Goal: Task Accomplishment & Management: Use online tool/utility

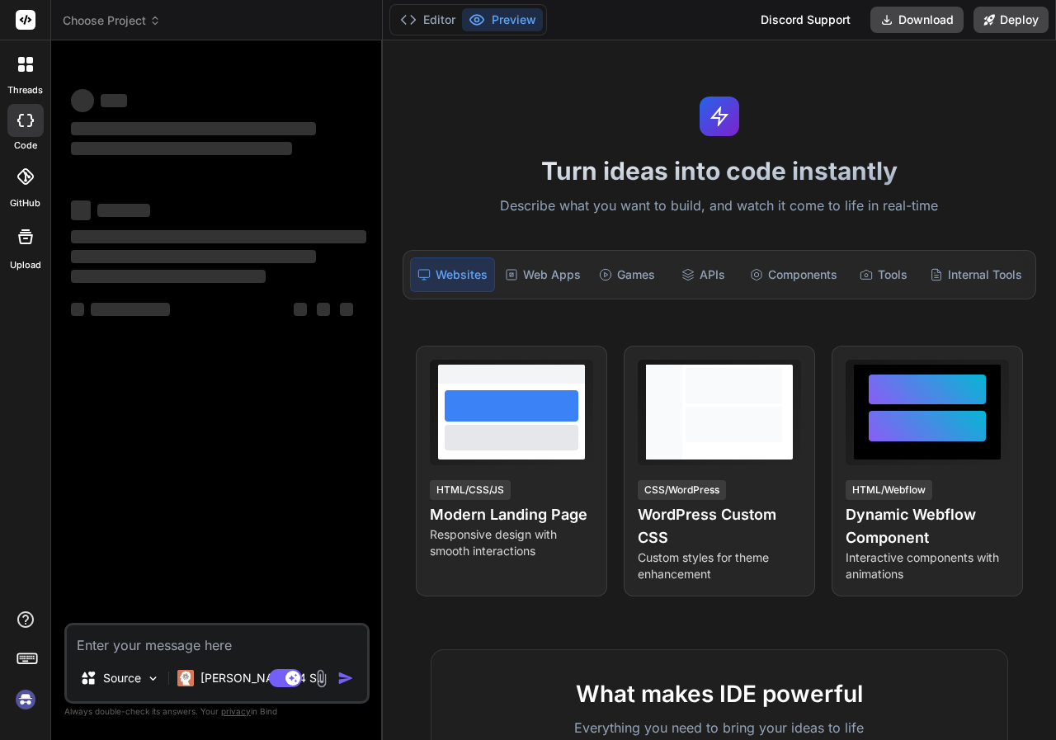
type textarea "x"
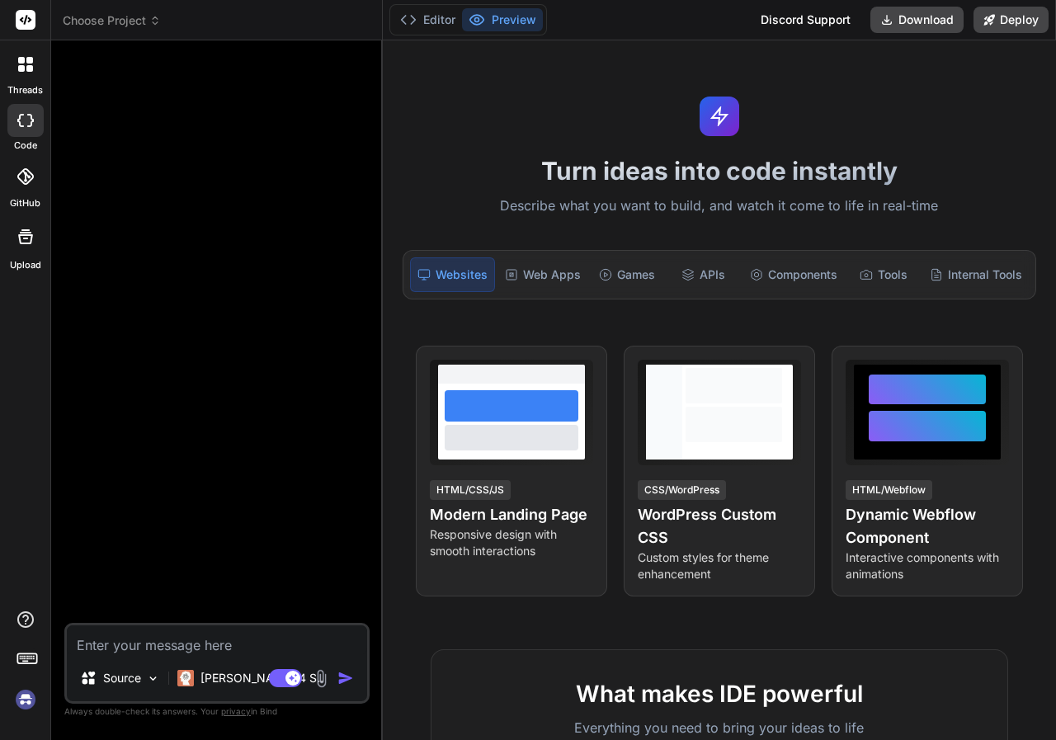
click at [87, 164] on div at bounding box center [219, 338] width 302 height 569
click at [154, 16] on icon at bounding box center [155, 21] width 12 height 12
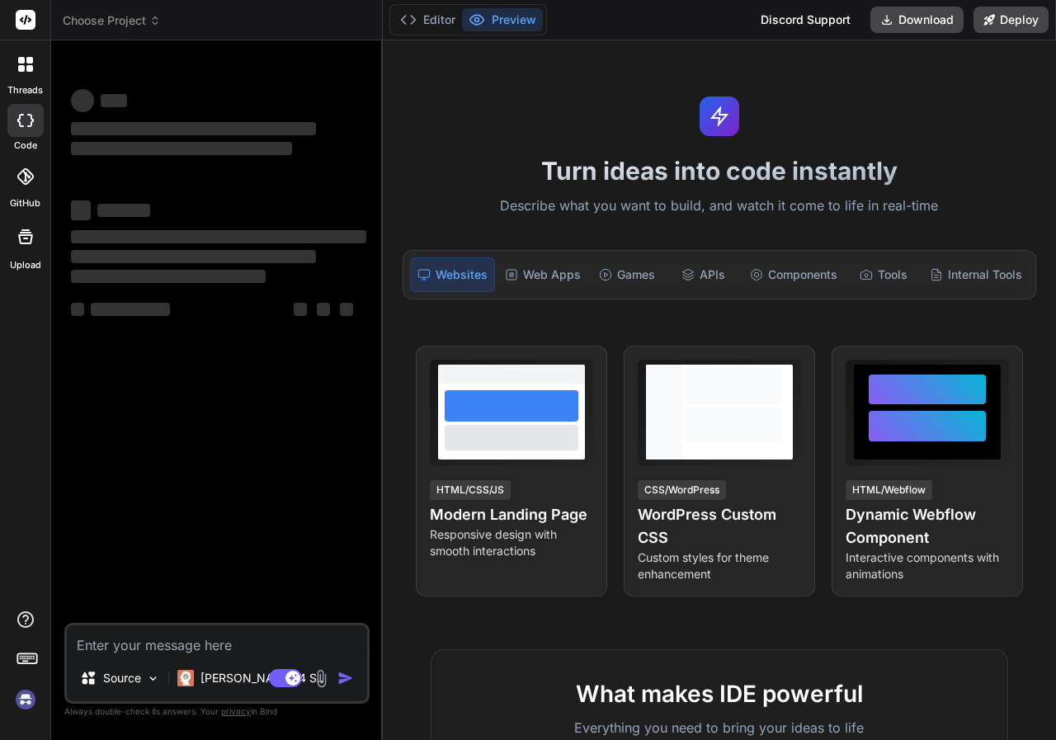
click at [148, 20] on span "Choose Project" at bounding box center [112, 20] width 98 height 16
type textarea "x"
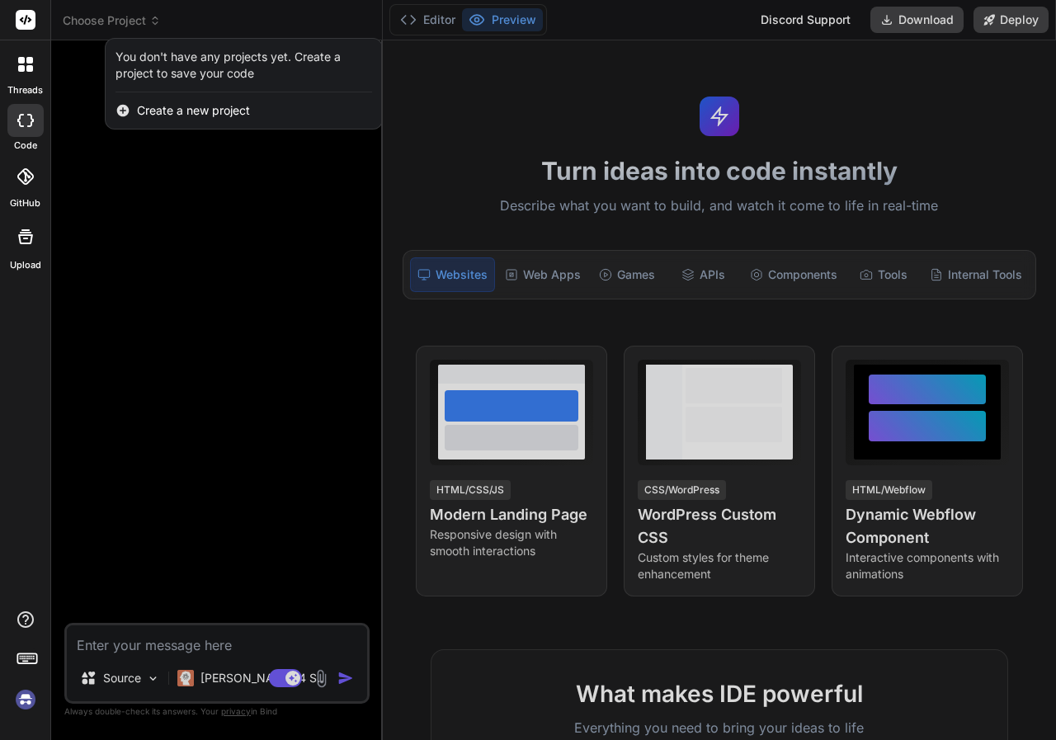
click at [148, 20] on div at bounding box center [528, 370] width 1056 height 740
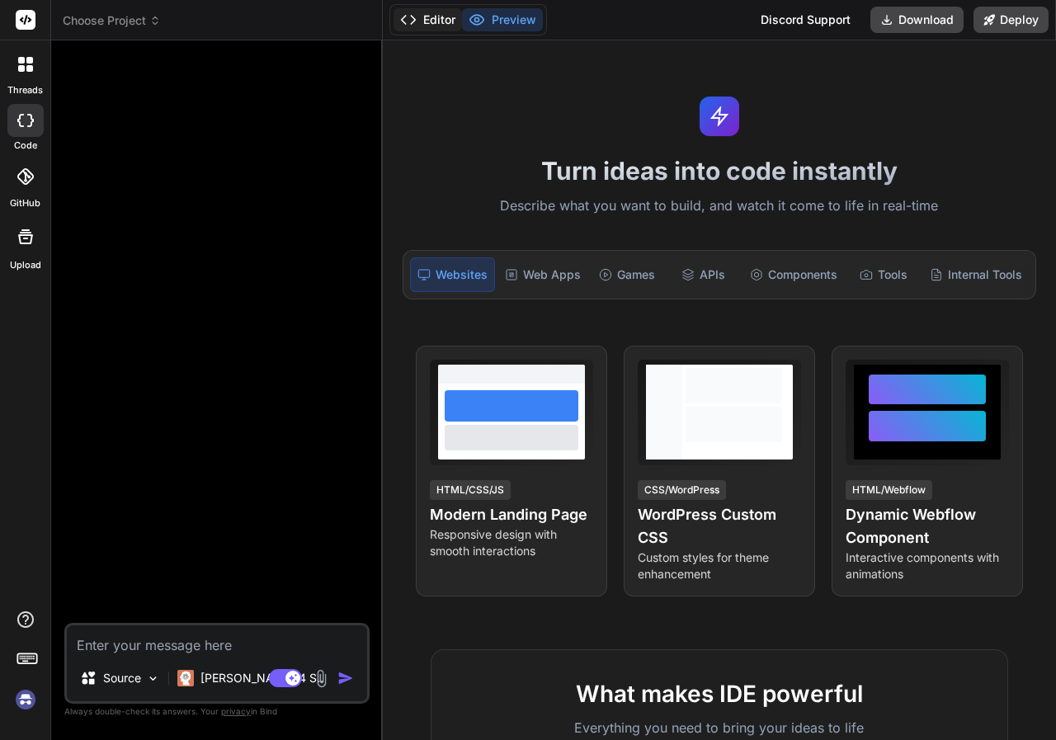
click at [430, 24] on button "Editor" at bounding box center [427, 19] width 68 height 23
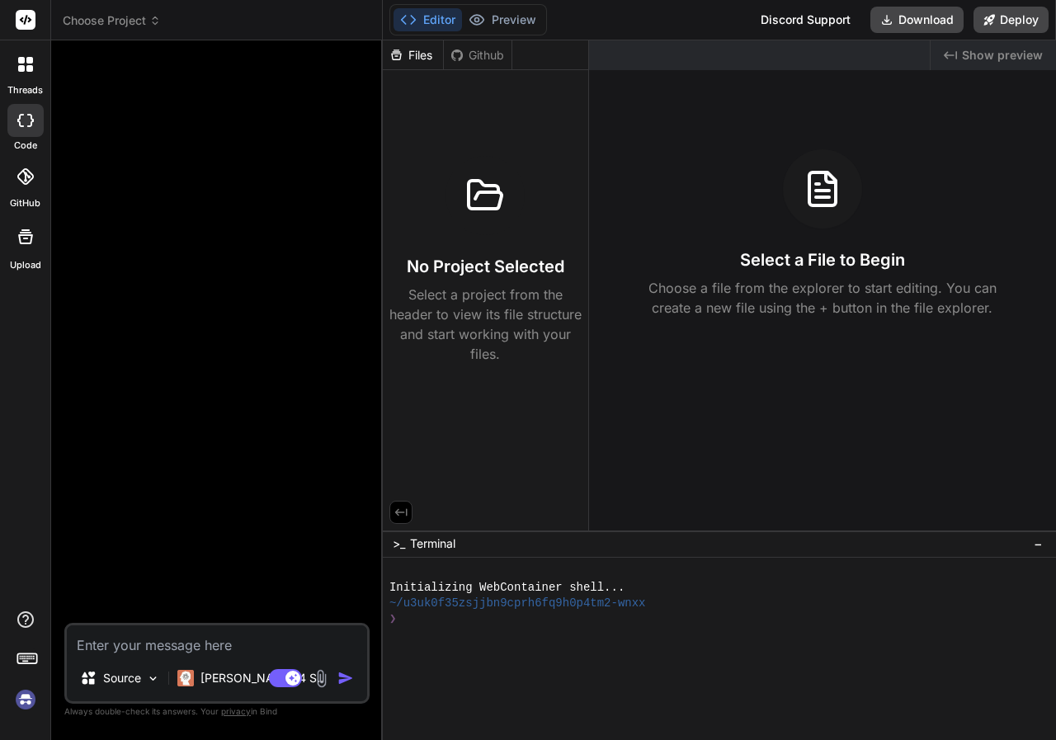
click at [147, 25] on span "Choose Project" at bounding box center [112, 20] width 98 height 16
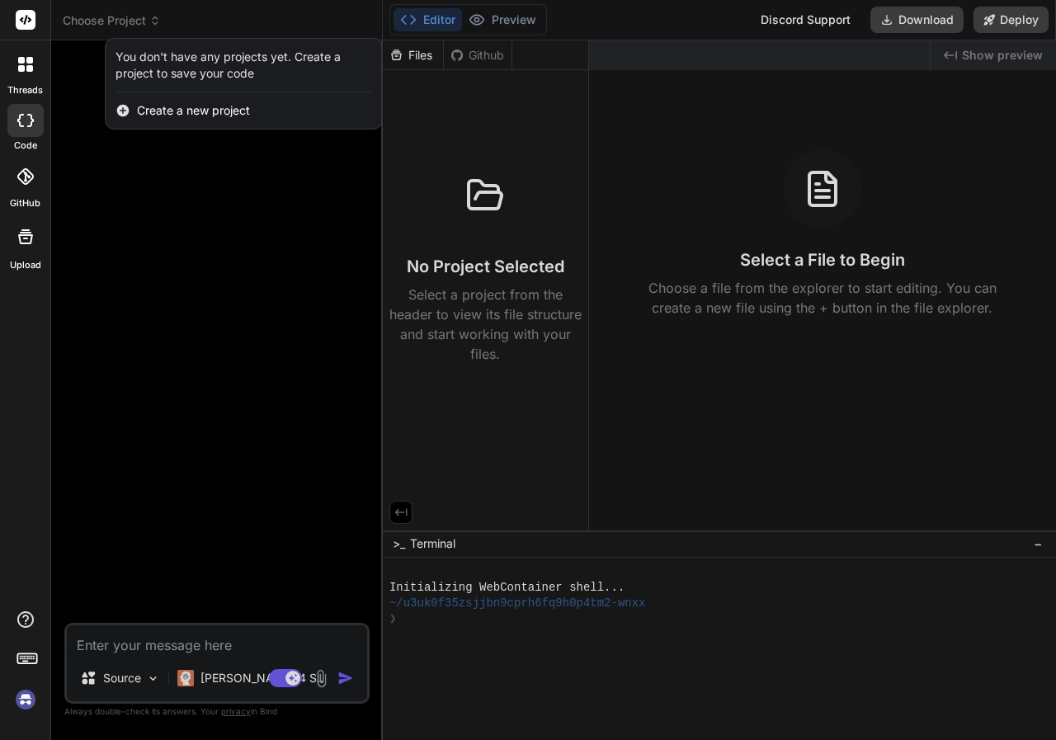
click at [186, 68] on div "You don't have any projects yet. Create a project to save your code" at bounding box center [243, 65] width 256 height 33
click at [180, 228] on div at bounding box center [528, 370] width 1056 height 740
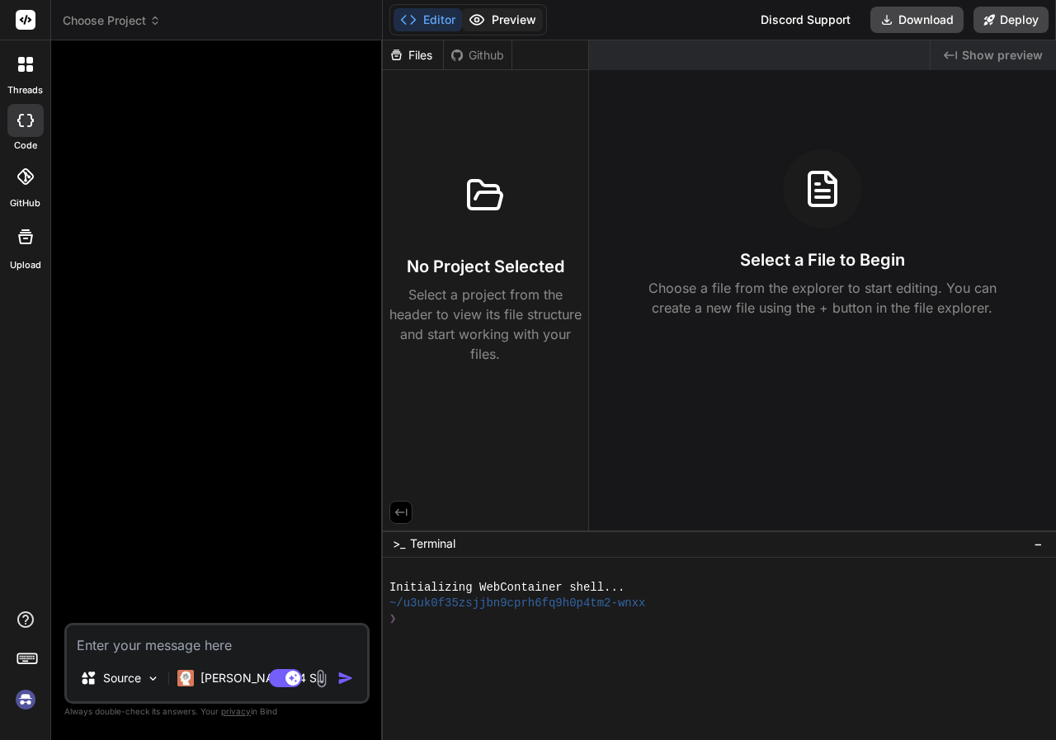
click at [516, 22] on button "Preview" at bounding box center [502, 19] width 81 height 23
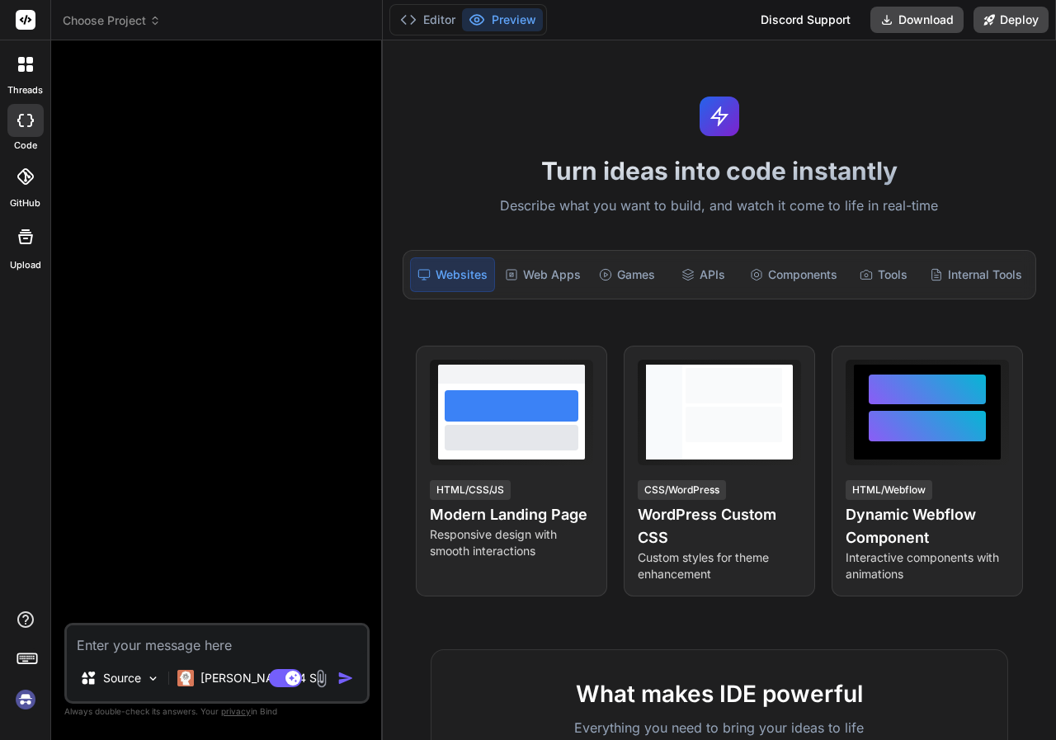
click at [289, 642] on textarea at bounding box center [217, 640] width 300 height 30
type textarea "p"
type textarea "x"
type textarea "pa"
type textarea "x"
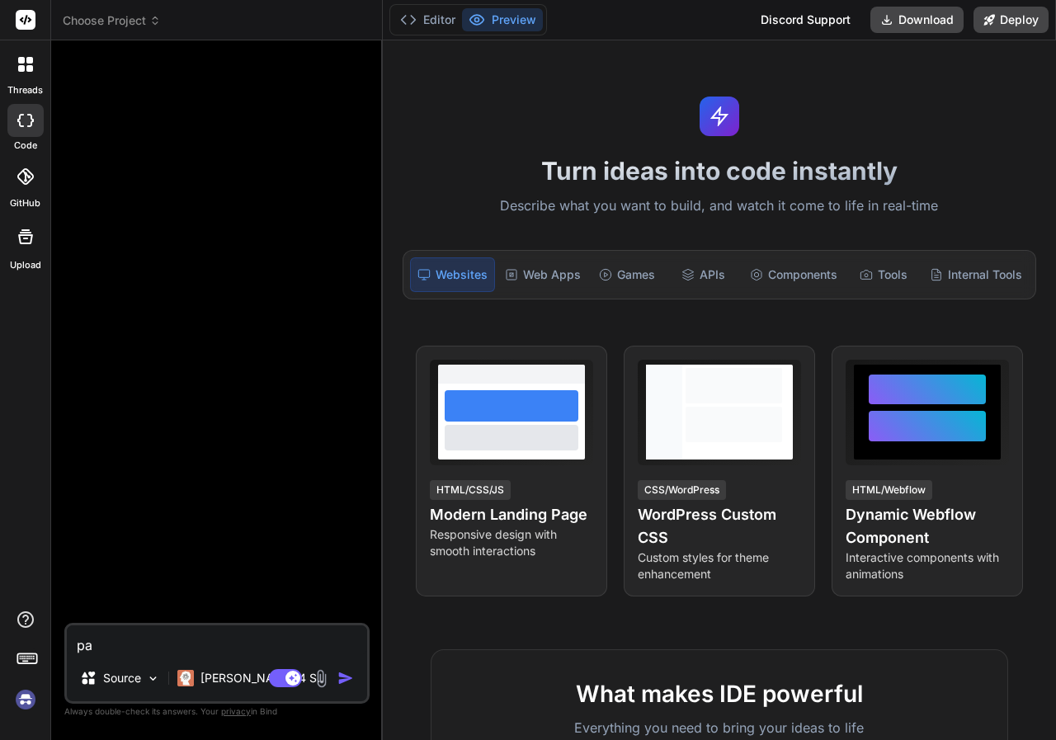
type textarea "pat"
type textarea "x"
type textarea "path"
type textarea "x"
type textarea "patho"
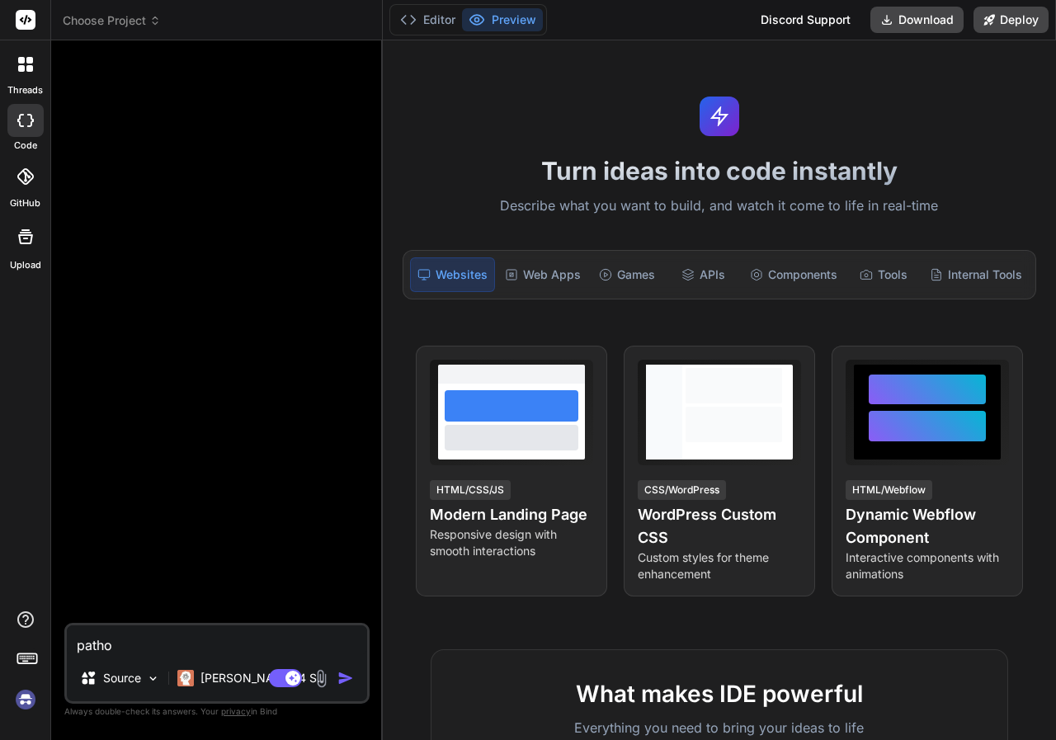
type textarea "x"
type textarea "pathol"
type textarea "x"
type textarea "patholo"
type textarea "x"
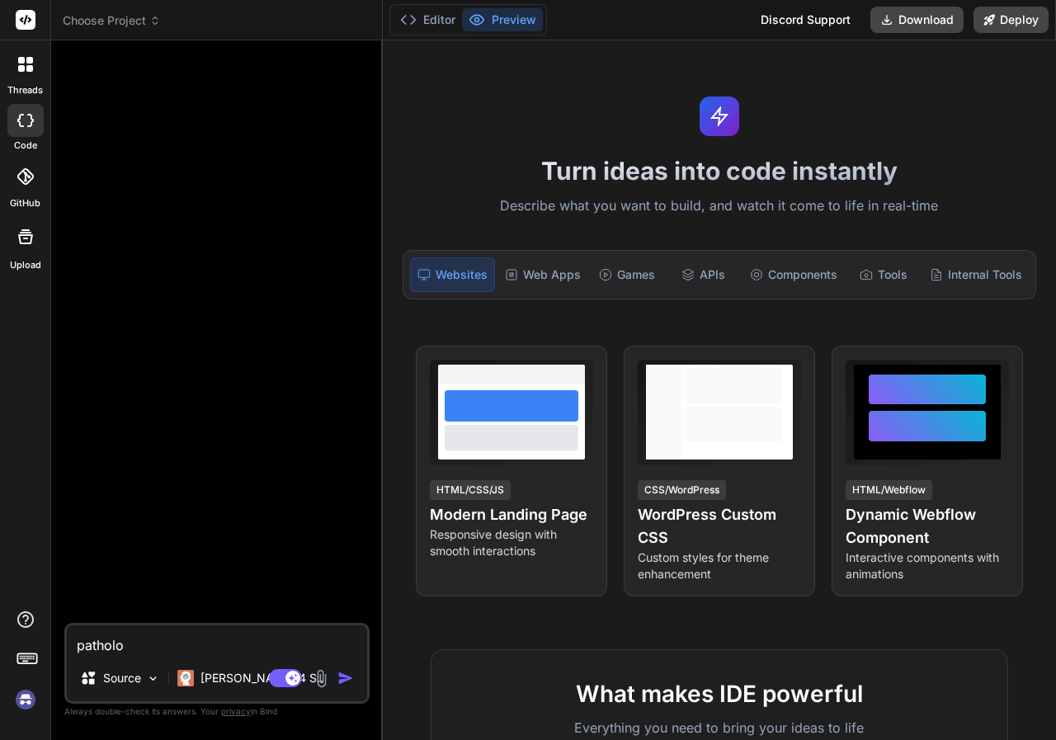
type textarea "patholog"
type textarea "x"
type textarea "pathology"
type textarea "x"
type textarea "pathology"
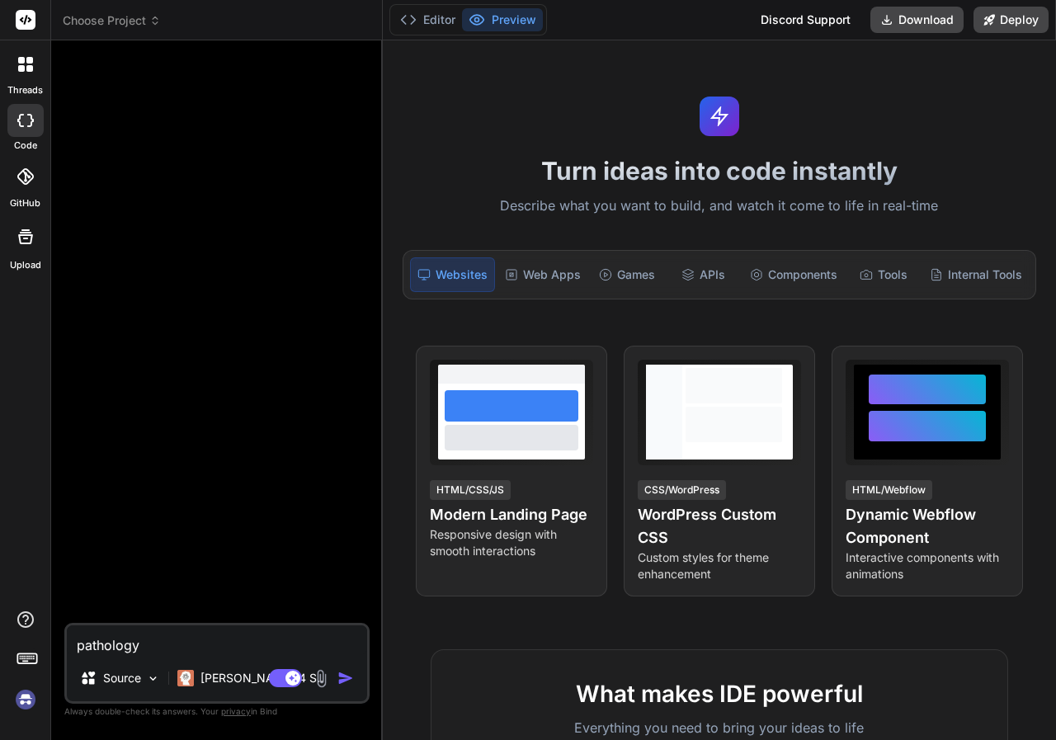
type textarea "x"
type textarea "pathology b"
type textarea "x"
type textarea "pathology bi"
type textarea "x"
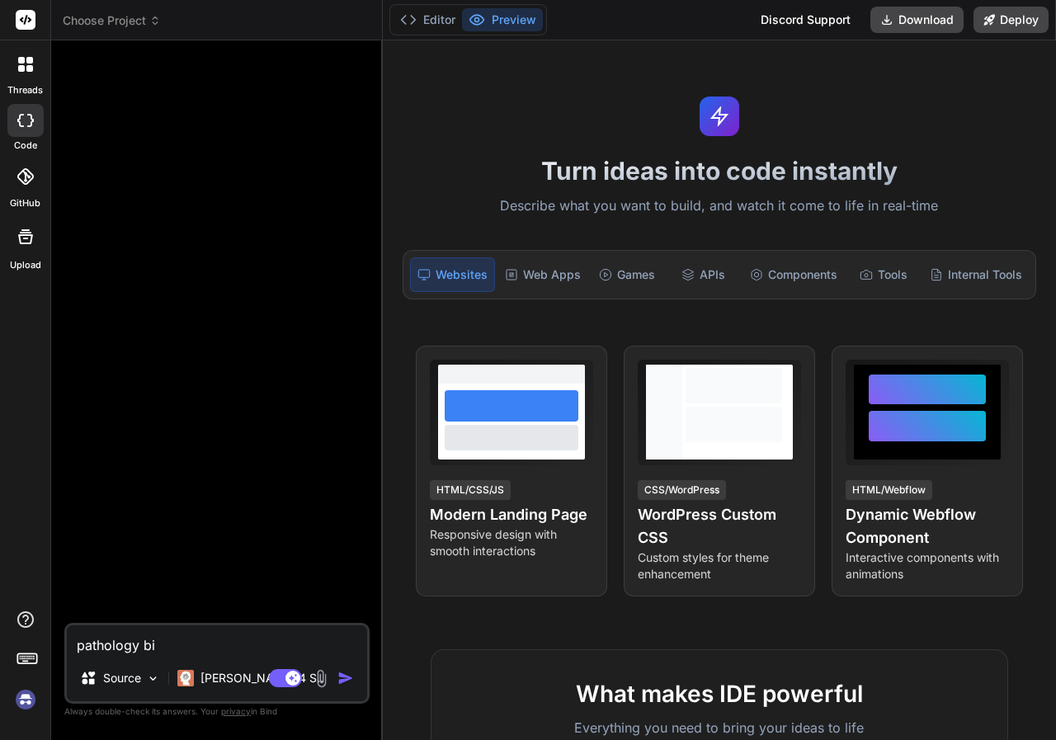
type textarea "pathology bil"
type textarea "x"
type textarea "pathology bill"
type textarea "x"
type textarea "pathology billi"
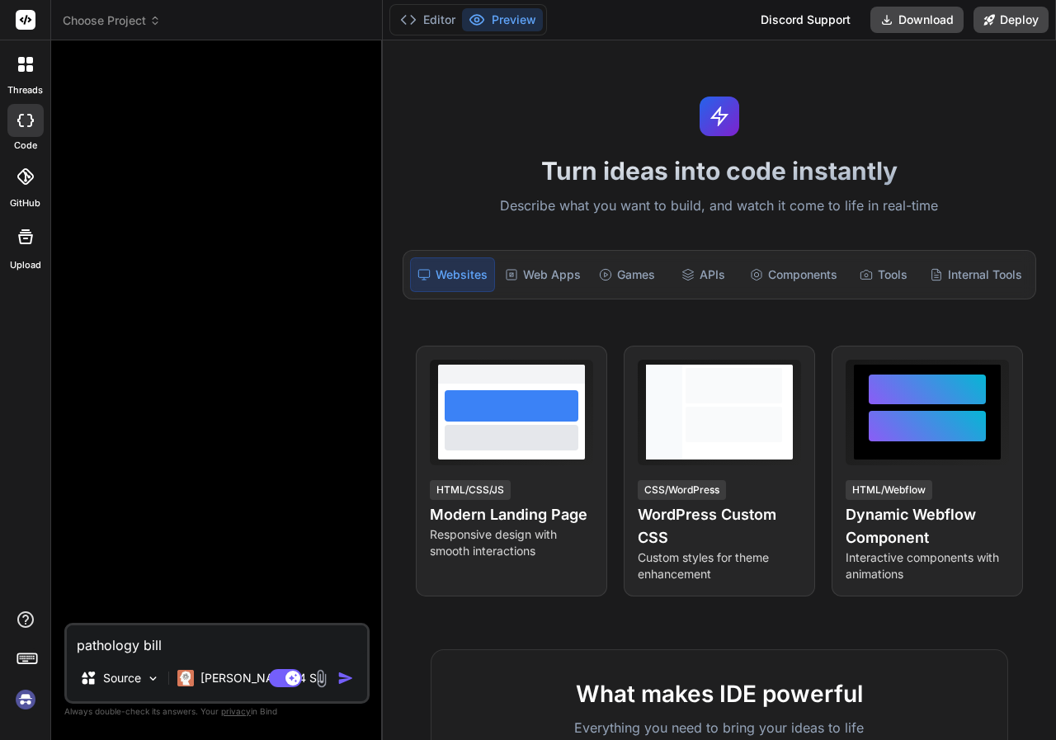
type textarea "x"
type textarea "pathology billin"
type textarea "x"
type textarea "pathology billing"
type textarea "x"
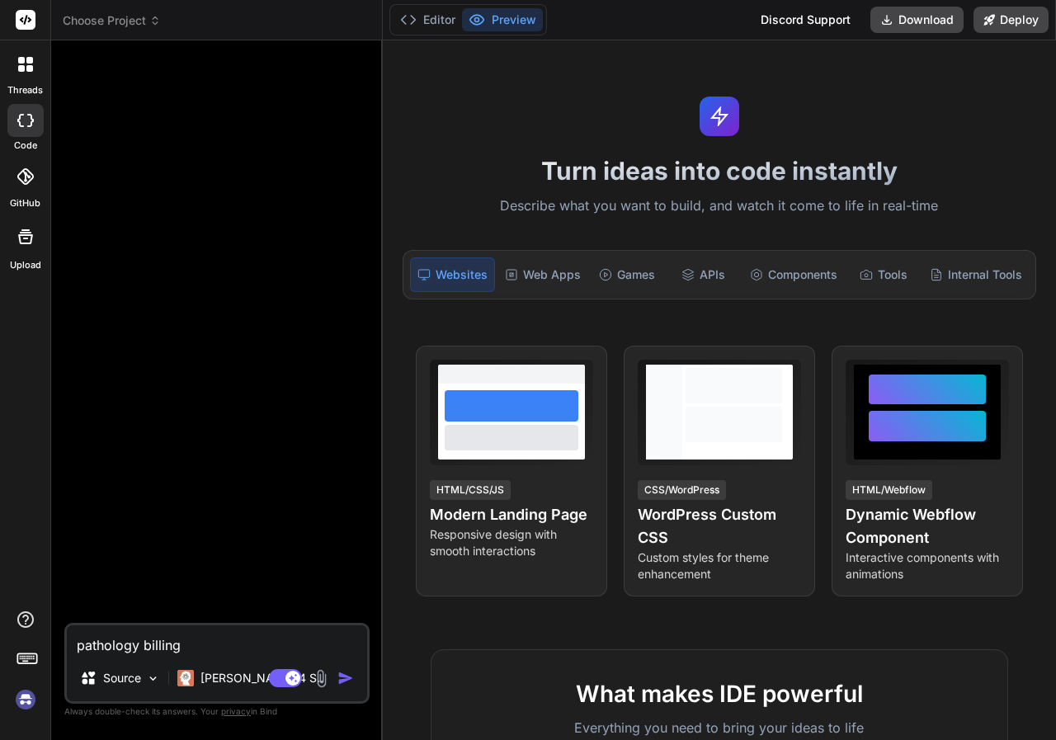
type textarea "pathology billing"
type textarea "x"
type textarea "pathology billing a"
type textarea "x"
type textarea "pathology billing ap"
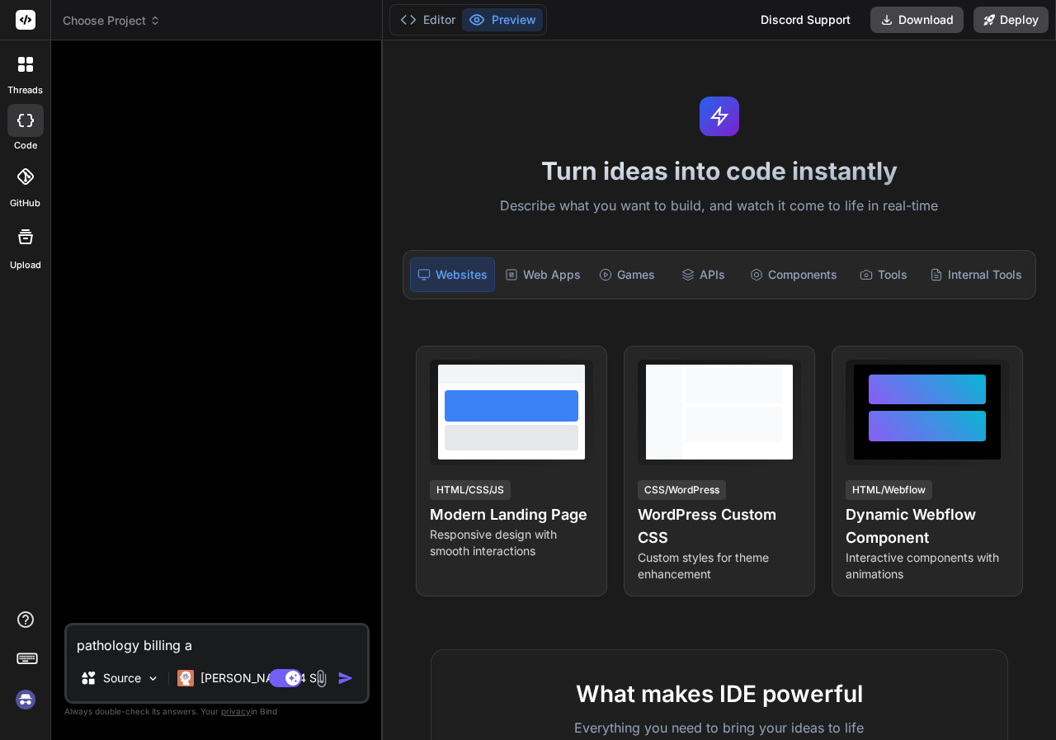
type textarea "x"
type textarea "pathology billing app"
type textarea "x"
type textarea "pathology billing app"
click at [341, 681] on img "button" at bounding box center [345, 678] width 16 height 16
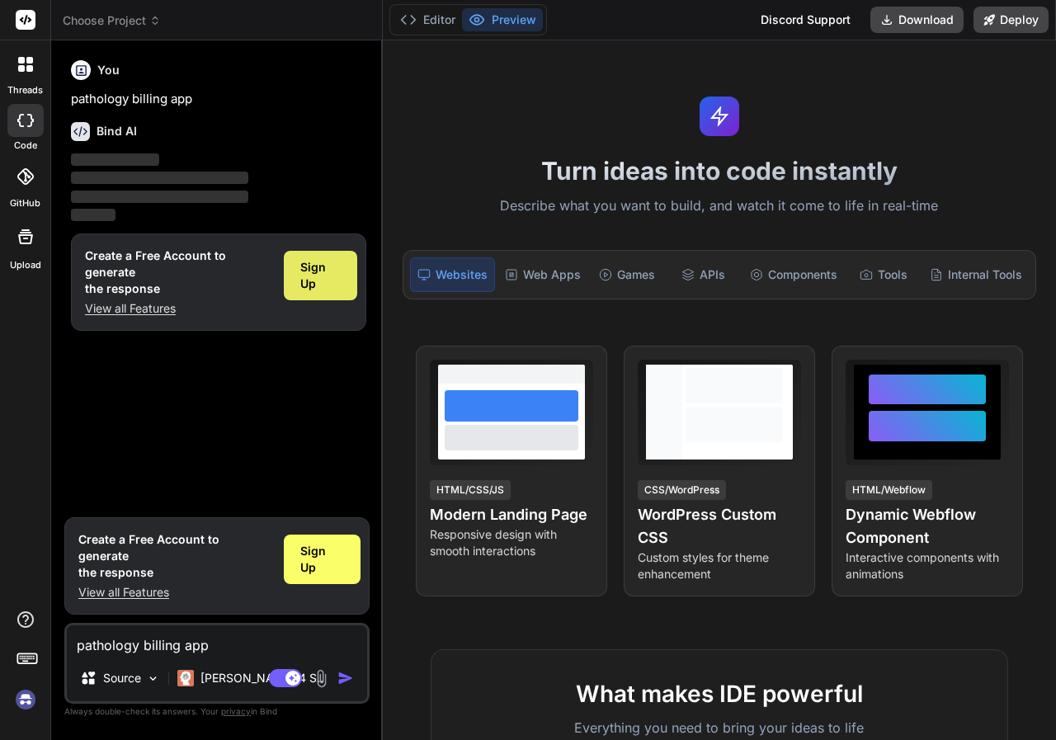
click at [331, 277] on span "Sign Up" at bounding box center [320, 275] width 40 height 33
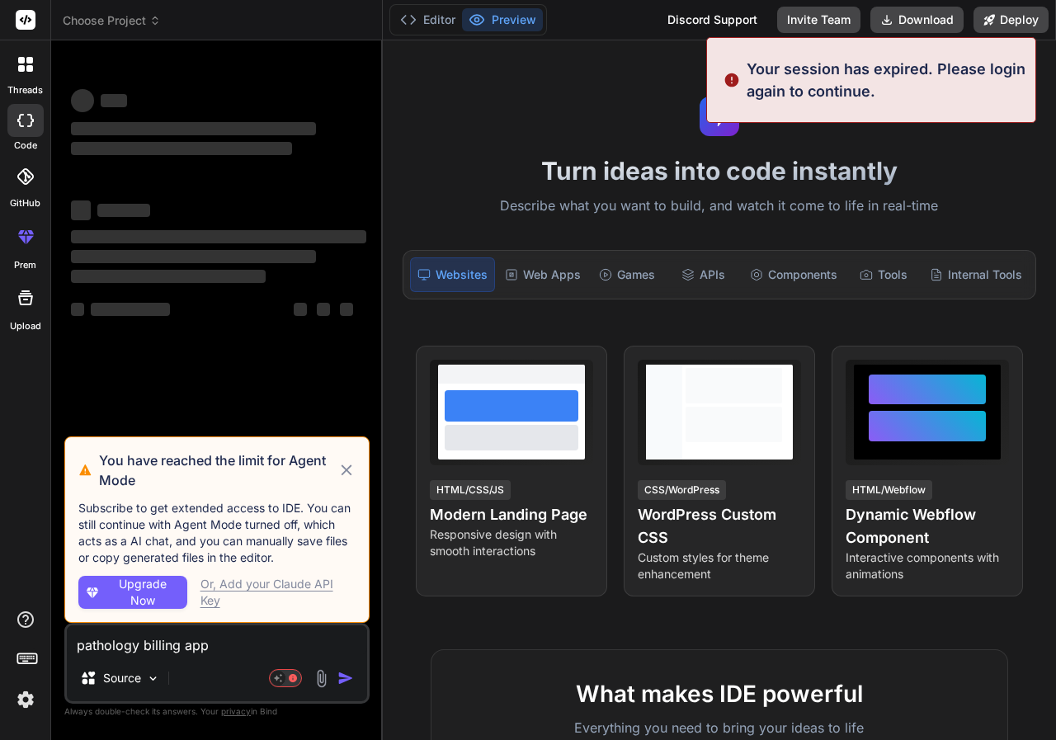
click at [343, 470] on icon at bounding box center [346, 470] width 18 height 20
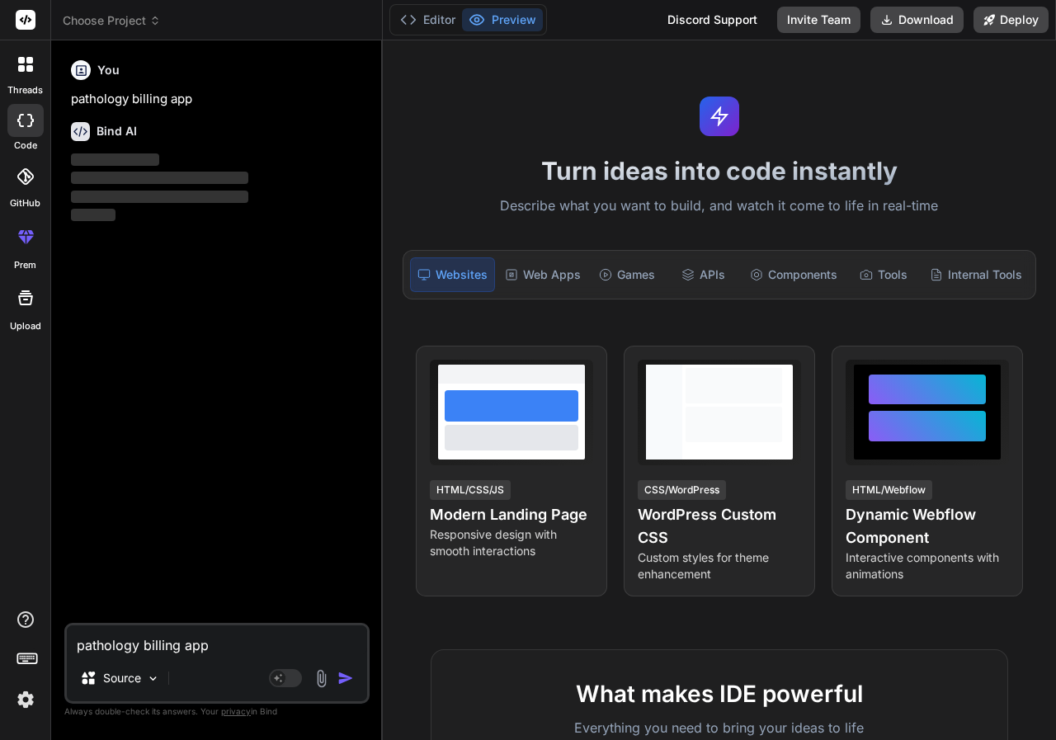
click at [158, 23] on icon at bounding box center [155, 23] width 5 height 2
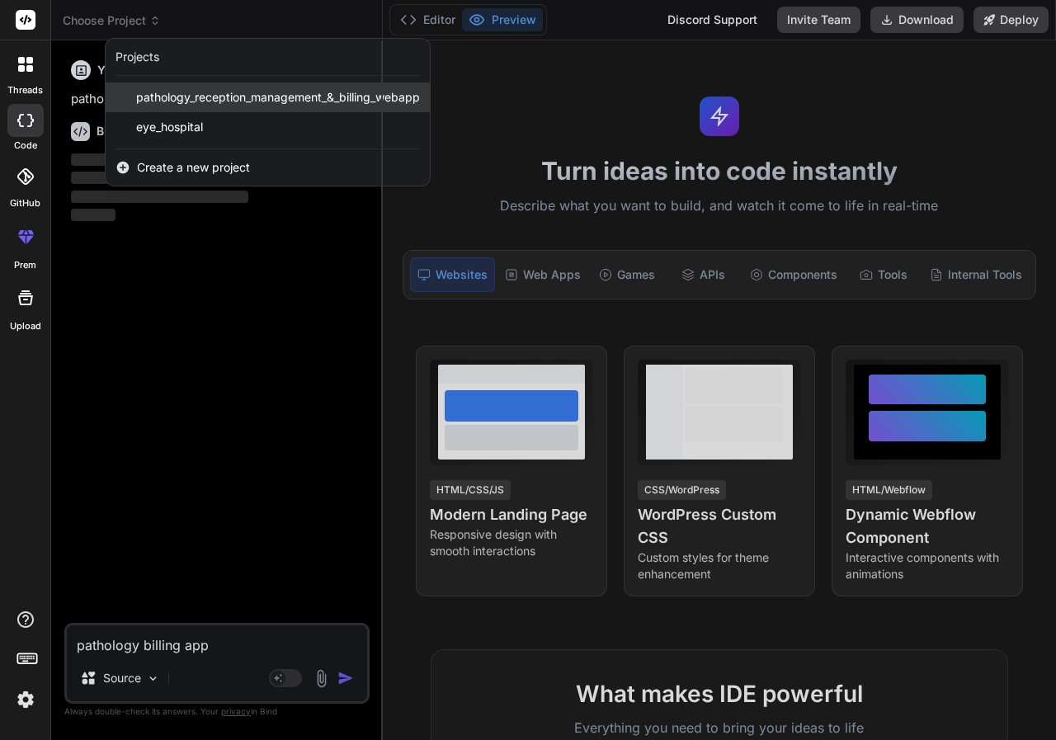
click at [207, 96] on span "pathology_reception_management_&_billing_webapp" at bounding box center [278, 97] width 284 height 16
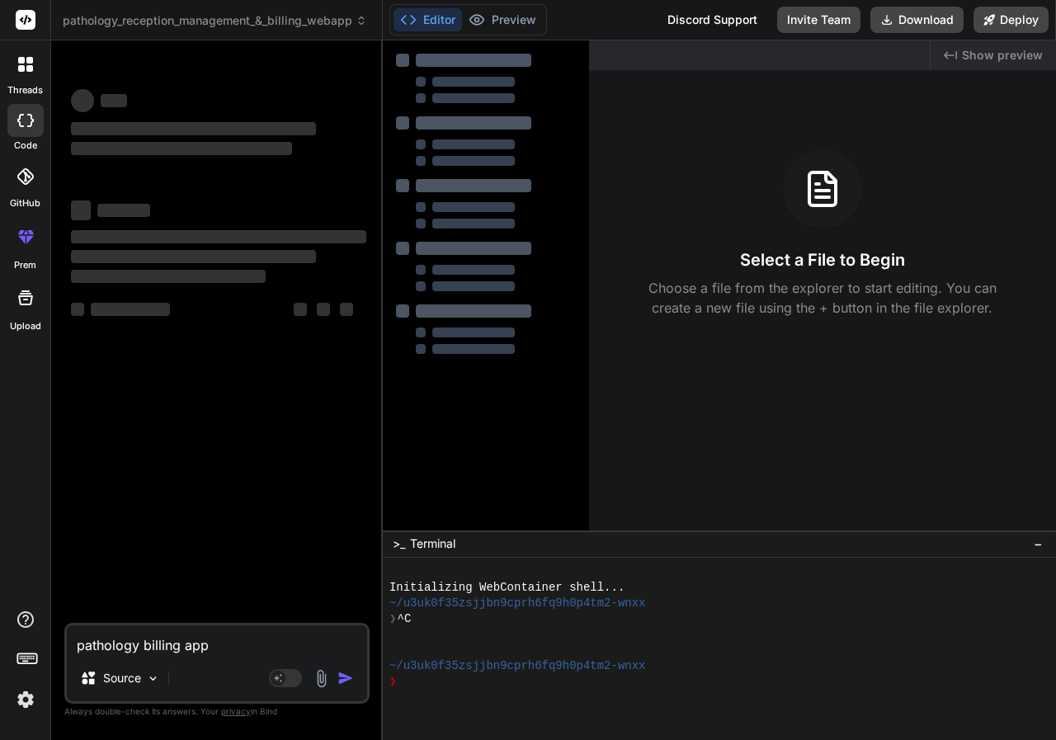
type textarea "x"
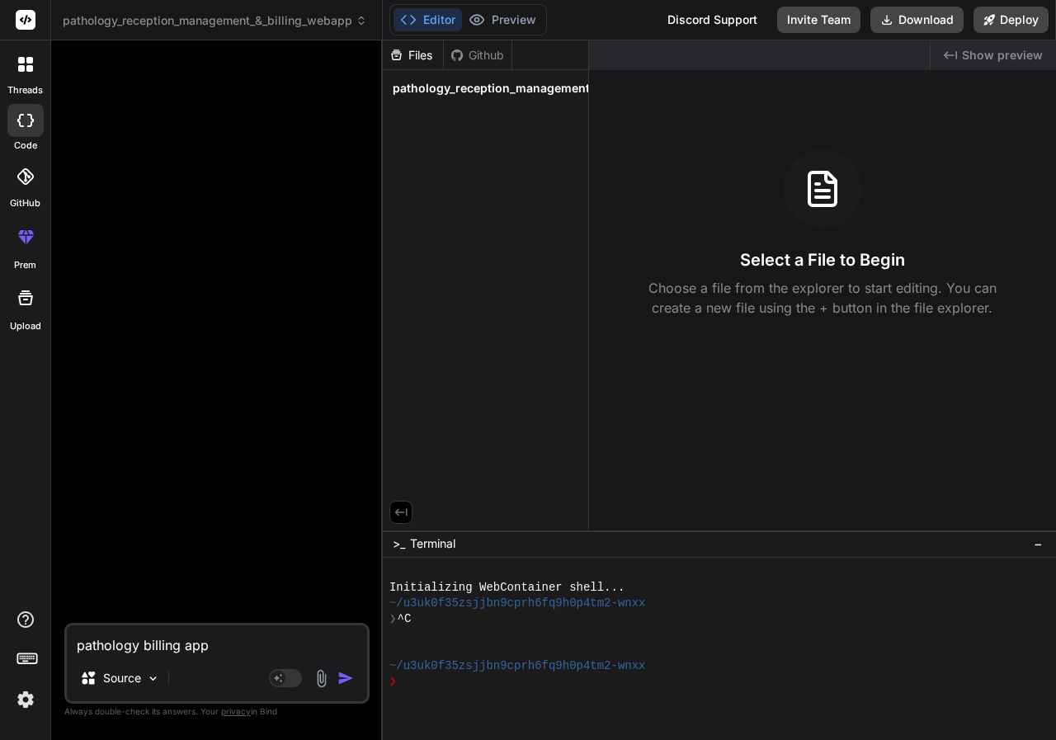
click at [543, 85] on span "pathology_reception_management_&_billing_webapp" at bounding box center [544, 88] width 303 height 16
click at [510, 90] on span "pathology_reception_management_&_billing_webapp" at bounding box center [544, 88] width 303 height 16
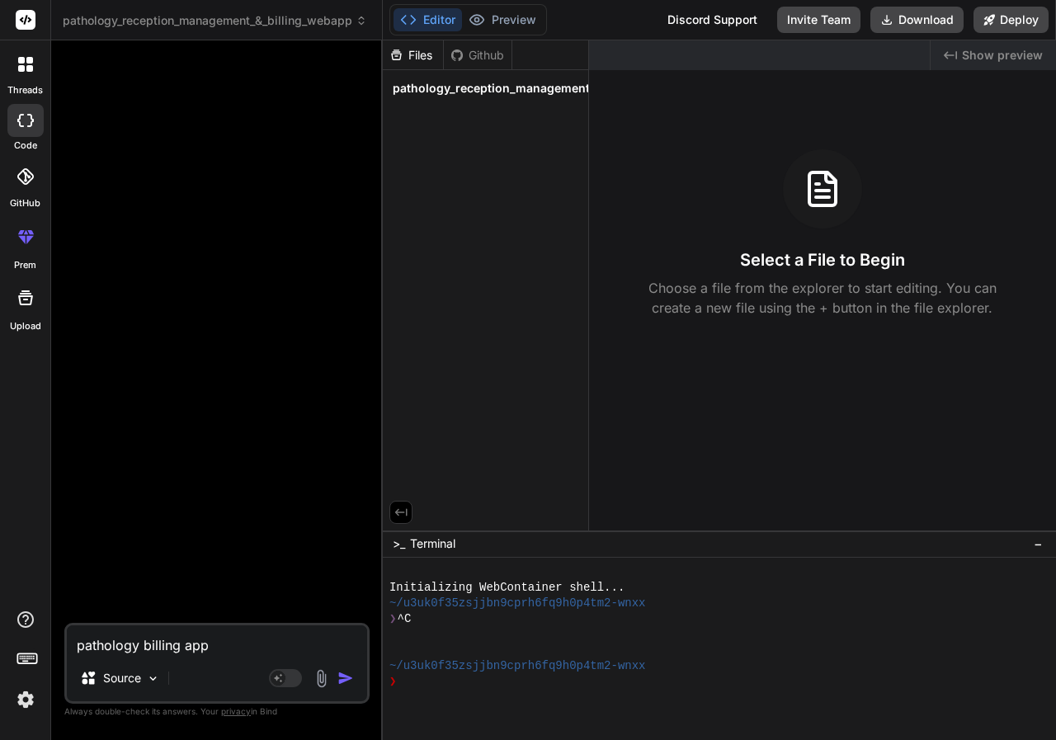
click at [510, 90] on span "pathology_reception_management_&_billing_webapp" at bounding box center [544, 88] width 303 height 16
click at [511, 90] on span "pathology_reception_management_&_billing_webapp" at bounding box center [544, 88] width 303 height 16
click at [445, 82] on span "pathology_reception_management_&_billing_webapp" at bounding box center [544, 88] width 303 height 16
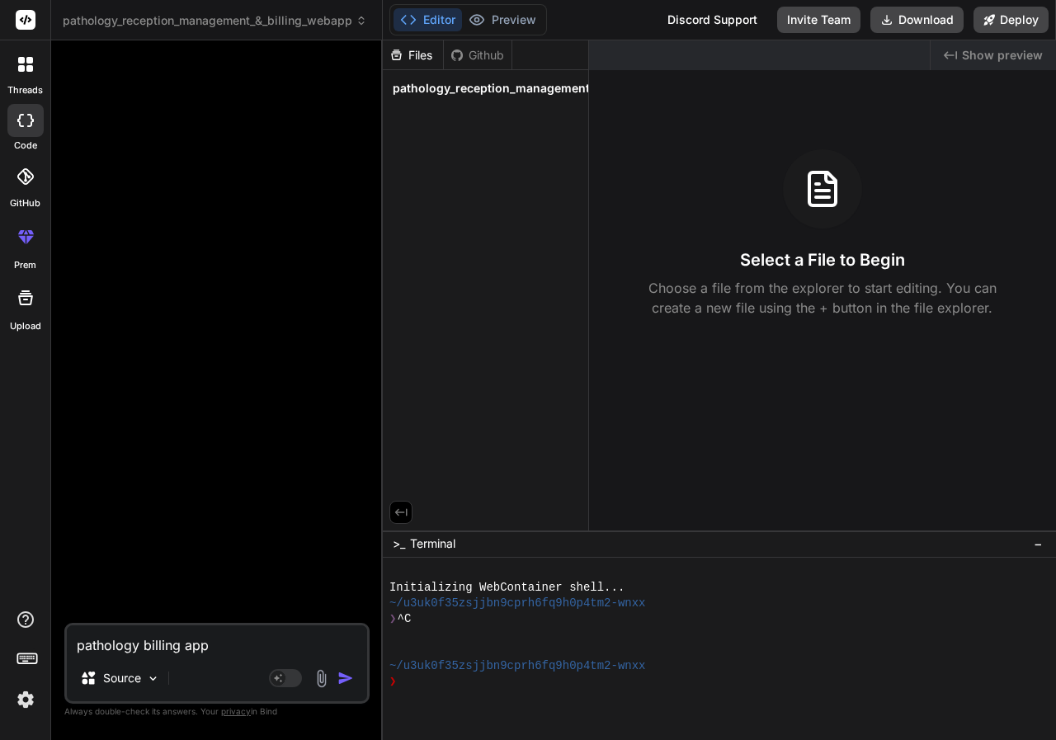
click at [355, 21] on span "pathology_reception_management_&_billing_webapp" at bounding box center [215, 20] width 304 height 16
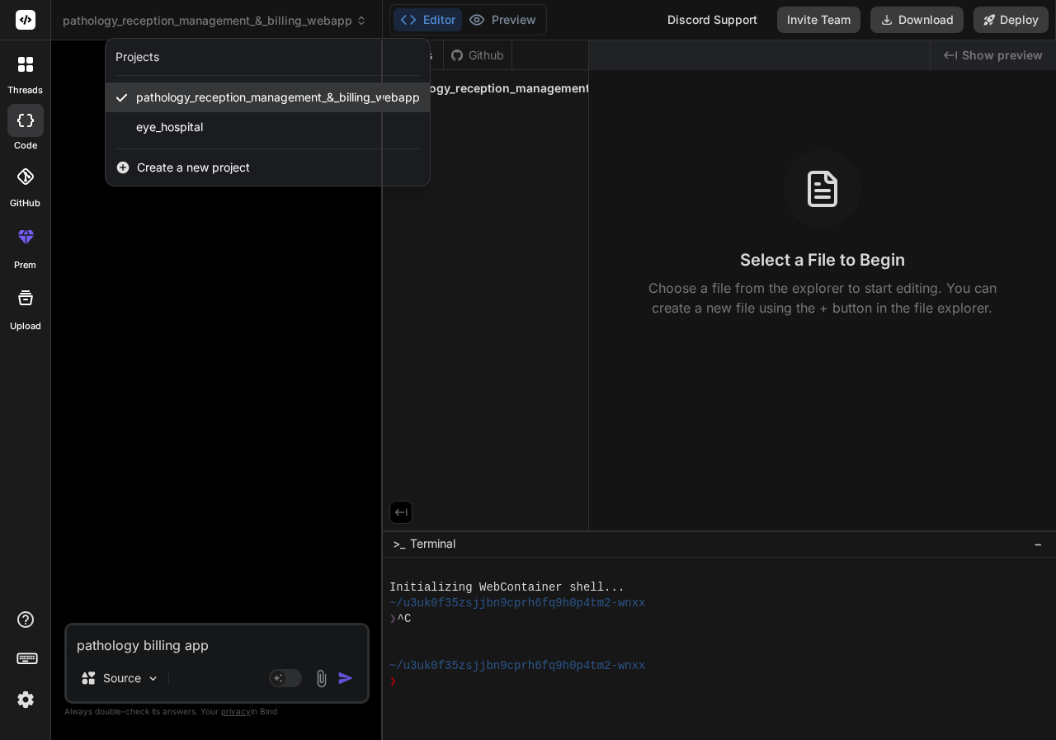
click at [341, 91] on span "pathology_reception_management_&_billing_webapp" at bounding box center [278, 97] width 284 height 16
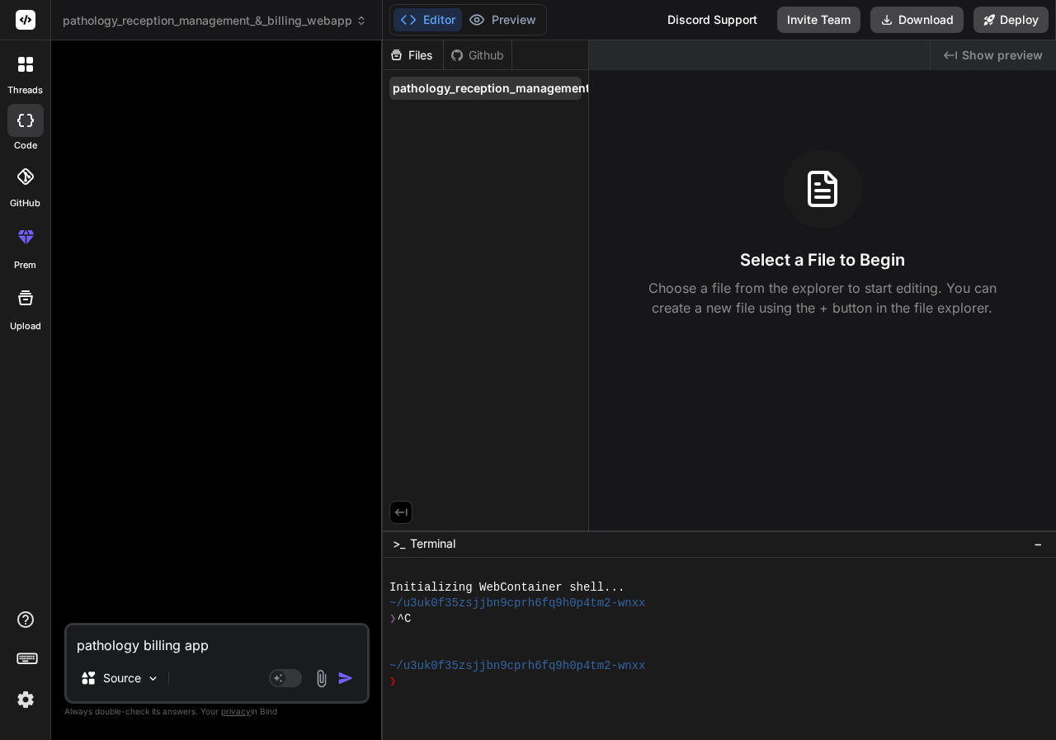
click at [430, 90] on span "pathology_reception_management_&_billing_webapp" at bounding box center [544, 88] width 303 height 16
click at [492, 54] on div "Github" at bounding box center [478, 55] width 68 height 16
click at [412, 57] on div "Files" at bounding box center [413, 55] width 60 height 16
click at [426, 87] on span "pathology_reception_management_&_billing_webapp" at bounding box center [544, 88] width 303 height 16
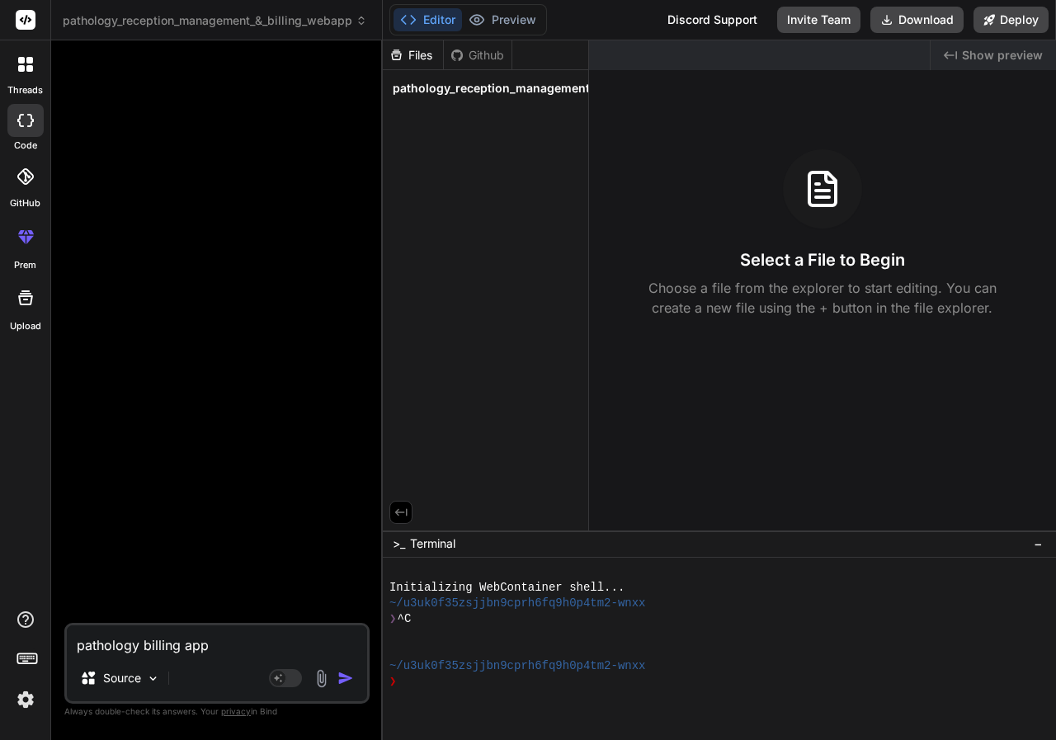
click at [426, 87] on span "pathology_reception_management_&_billing_webapp" at bounding box center [544, 88] width 303 height 16
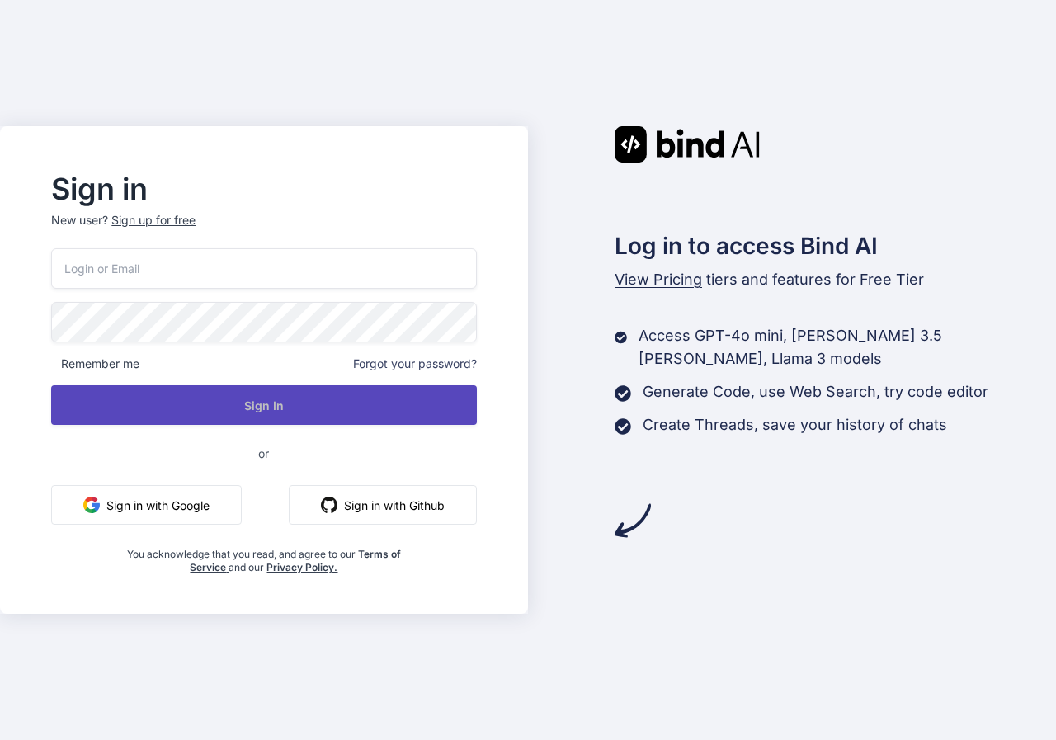
type input "patho4968@yahoo.com"
click at [285, 410] on button "Sign In" at bounding box center [263, 405] width 425 height 40
click at [285, 404] on button "Sign In" at bounding box center [263, 405] width 425 height 40
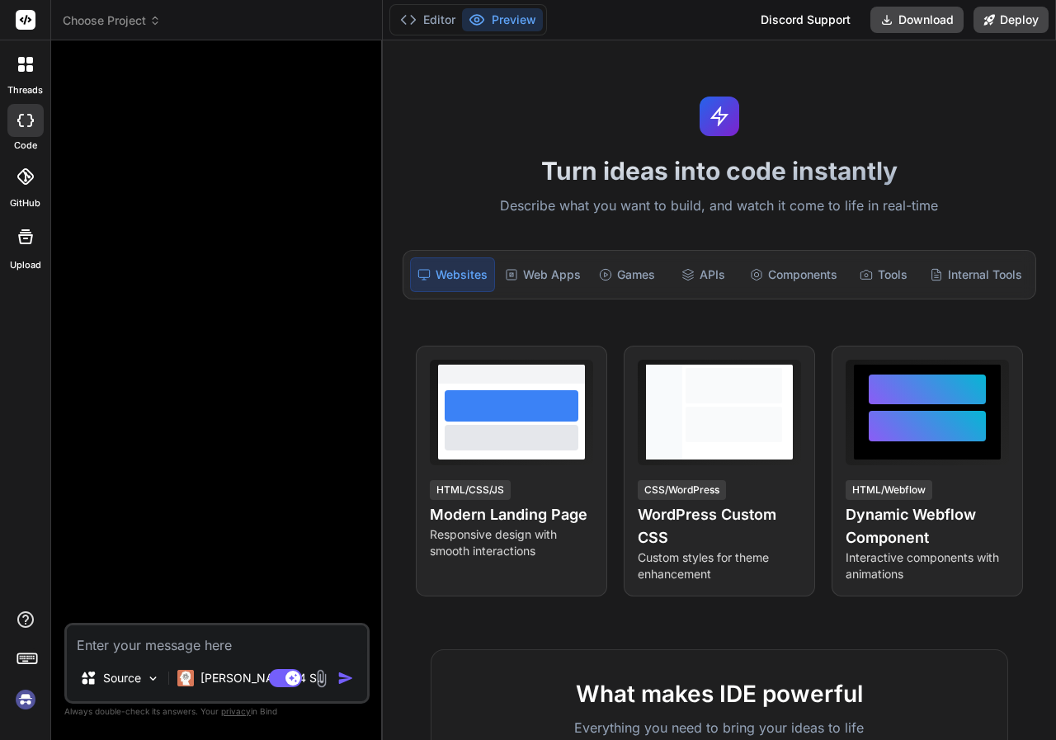
click at [152, 21] on icon at bounding box center [155, 21] width 12 height 12
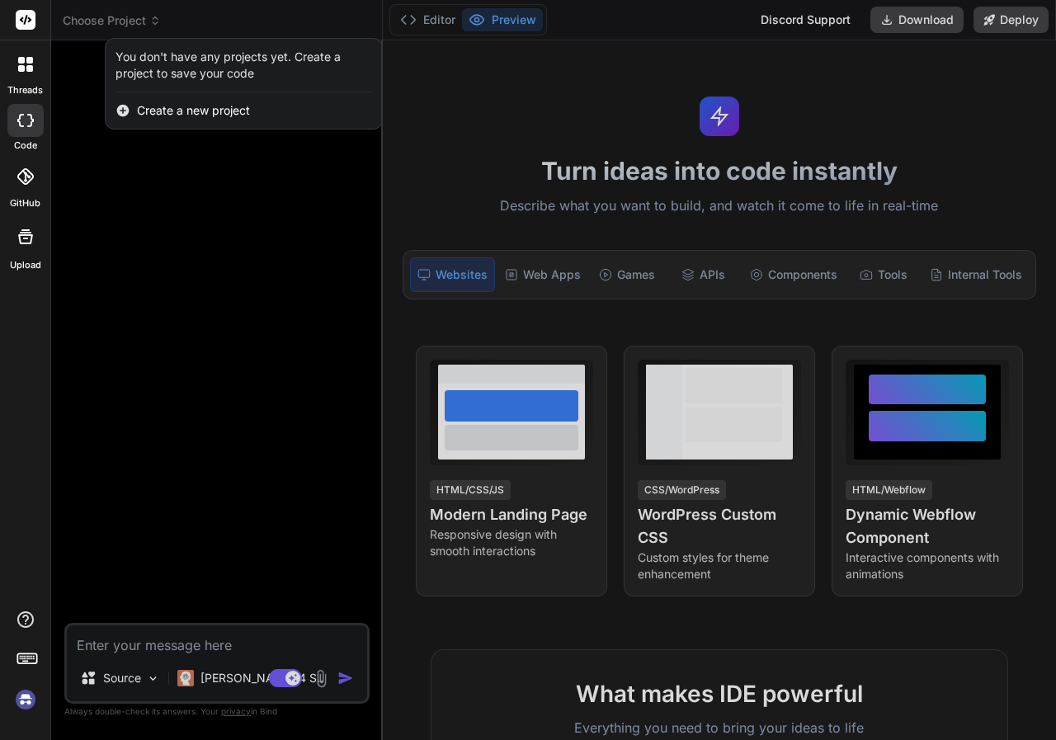
click at [917, 13] on div at bounding box center [528, 370] width 1056 height 740
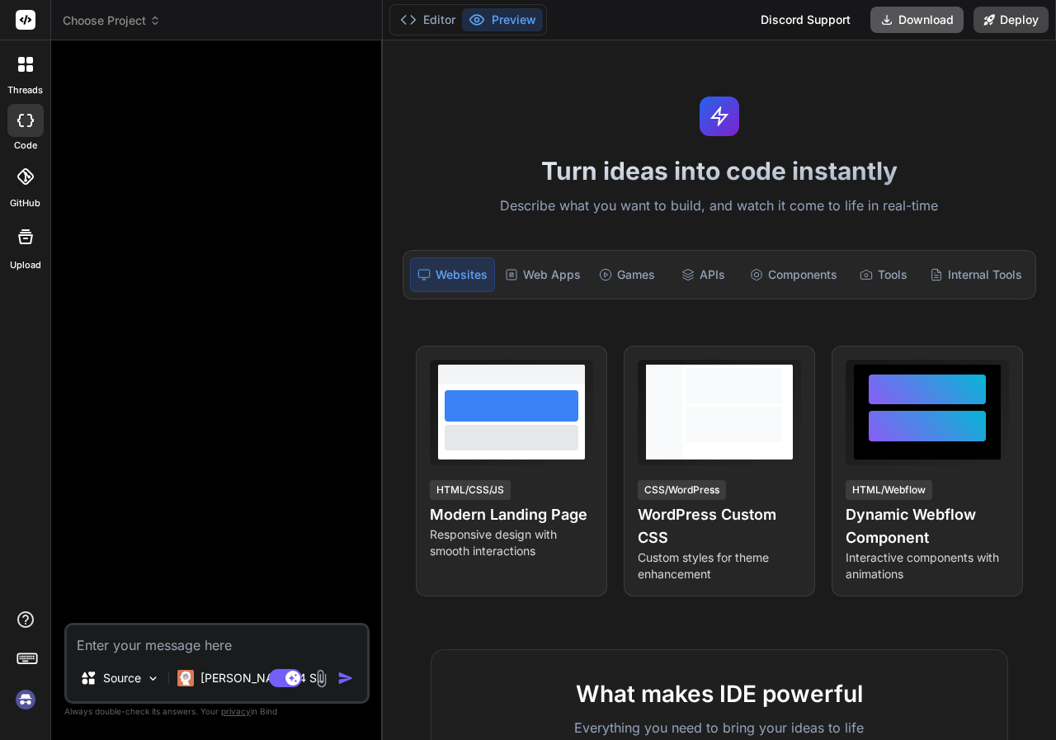
click at [920, 19] on button "Download" at bounding box center [916, 20] width 93 height 26
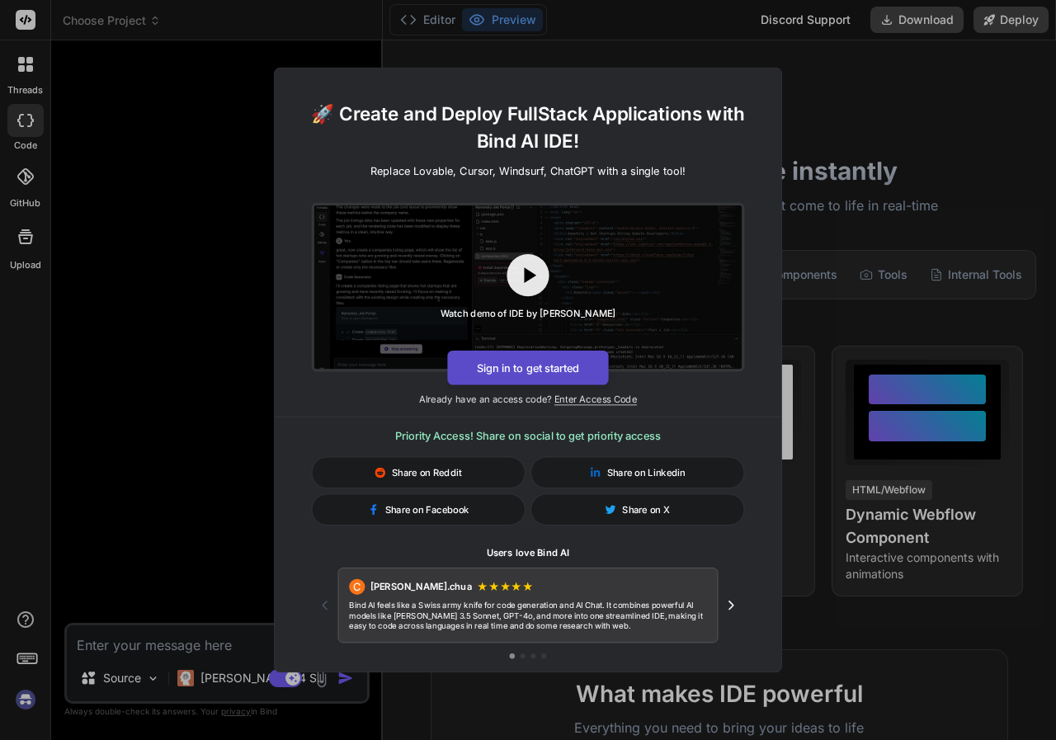
click at [564, 367] on button "Sign in to get started" at bounding box center [527, 367] width 161 height 35
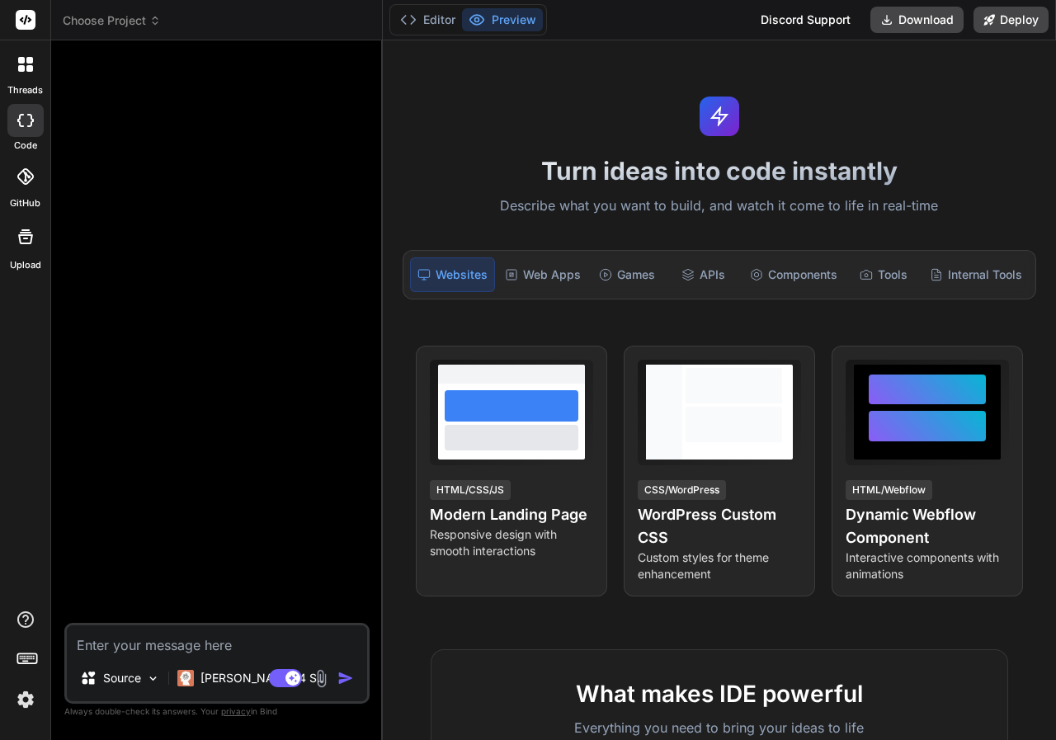
type textarea "x"
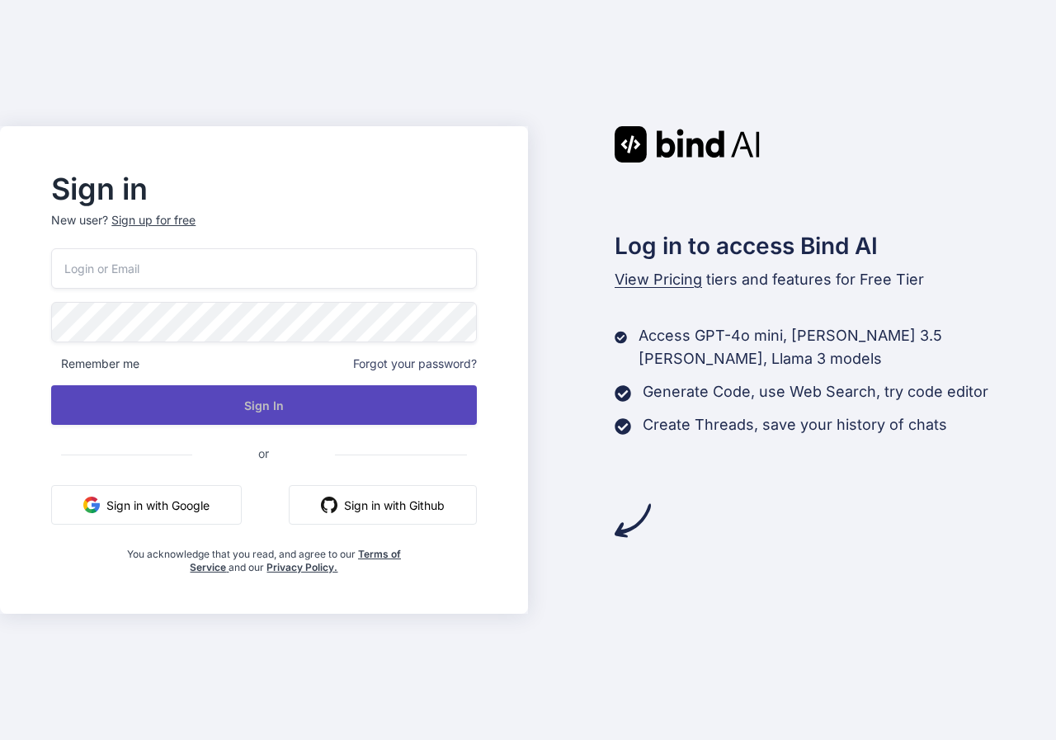
type input "[EMAIL_ADDRESS][DOMAIN_NAME]"
click at [242, 404] on button "Sign In" at bounding box center [263, 405] width 425 height 40
click at [244, 404] on button "Sign In" at bounding box center [263, 405] width 425 height 40
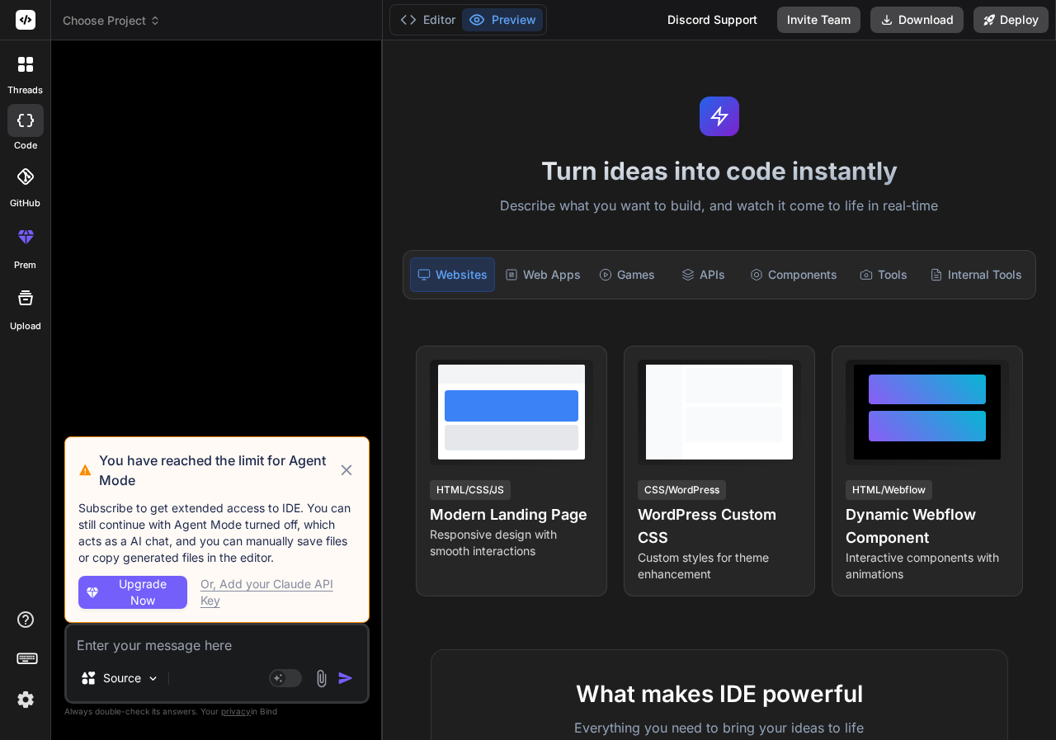
click at [347, 468] on icon at bounding box center [346, 469] width 11 height 11
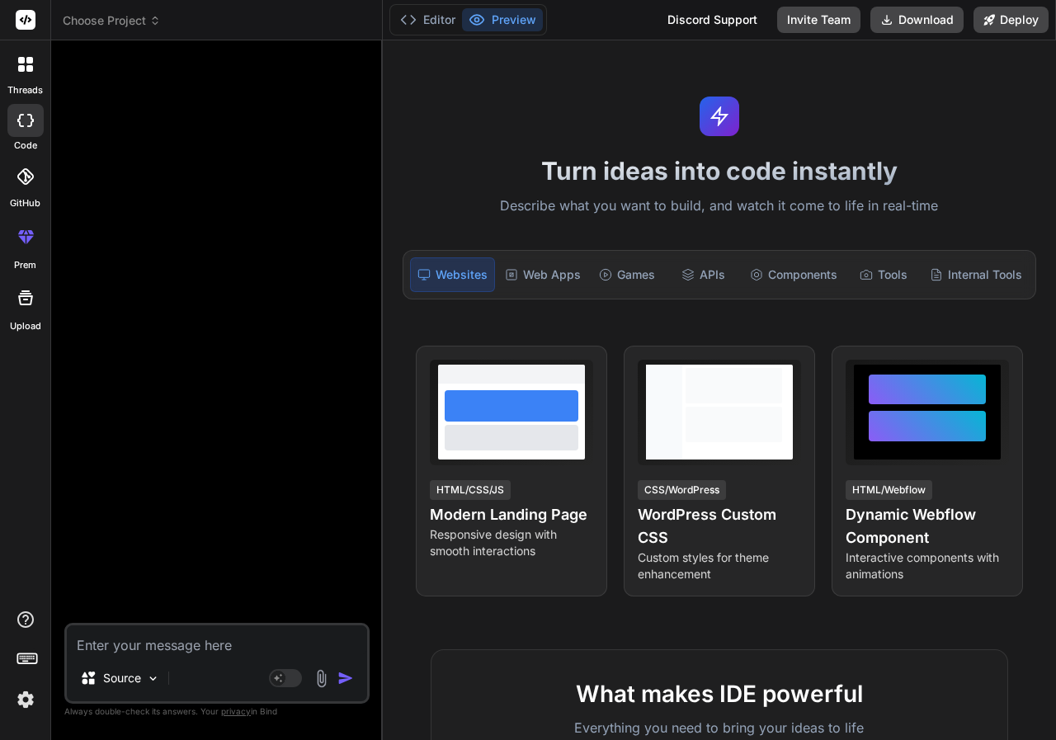
click at [161, 24] on icon at bounding box center [155, 21] width 12 height 12
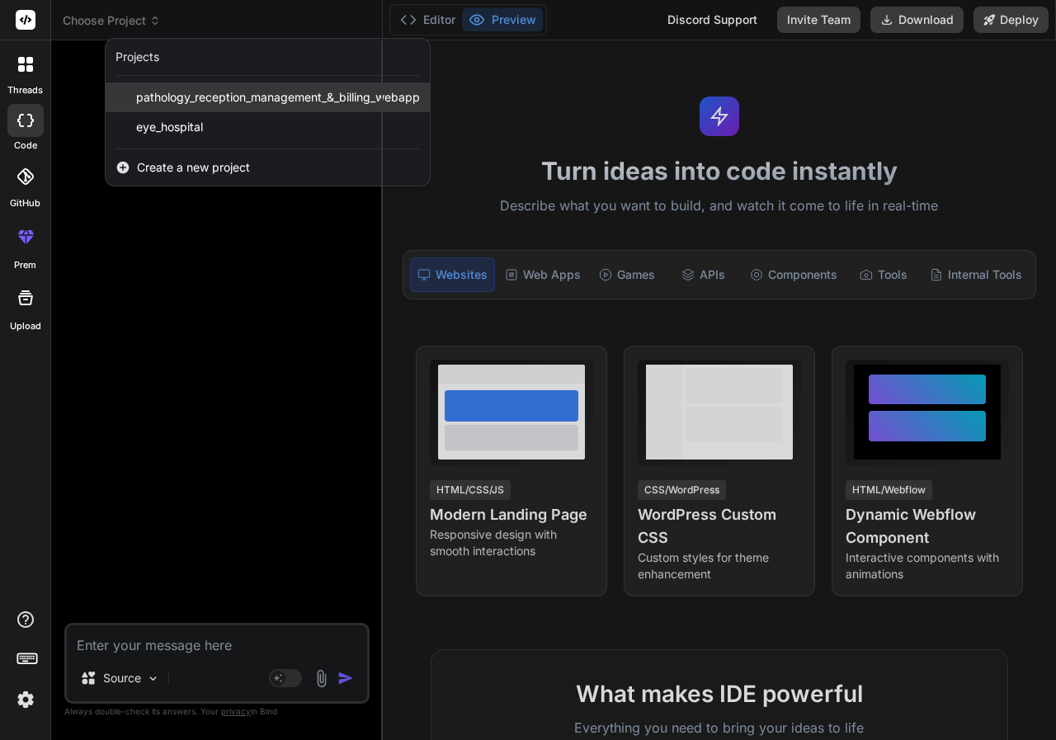
click at [197, 99] on span "pathology_reception_management_&_billing_webapp" at bounding box center [278, 97] width 284 height 16
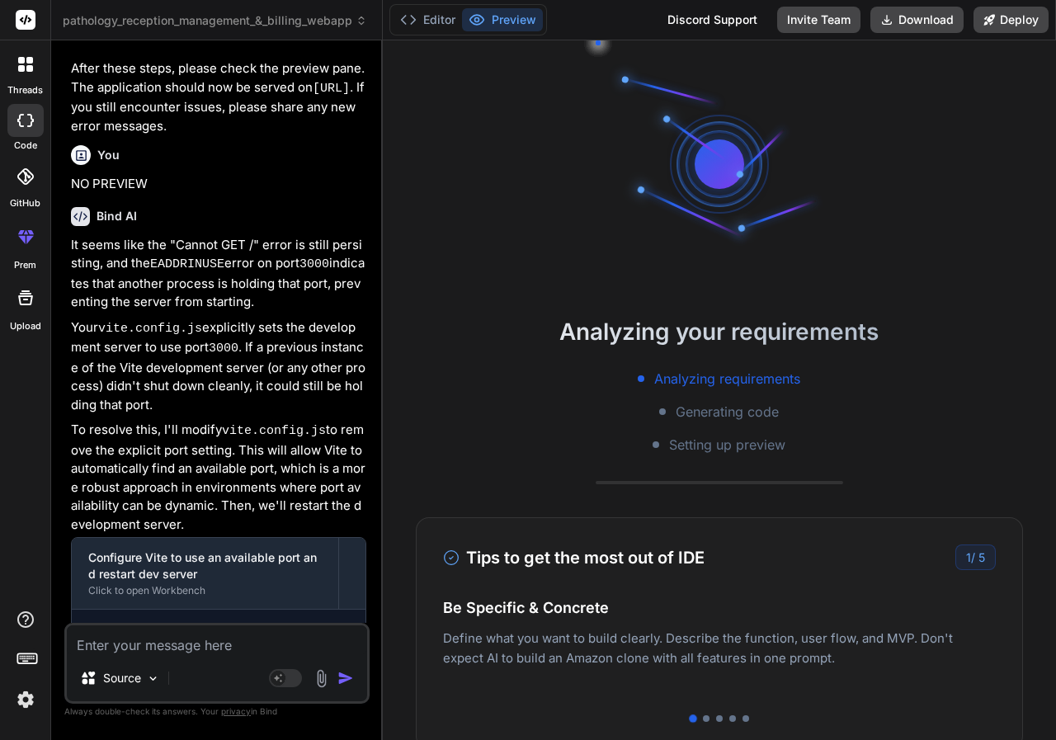
scroll to position [3578, 0]
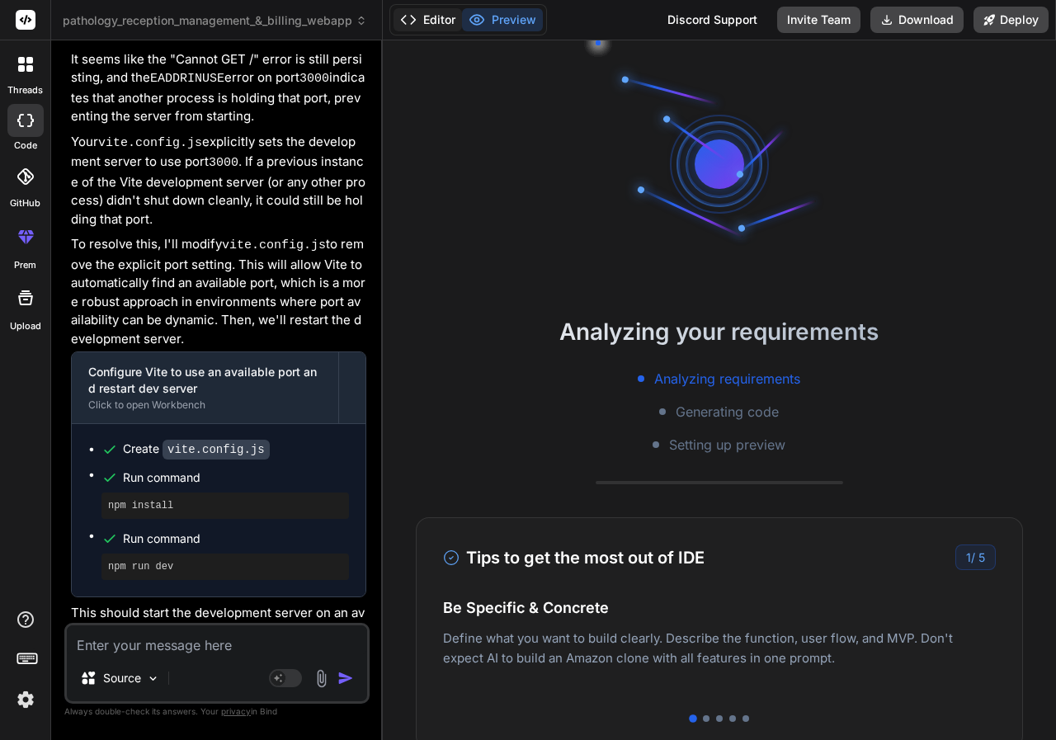
click at [437, 16] on button "Editor" at bounding box center [427, 19] width 68 height 23
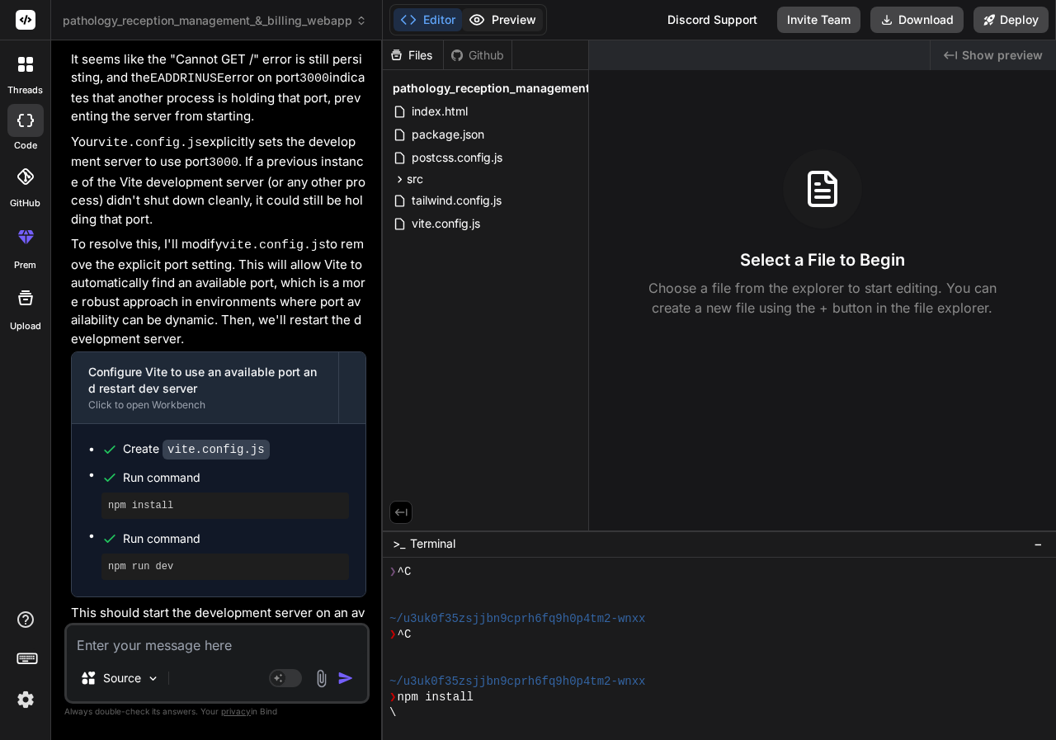
click at [515, 19] on button "Preview" at bounding box center [502, 19] width 81 height 23
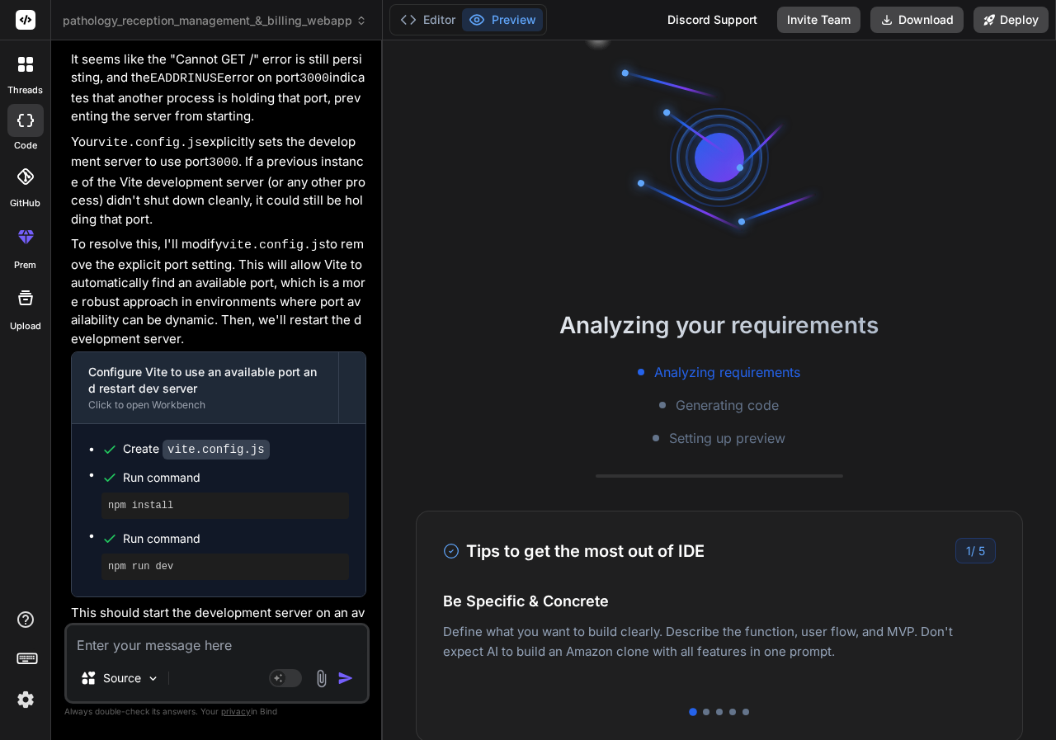
scroll to position [0, 0]
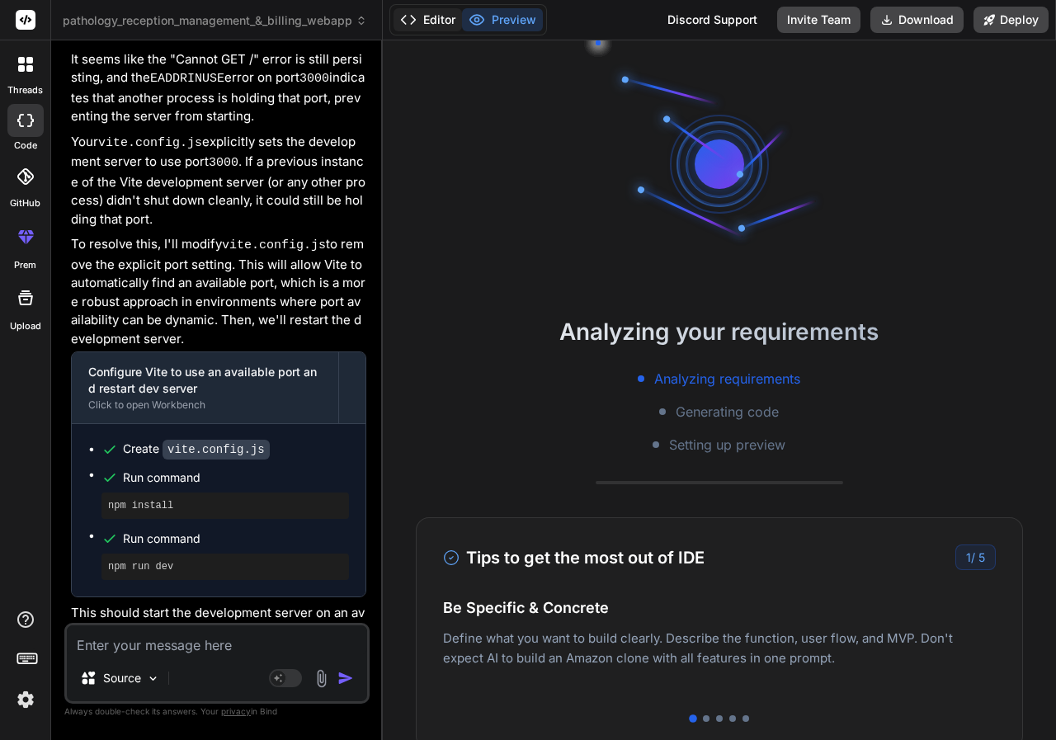
click at [439, 16] on button "Editor" at bounding box center [427, 19] width 68 height 23
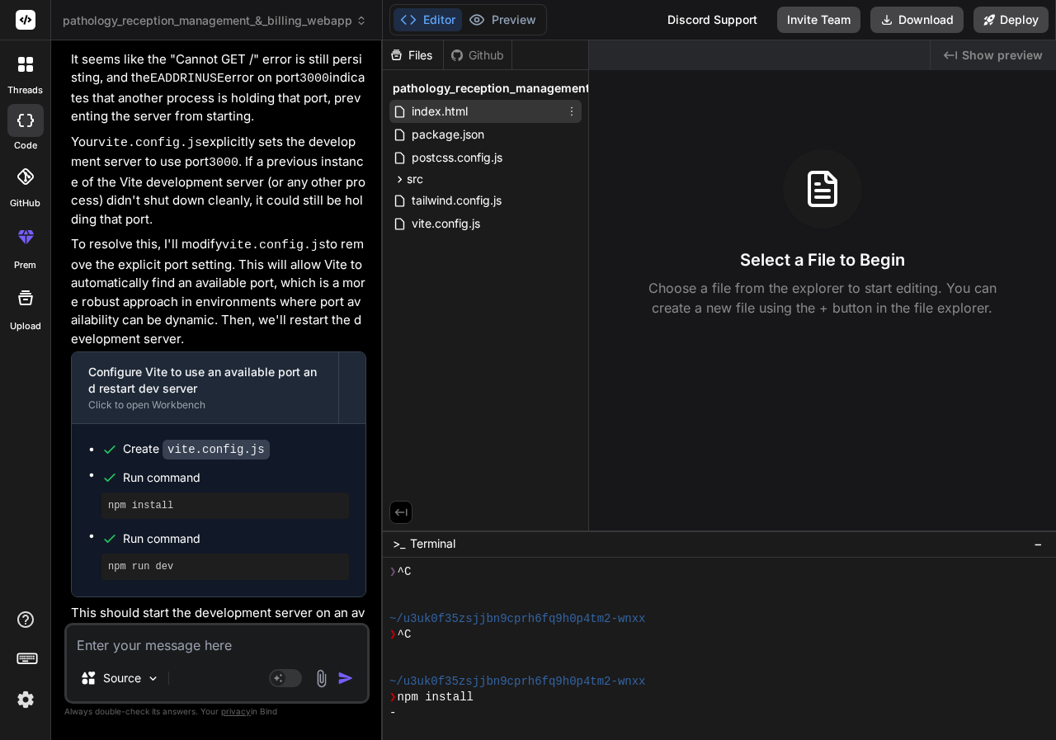
click at [472, 110] on div "index.html" at bounding box center [485, 111] width 192 height 23
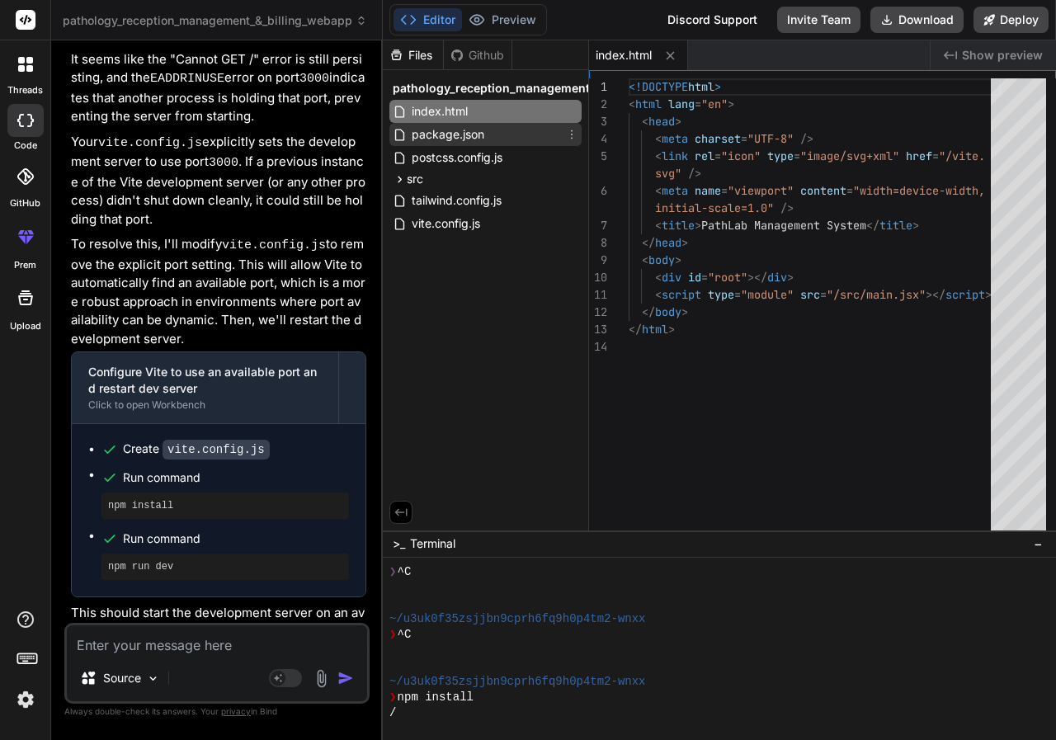
type textarea "x"
click at [468, 124] on div "package.json" at bounding box center [485, 134] width 192 height 23
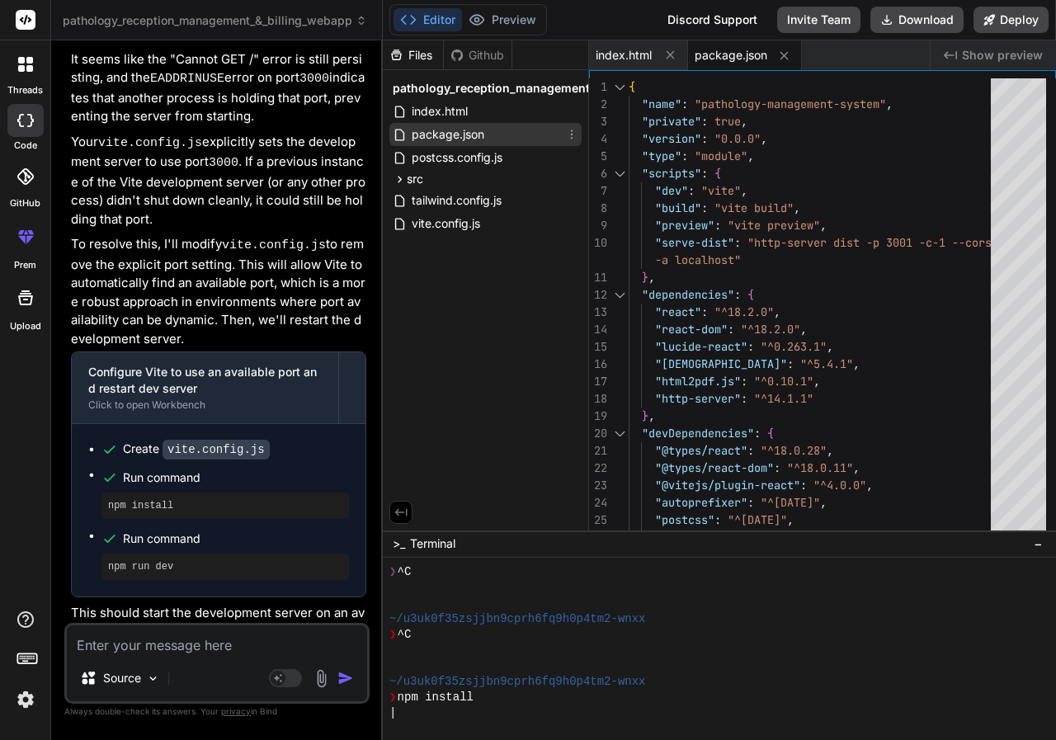
click at [469, 135] on span "package.json" at bounding box center [448, 135] width 76 height 20
click at [470, 159] on span "postcss.config.js" at bounding box center [457, 158] width 94 height 20
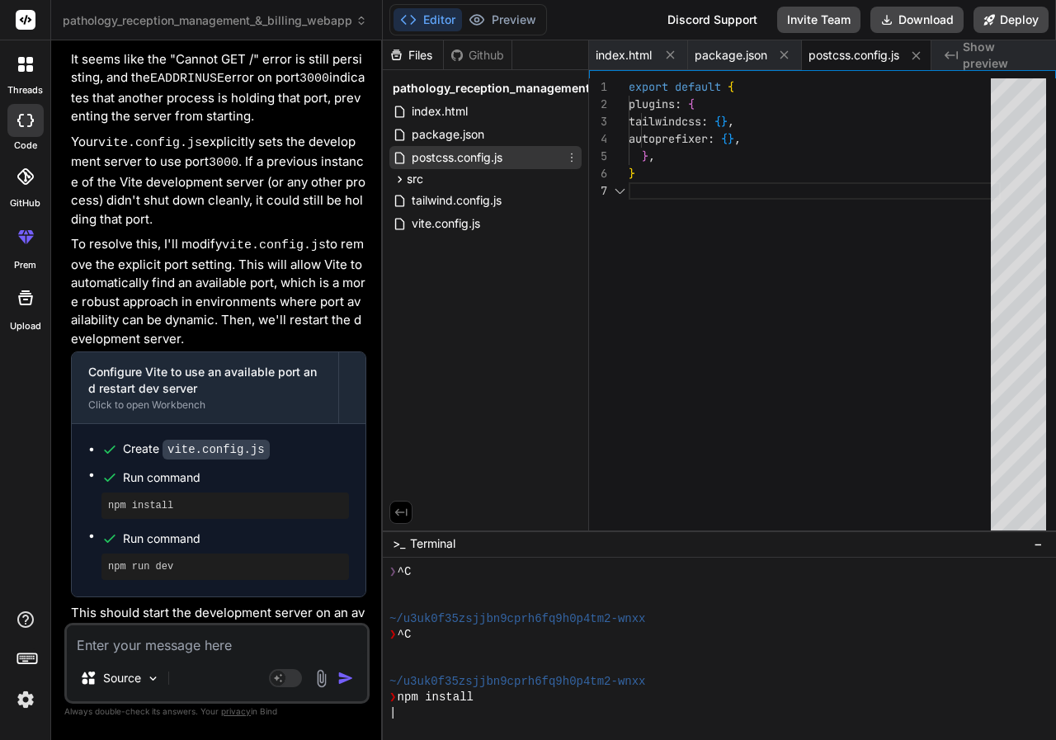
scroll to position [0, 5]
click at [417, 183] on span "src" at bounding box center [415, 179] width 16 height 16
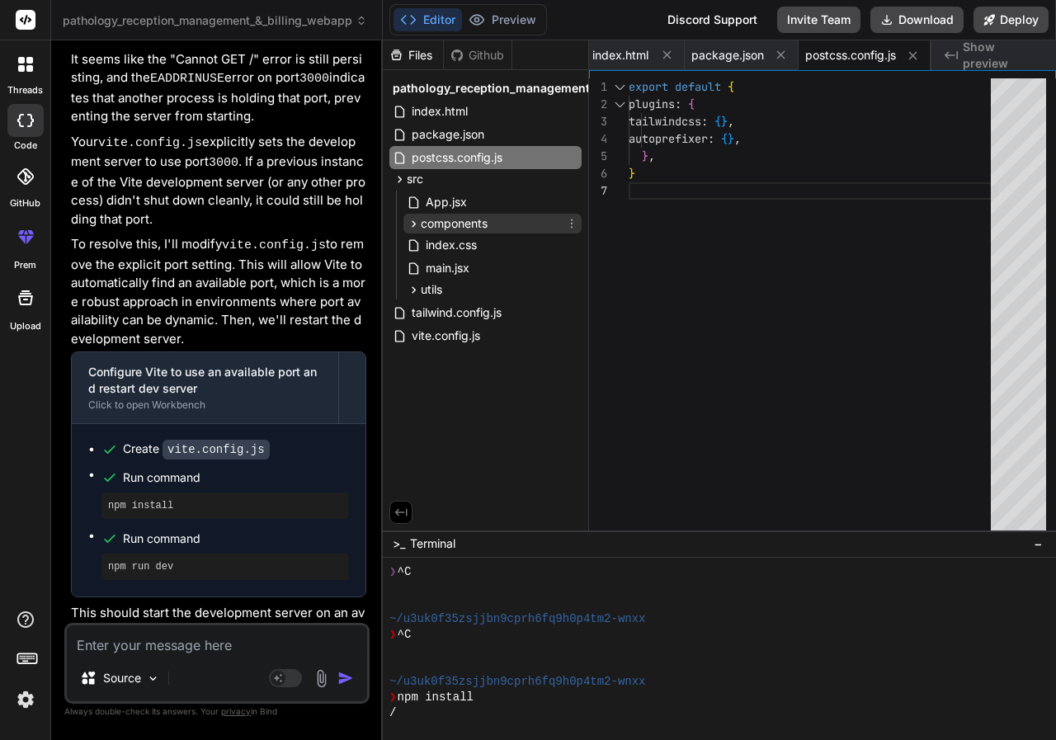
click at [460, 230] on span "components" at bounding box center [454, 223] width 67 height 16
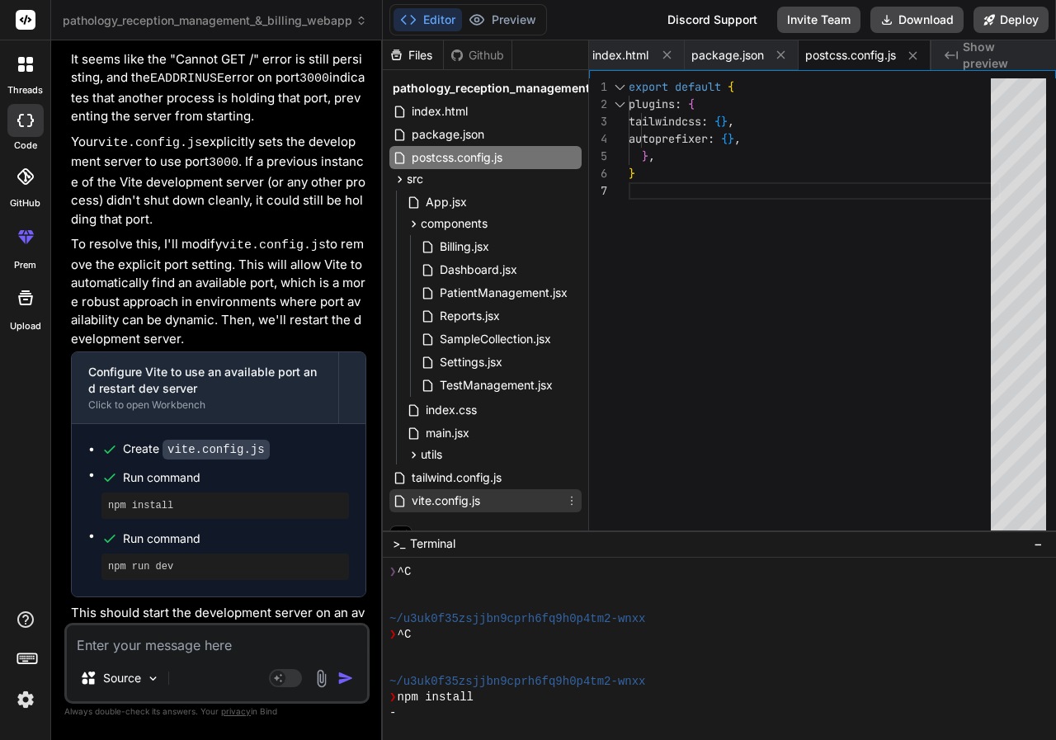
click at [483, 505] on div "vite.config.js" at bounding box center [485, 500] width 192 height 23
type textarea "})"
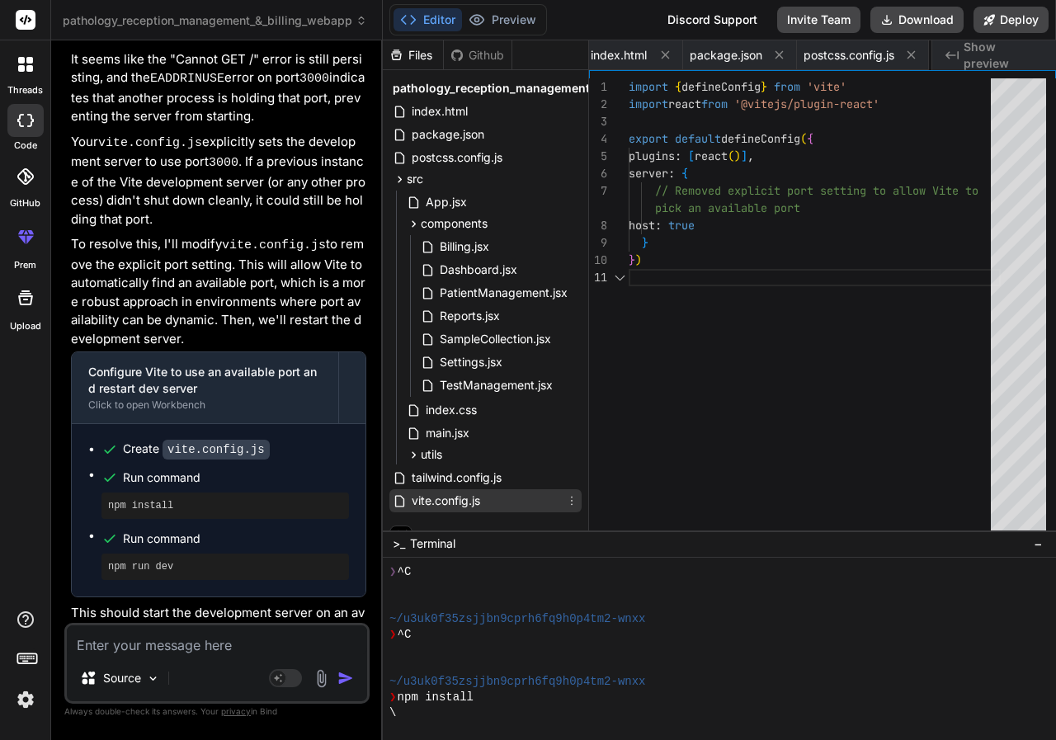
scroll to position [0, 115]
click at [677, 54] on div at bounding box center [671, 55] width 21 height 21
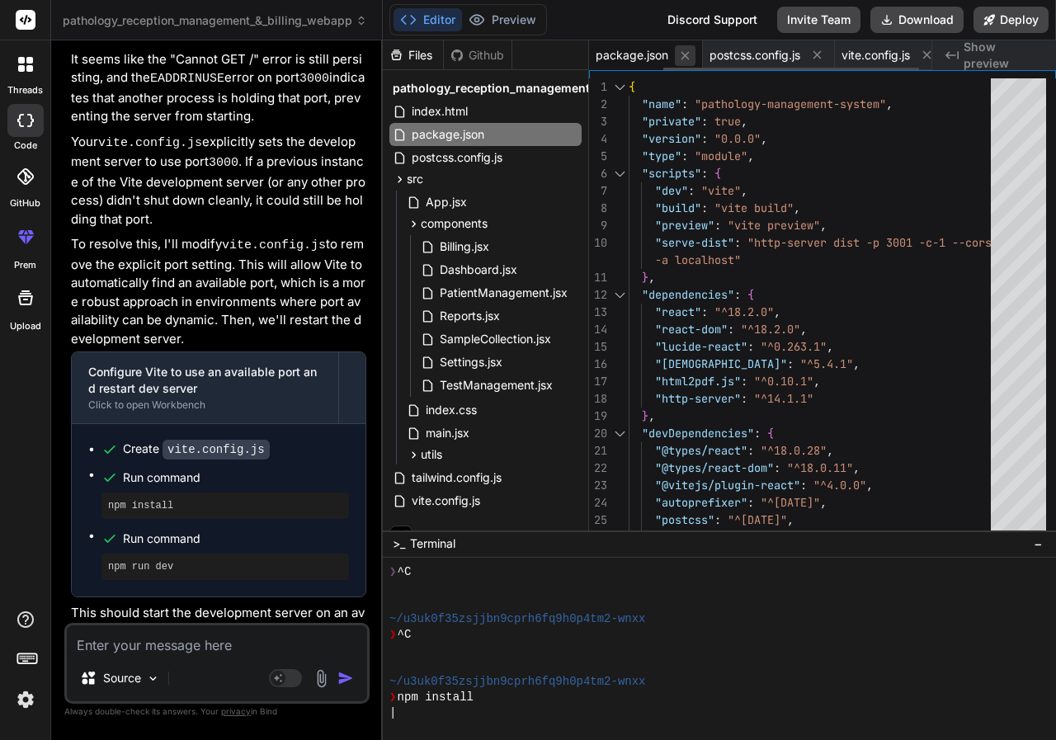
click at [677, 54] on button at bounding box center [685, 55] width 21 height 21
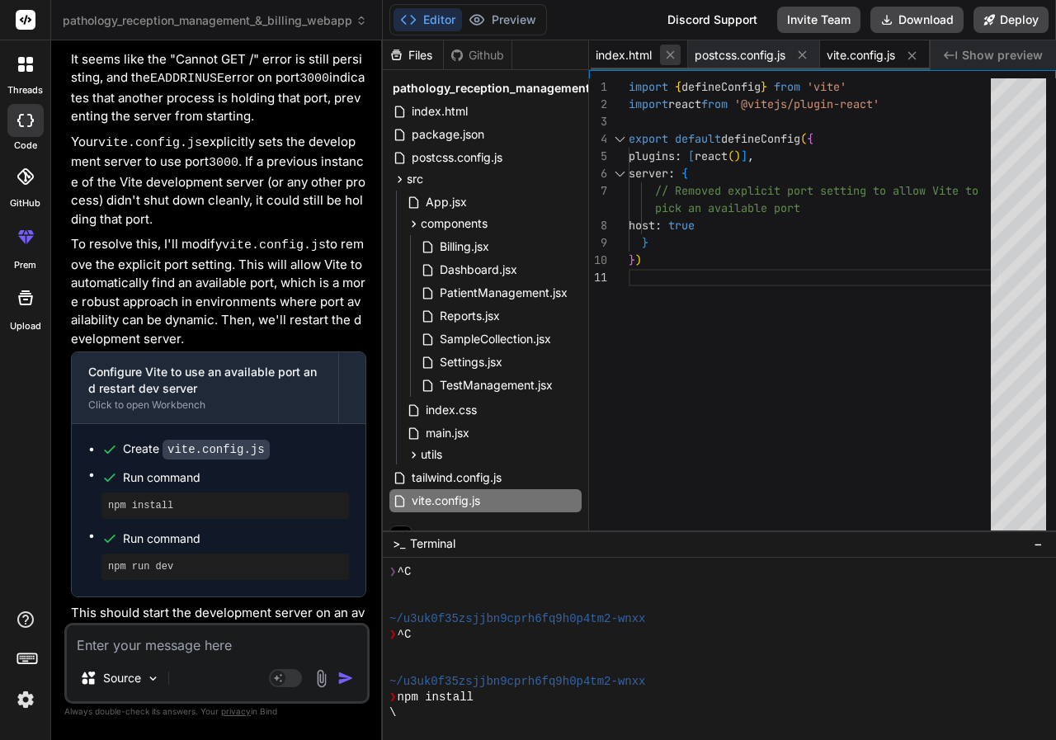
click at [678, 54] on button at bounding box center [670, 55] width 21 height 21
click at [678, 54] on span "postcss.config.js" at bounding box center [640, 55] width 91 height 16
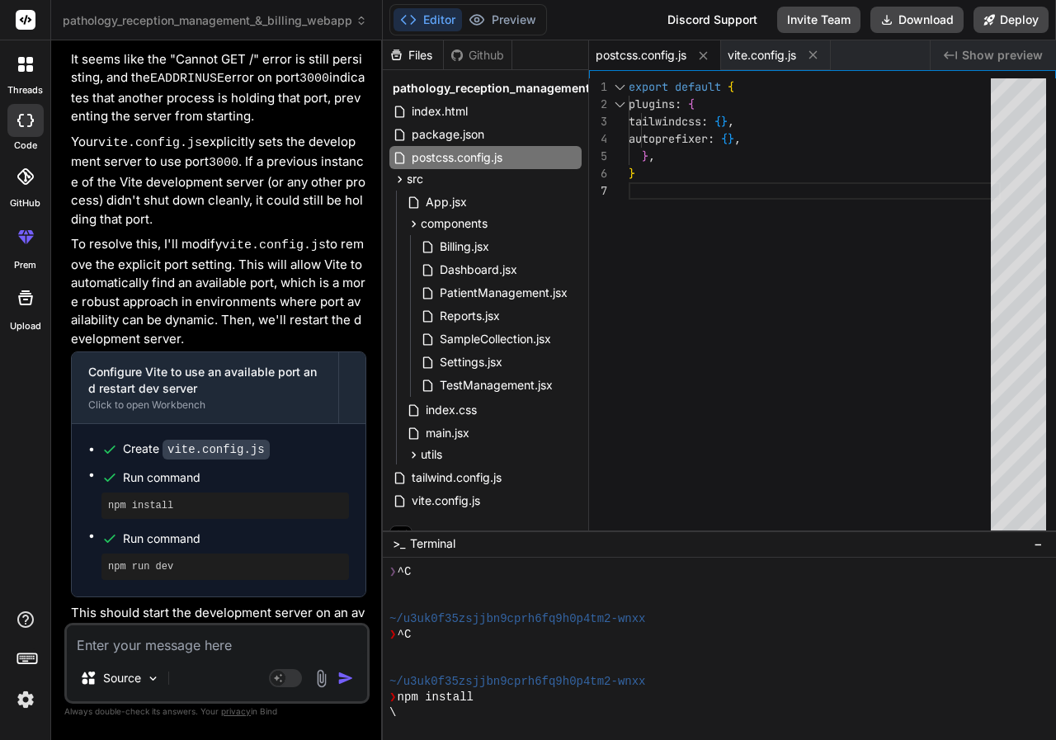
click at [678, 54] on span "postcss.config.js" at bounding box center [640, 55] width 91 height 16
click at [705, 53] on icon at bounding box center [703, 56] width 14 height 14
type textarea "})"
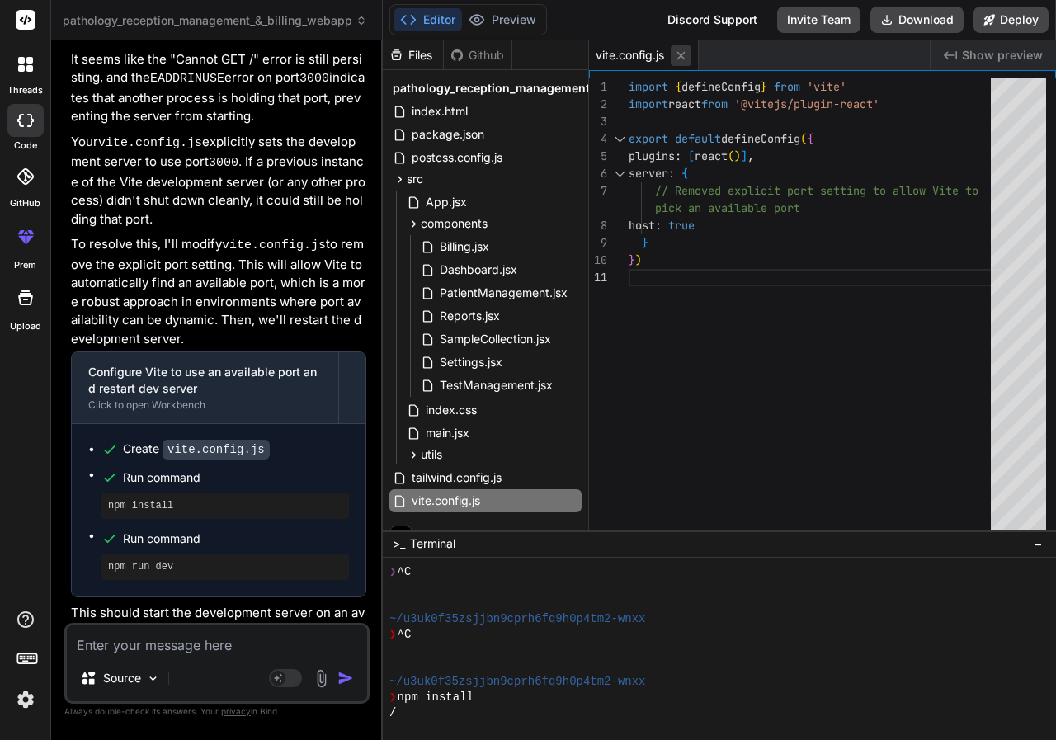
click at [685, 56] on icon at bounding box center [681, 56] width 14 height 14
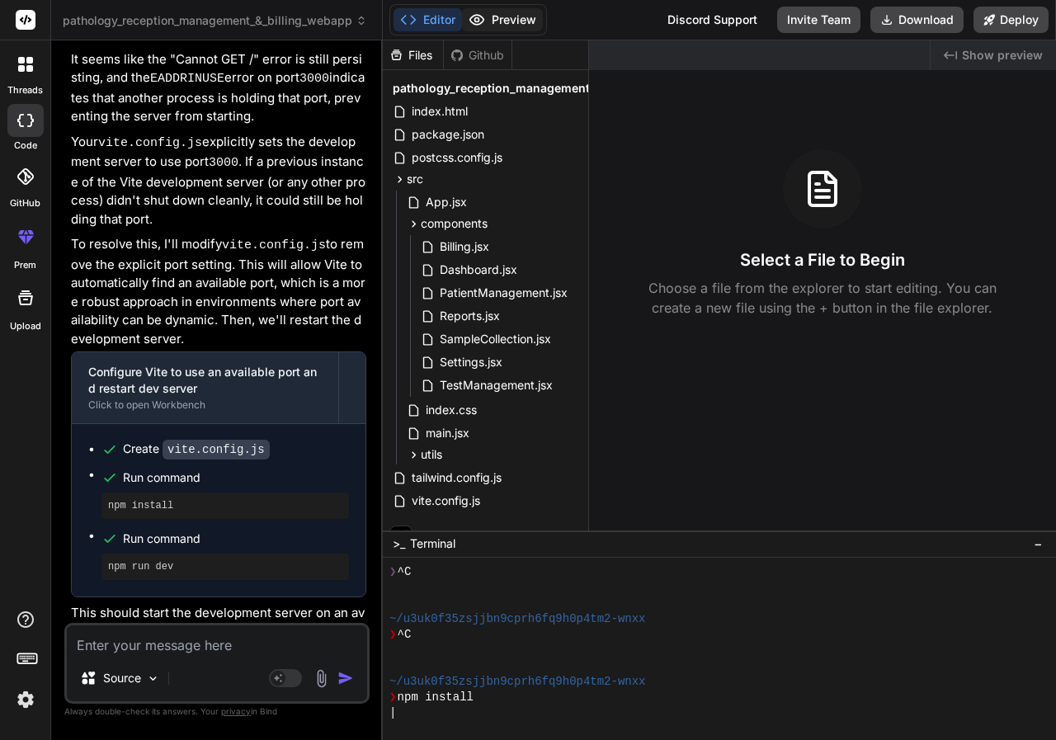
click at [524, 21] on button "Preview" at bounding box center [502, 19] width 81 height 23
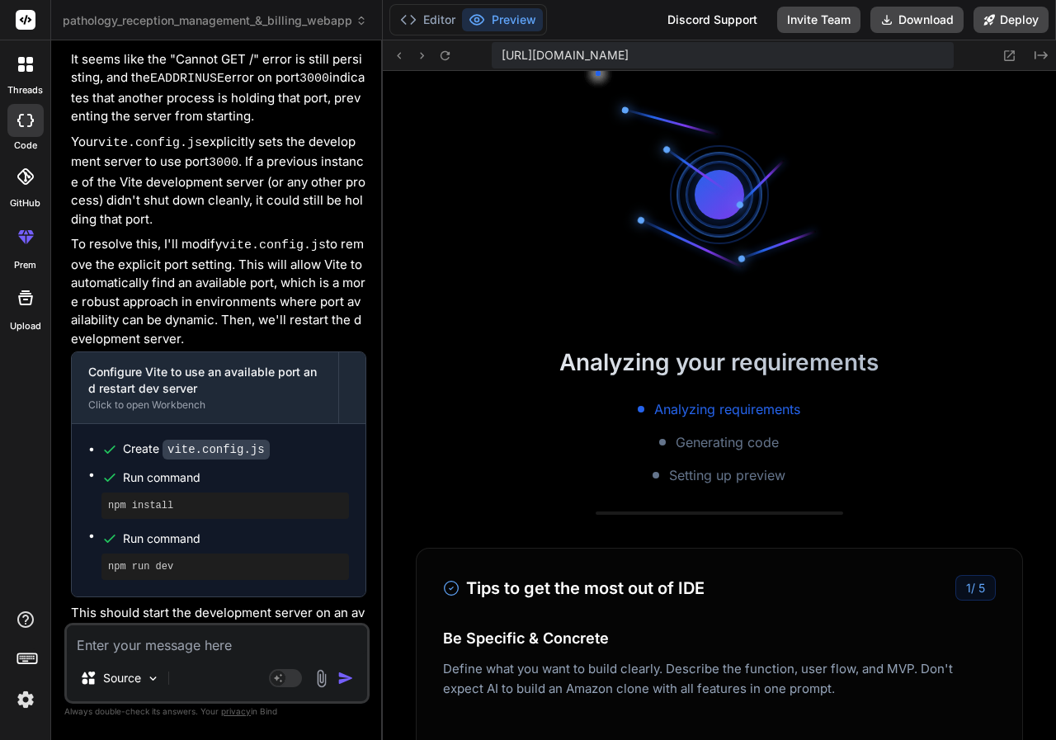
scroll to position [376, 0]
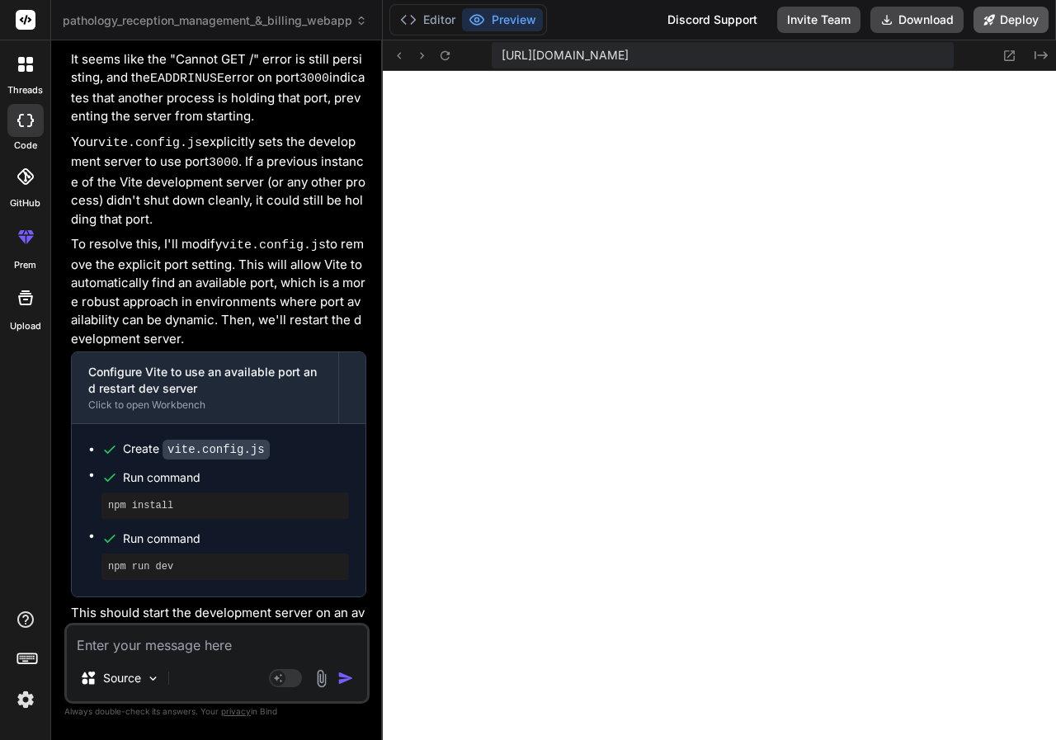
click at [1018, 22] on button "Deploy" at bounding box center [1010, 20] width 75 height 26
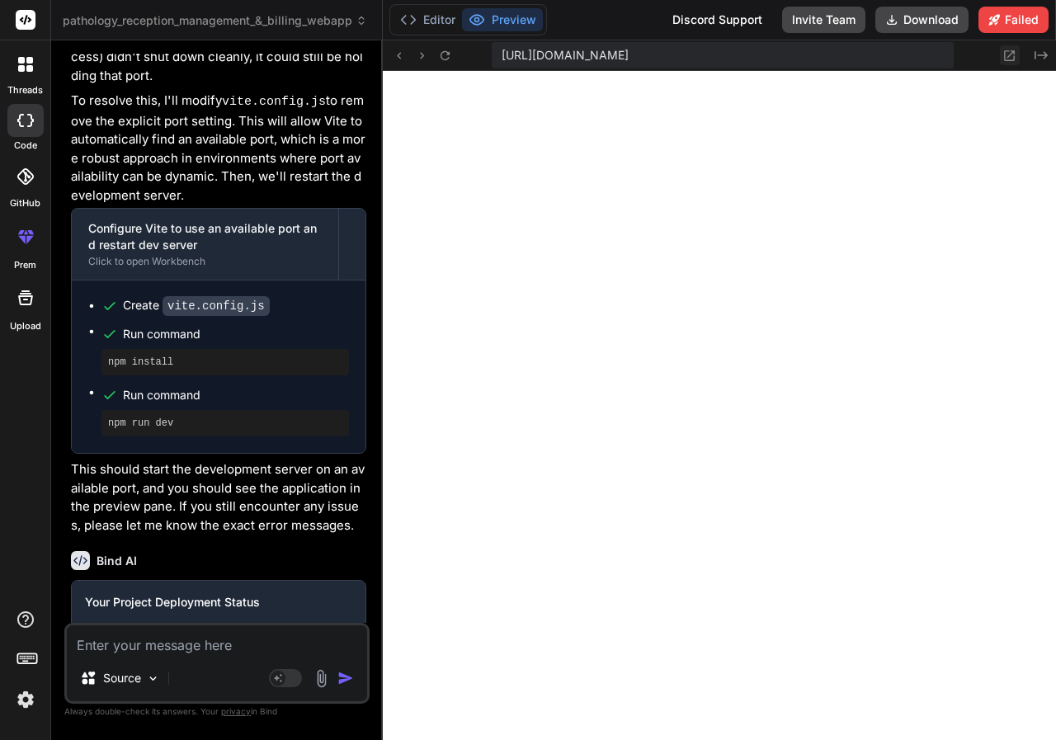
click at [1005, 49] on icon at bounding box center [1009, 56] width 14 height 14
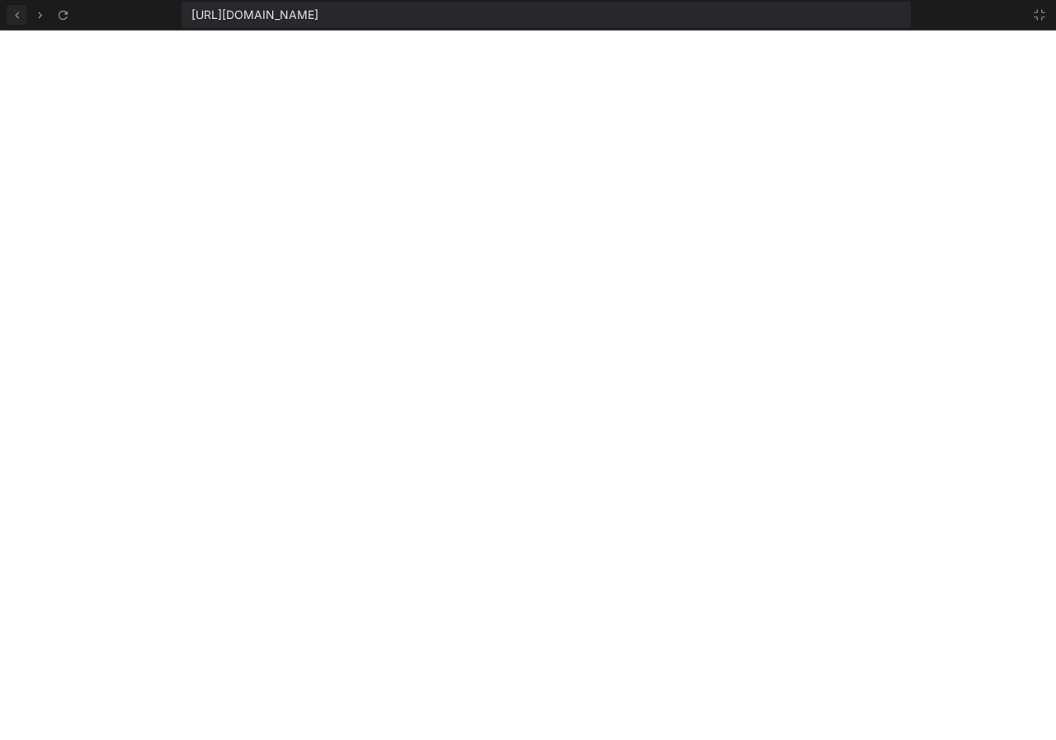
click at [13, 12] on icon at bounding box center [17, 15] width 14 height 14
click at [19, 18] on icon at bounding box center [17, 15] width 14 height 14
click at [58, 16] on icon at bounding box center [63, 15] width 14 height 14
click at [1038, 9] on icon at bounding box center [1038, 14] width 13 height 13
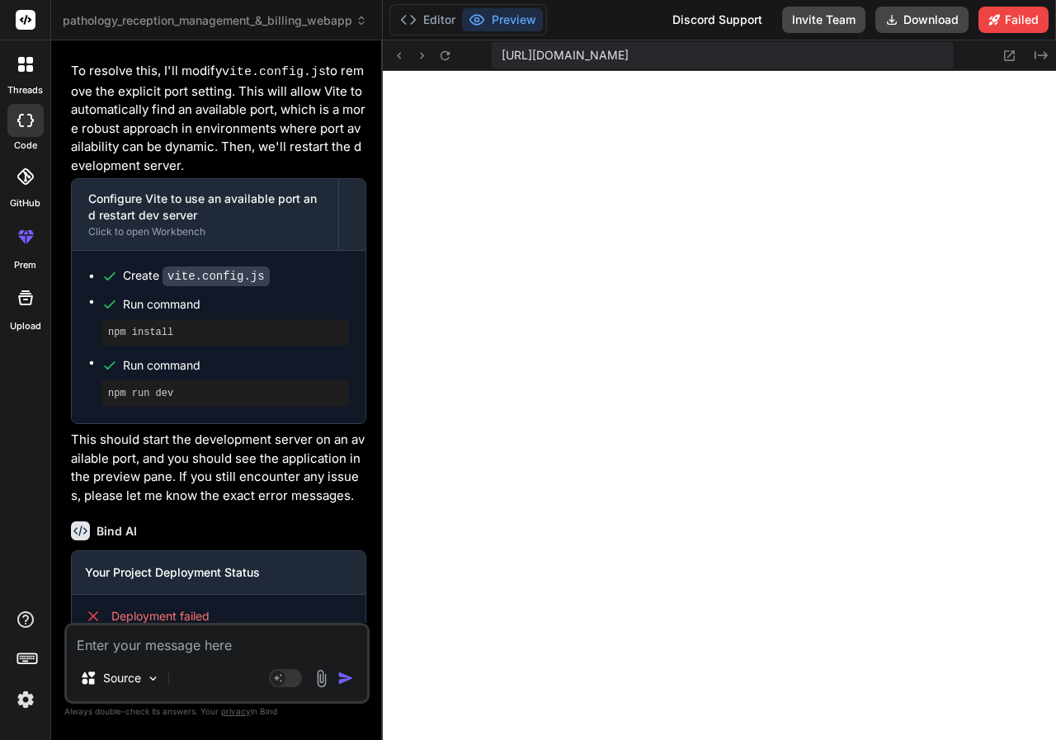
scroll to position [3768, 0]
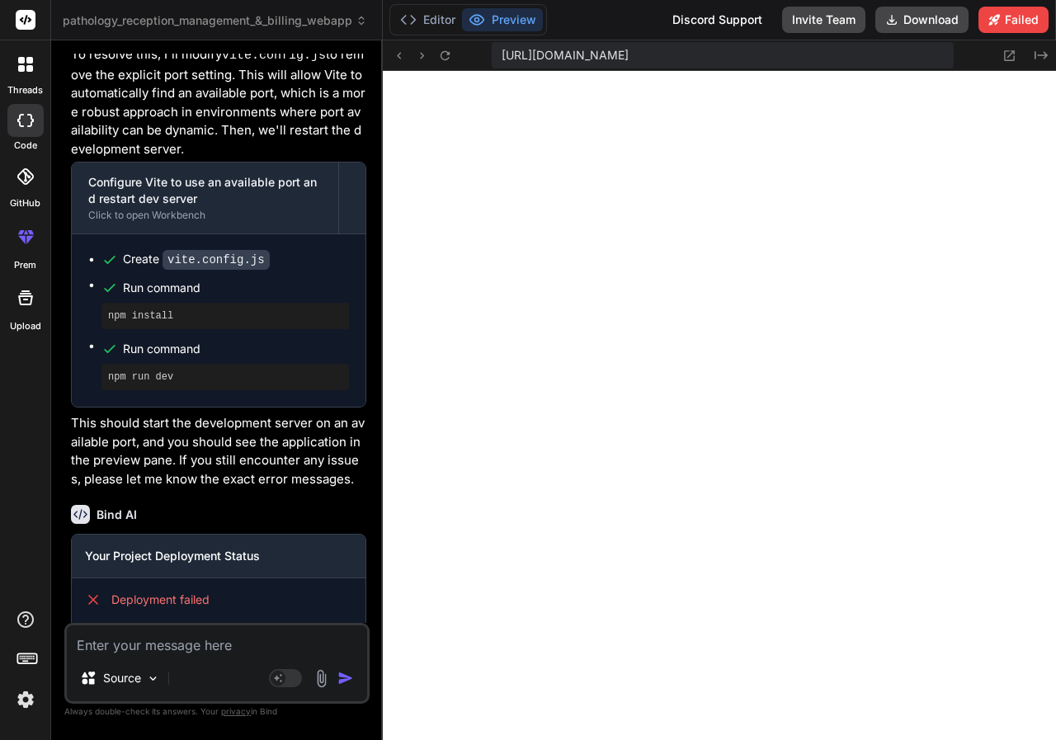
click at [337, 678] on img "button" at bounding box center [345, 678] width 16 height 16
click at [920, 21] on button "Download" at bounding box center [921, 20] width 93 height 26
type textarea "x"
click at [228, 648] on textarea at bounding box center [217, 640] width 300 height 30
type textarea "d"
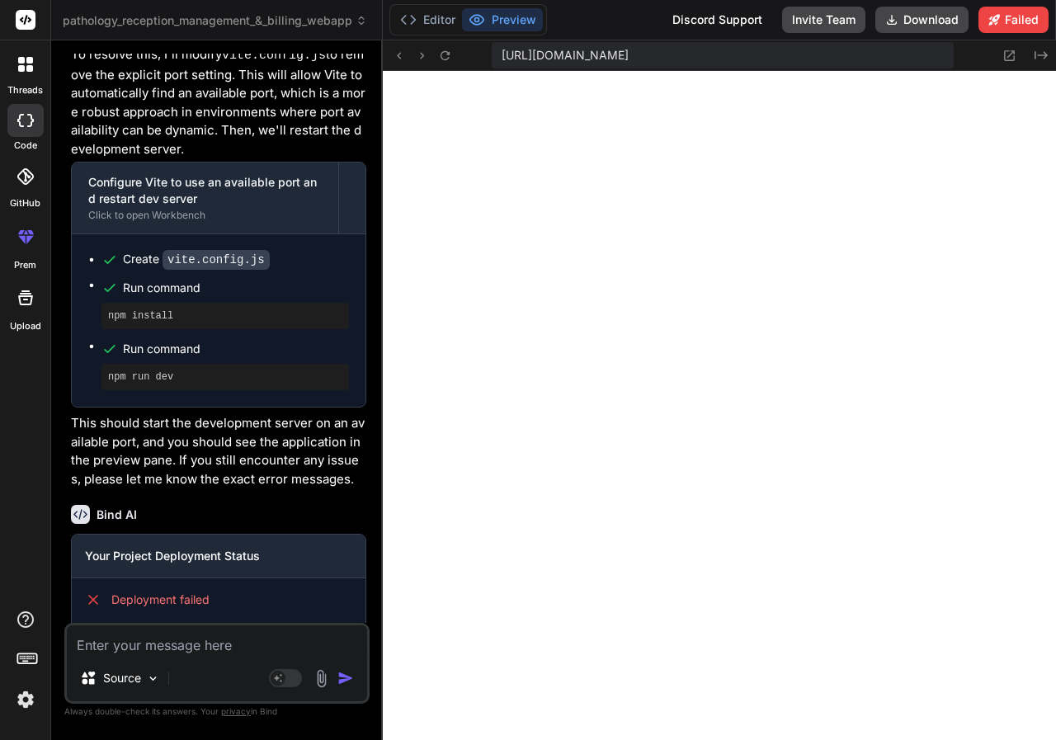
type textarea "x"
type textarea "de"
type textarea "x"
type textarea "dep"
type textarea "x"
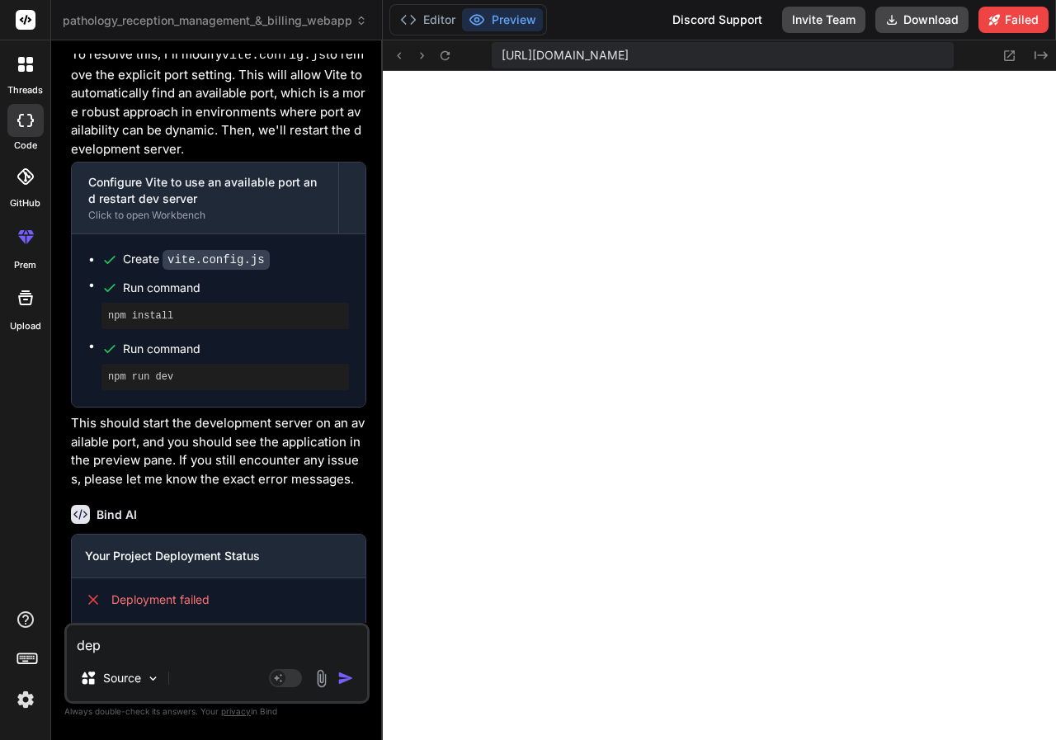
type textarea "depl"
type textarea "x"
type textarea "deplo"
type textarea "x"
type textarea "deploy"
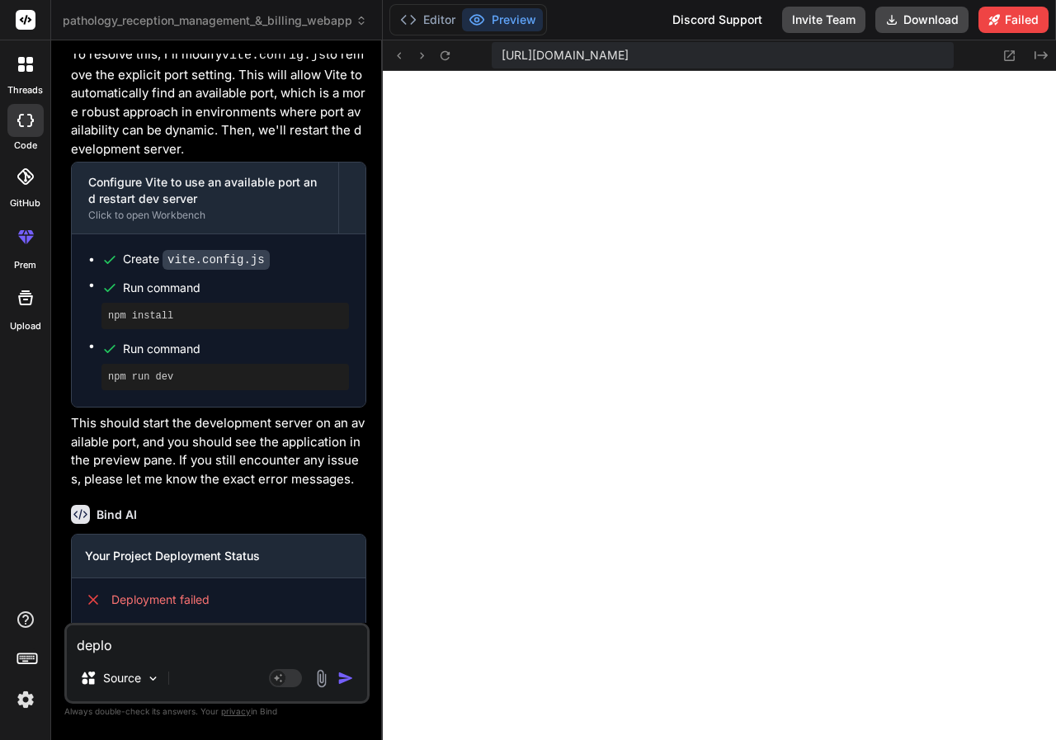
type textarea "x"
type textarea "deploy"
type textarea "x"
type textarea "deploy t"
type textarea "x"
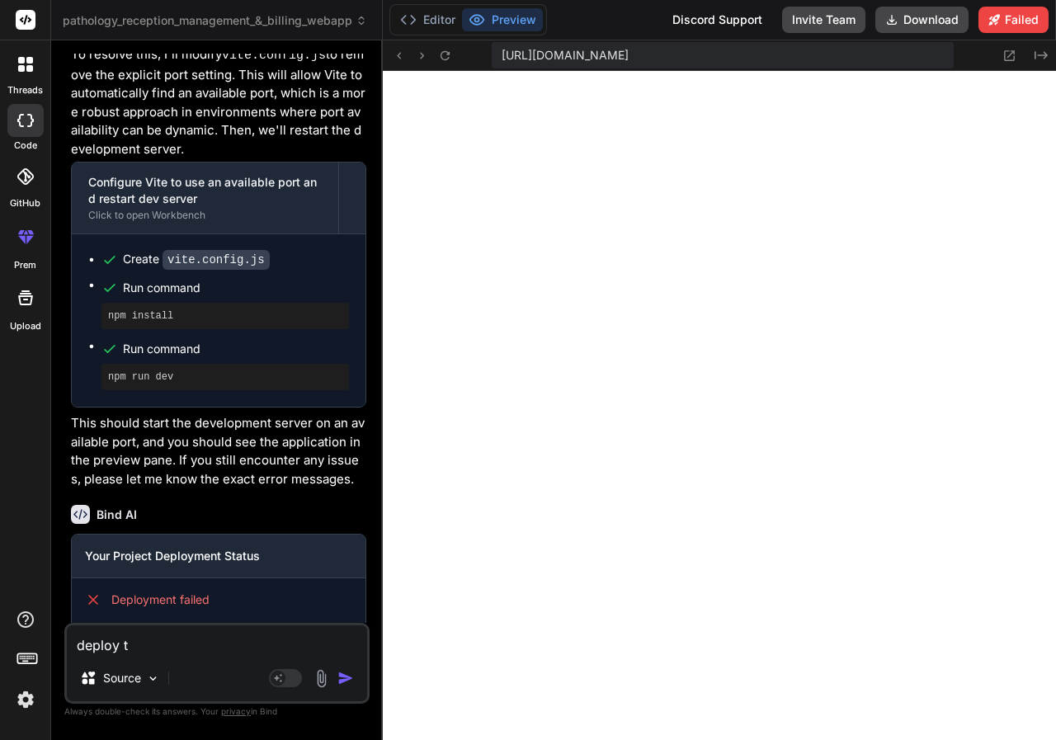
type textarea "deploy th"
type textarea "x"
type textarea "deploy thi"
type textarea "x"
type textarea "deploy this"
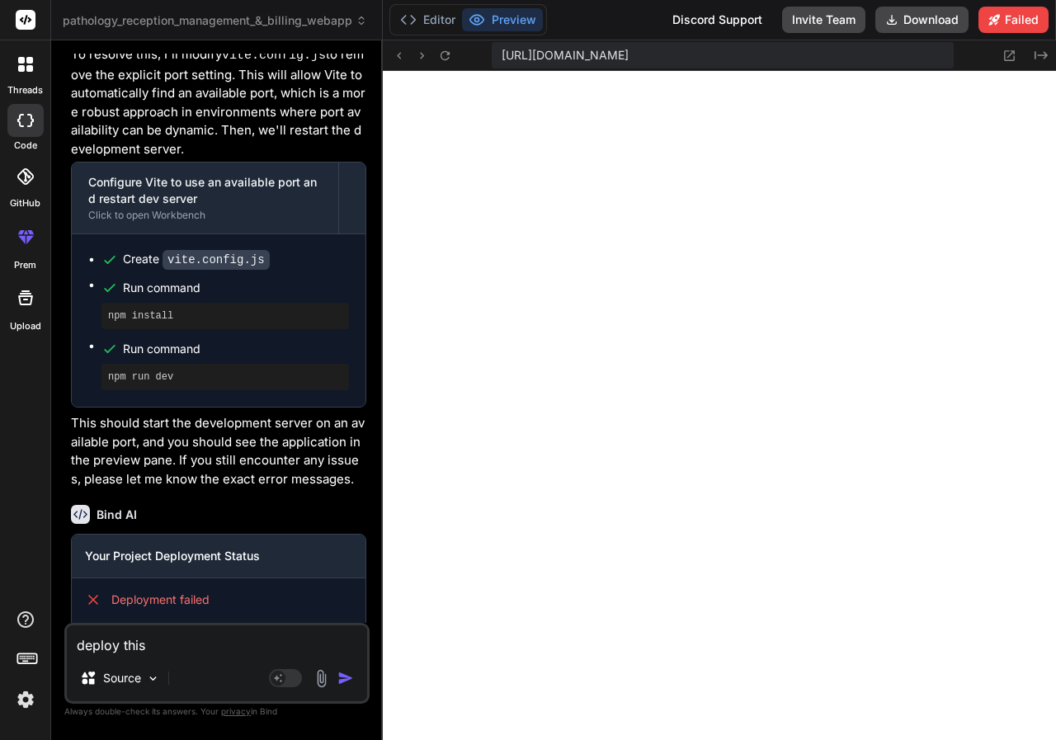
type textarea "x"
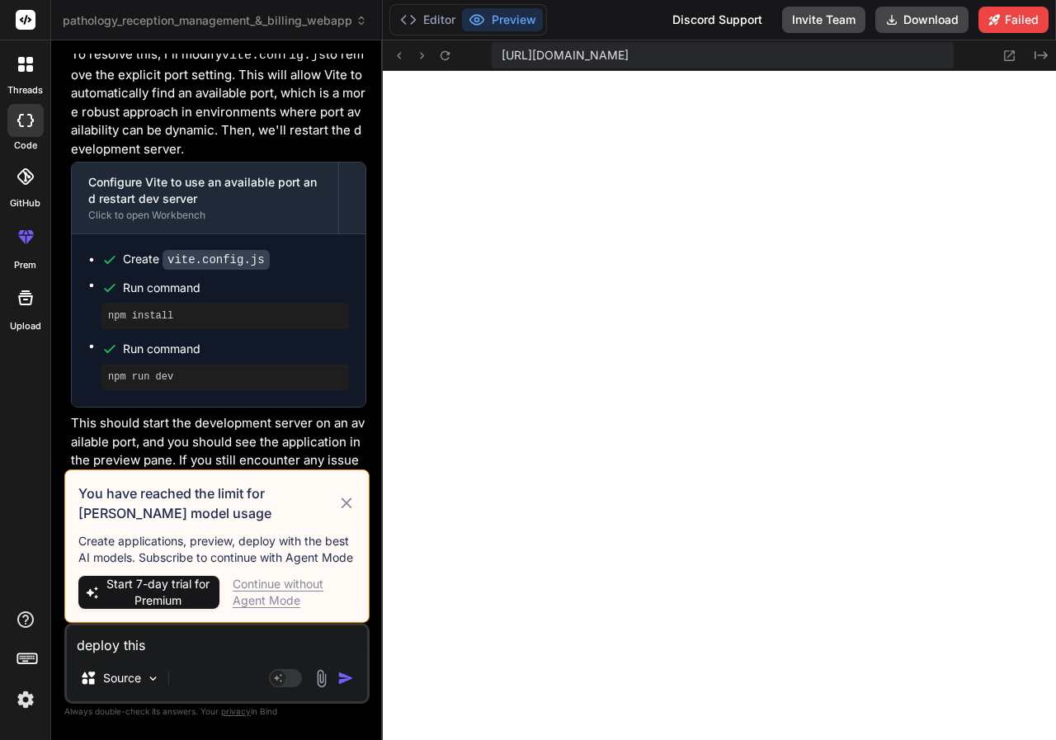
type textarea "deploy this"
click at [350, 680] on img "button" at bounding box center [345, 678] width 16 height 16
click at [341, 679] on img "button" at bounding box center [345, 678] width 16 height 16
click at [344, 505] on icon at bounding box center [346, 502] width 11 height 11
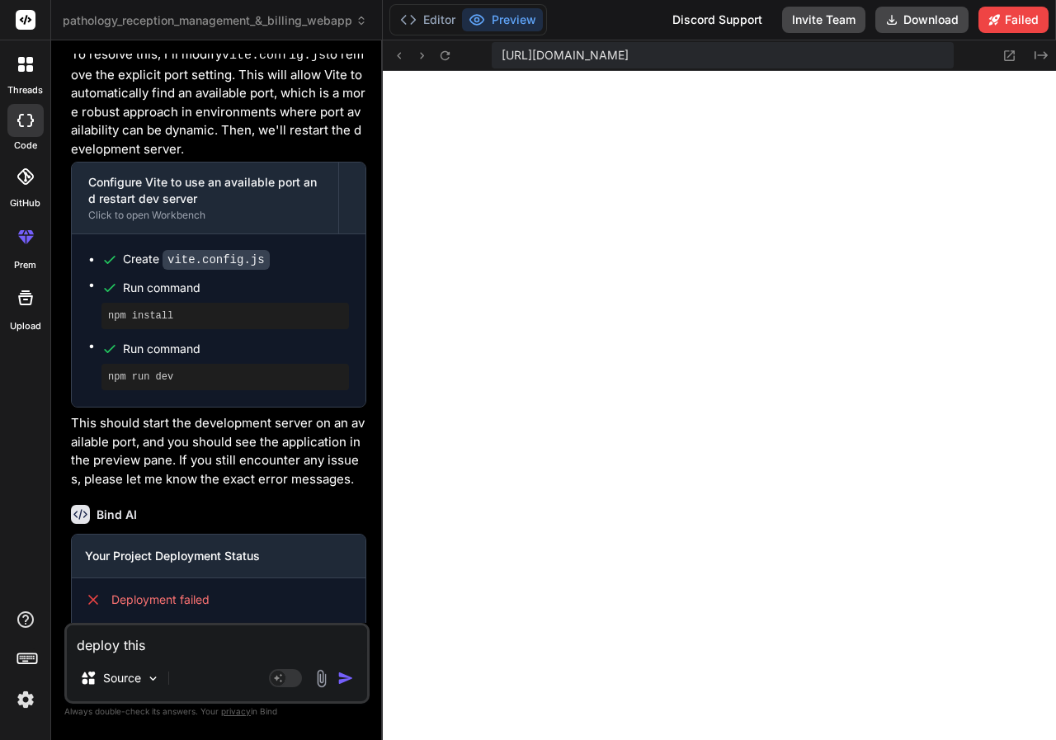
click at [346, 675] on img "button" at bounding box center [345, 678] width 16 height 16
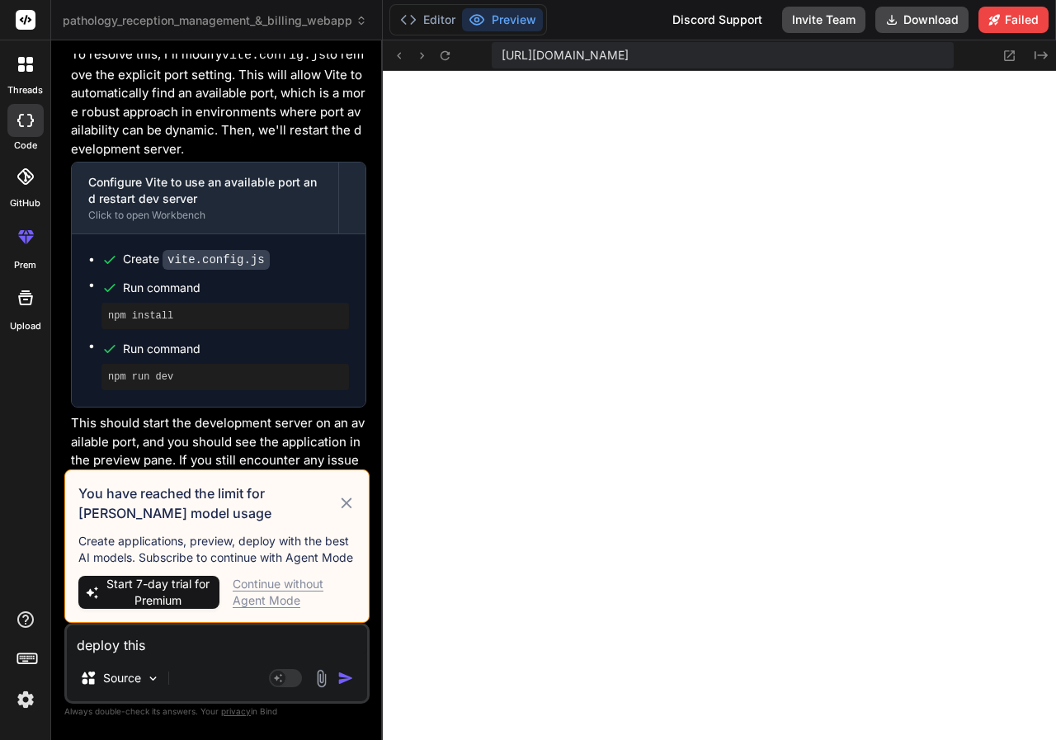
click at [280, 585] on div "Continue without Agent Mode" at bounding box center [294, 592] width 123 height 33
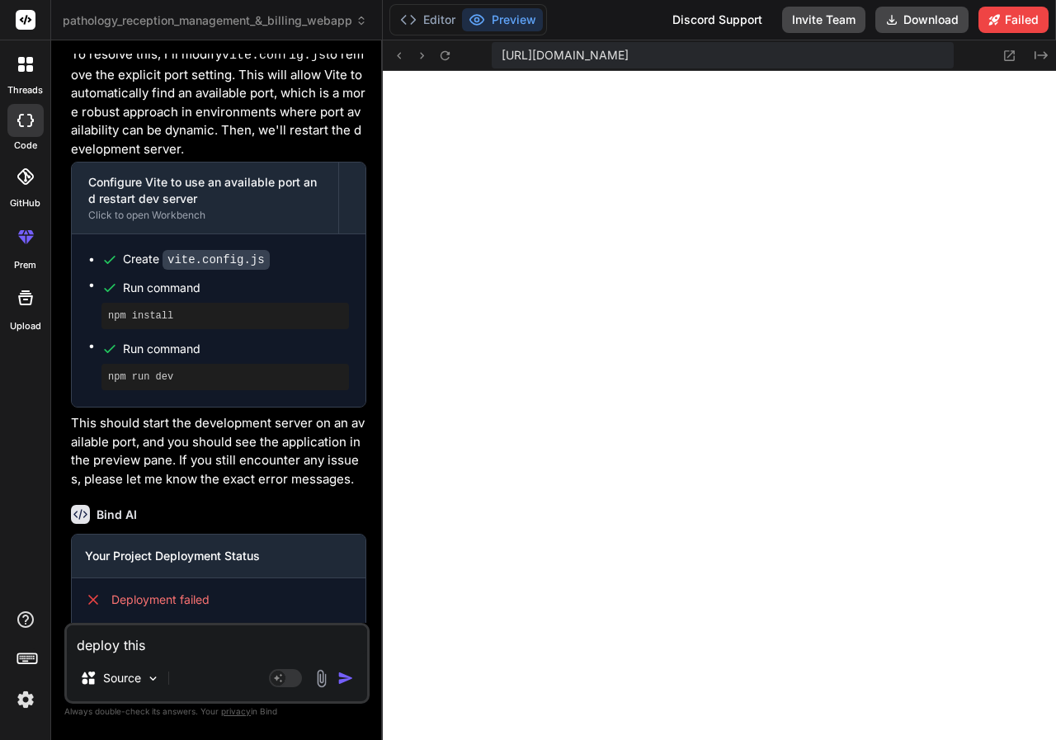
click at [341, 680] on img "button" at bounding box center [345, 678] width 16 height 16
type textarea "x"
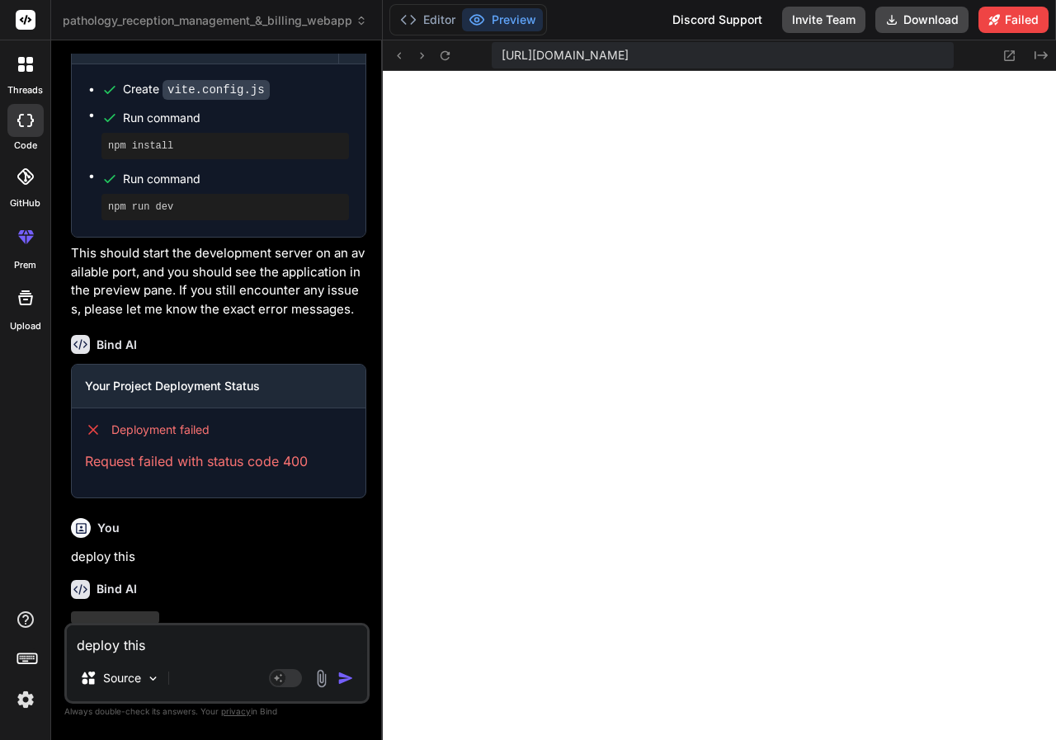
scroll to position [3939, 0]
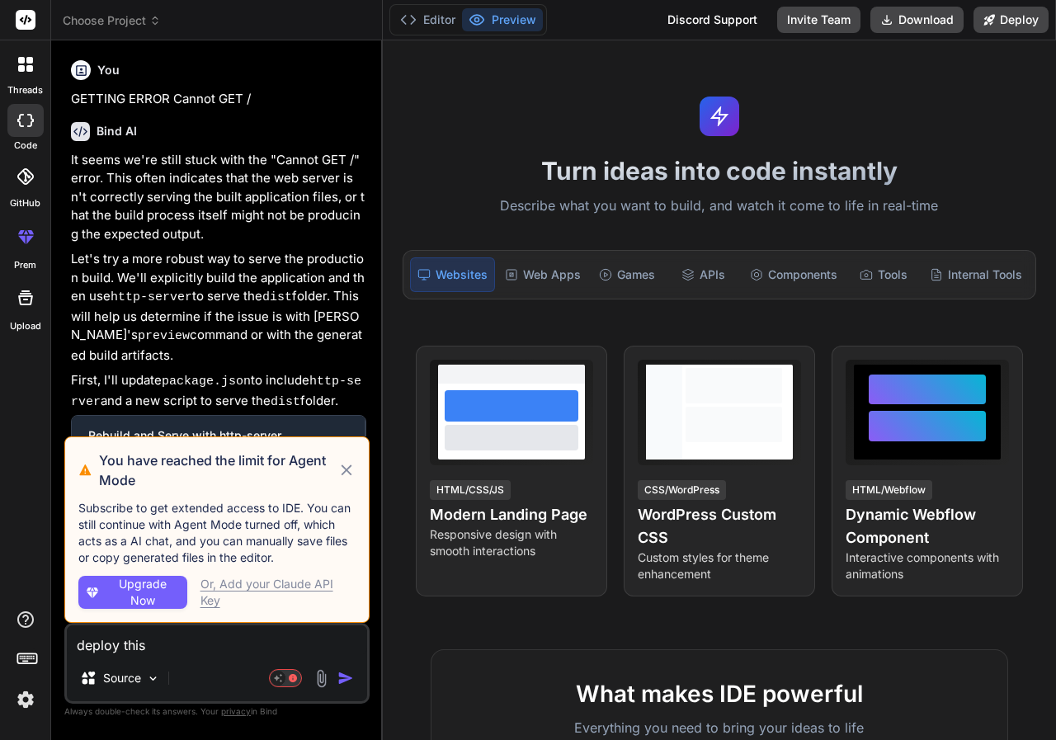
click at [285, 577] on div "Or, Add your Claude API Key" at bounding box center [277, 592] width 155 height 33
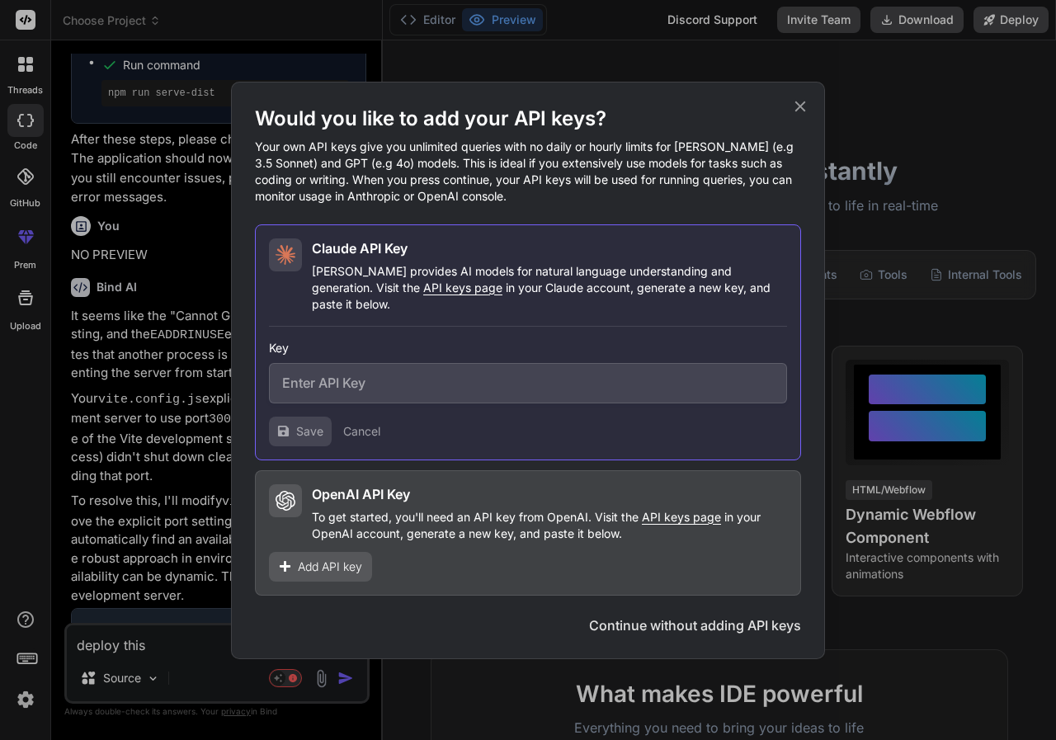
scroll to position [2744, 0]
click at [805, 111] on icon at bounding box center [800, 106] width 18 height 18
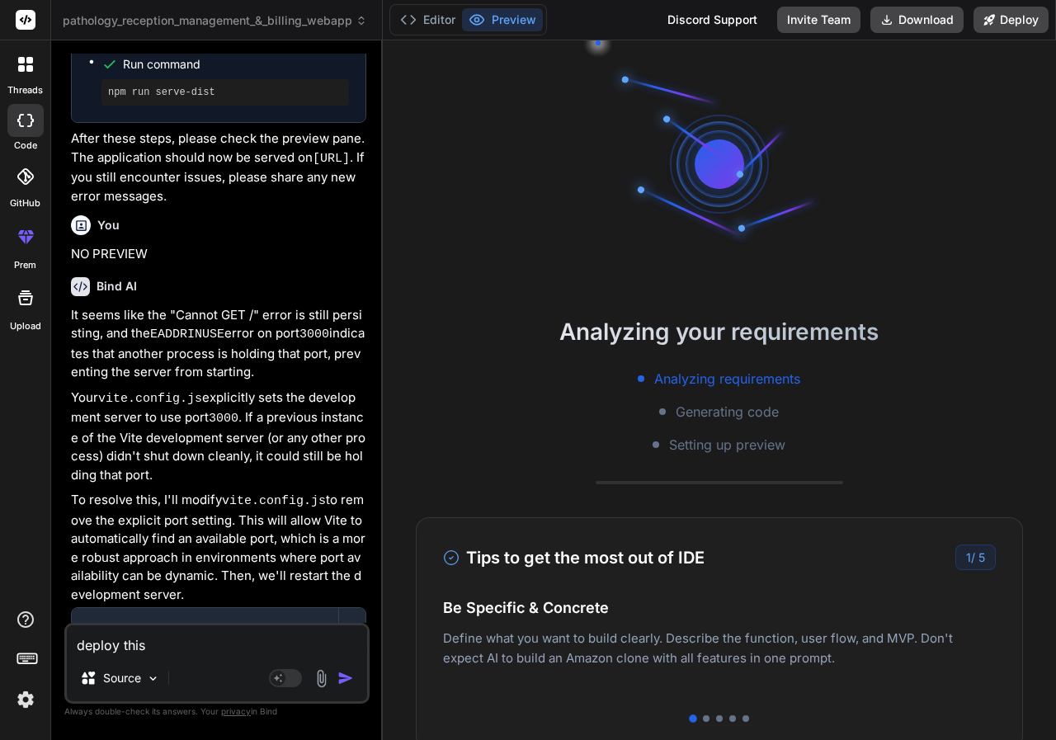
click at [349, 675] on img "button" at bounding box center [345, 678] width 16 height 16
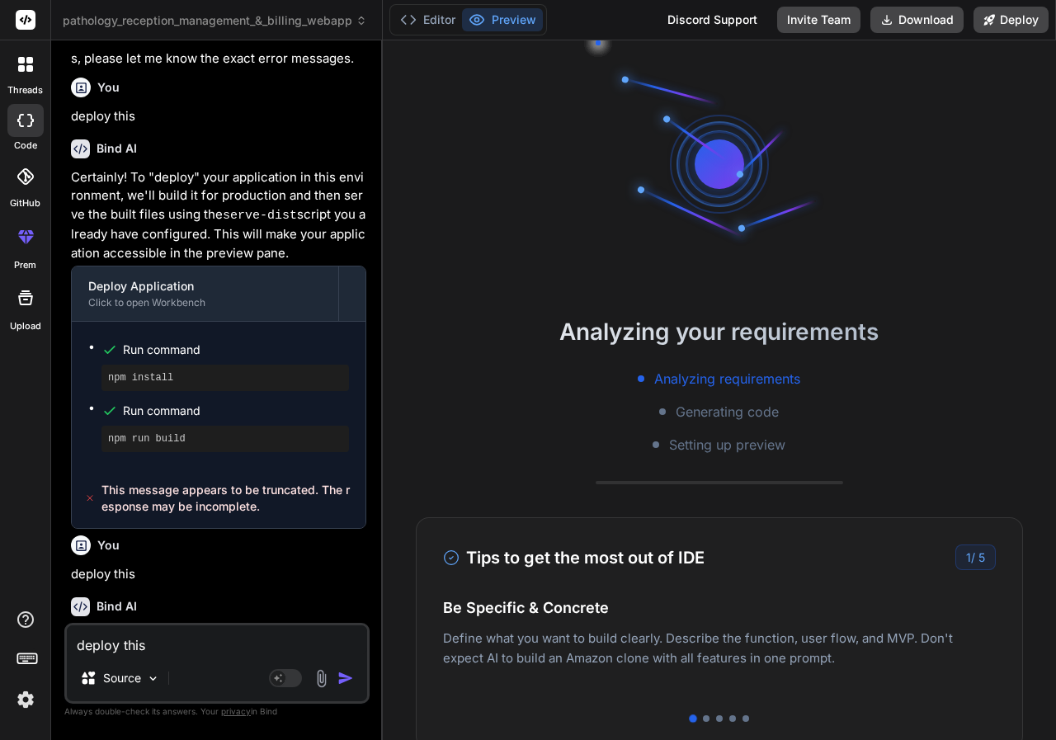
scroll to position [3630, 0]
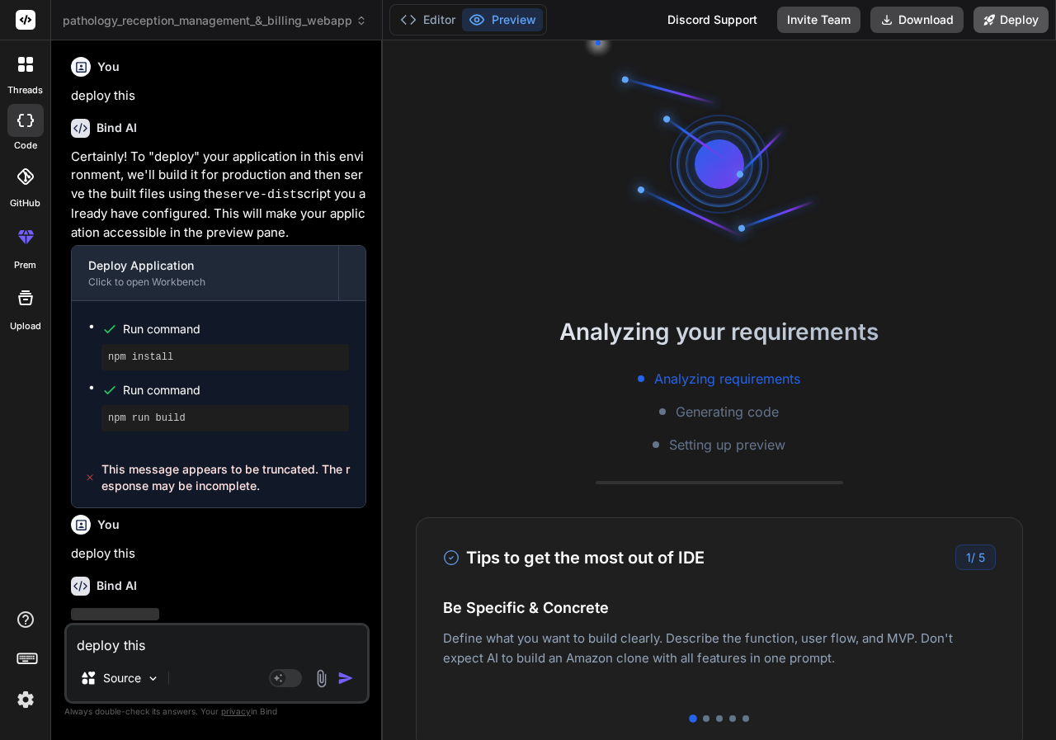
click at [1019, 15] on button "Deploy" at bounding box center [1010, 20] width 75 height 26
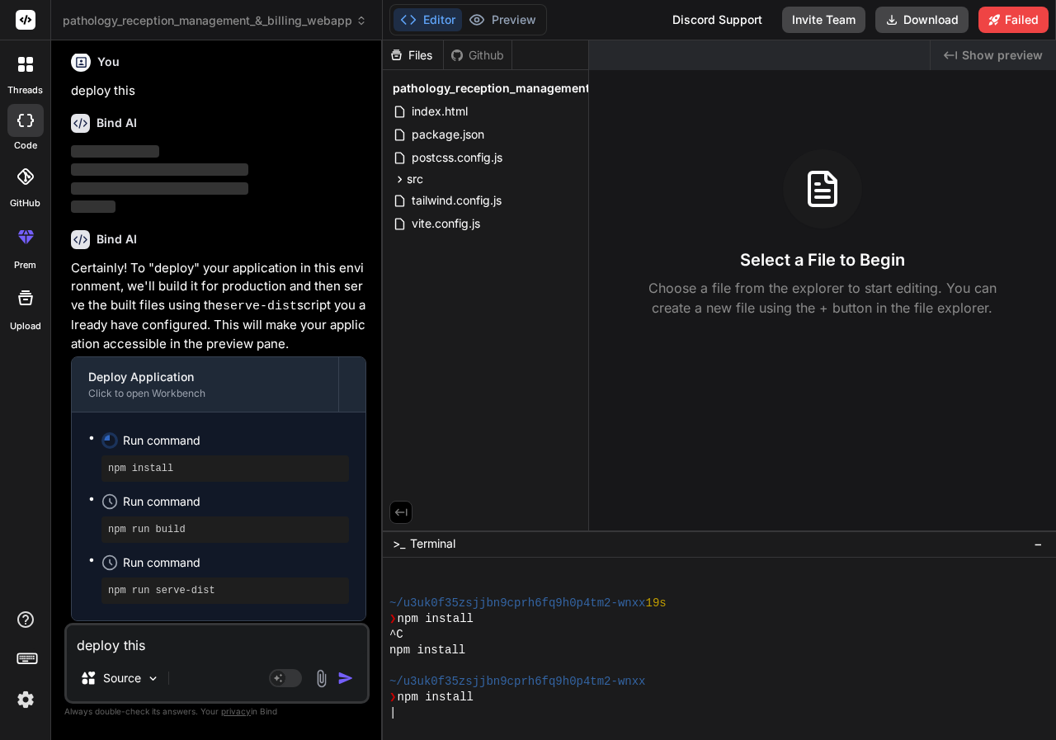
scroll to position [4099, 0]
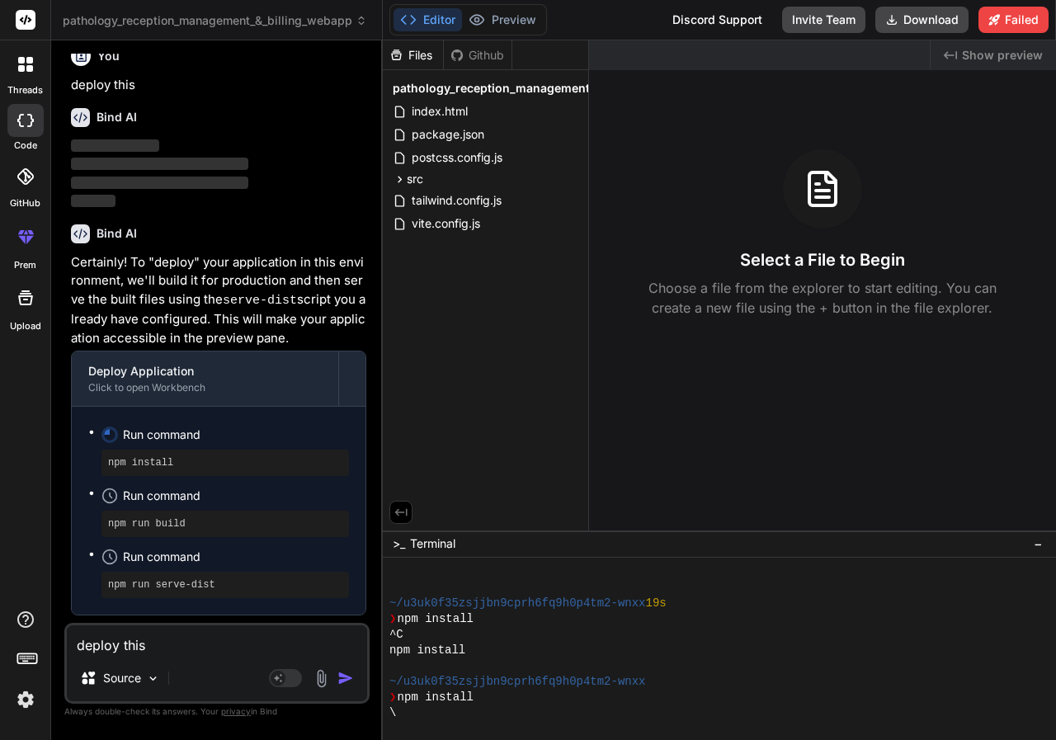
type textarea "x"
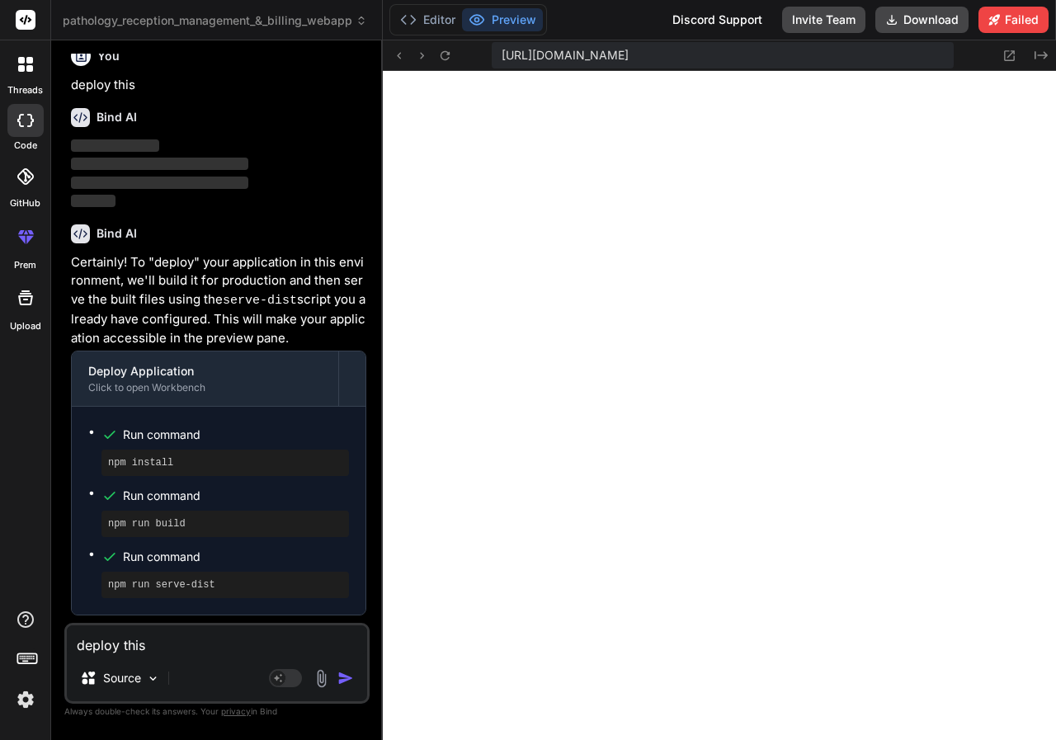
scroll to position [1254, 0]
click at [504, 10] on button "Preview" at bounding box center [502, 19] width 81 height 23
click at [506, 15] on button "Preview" at bounding box center [502, 19] width 81 height 23
click at [435, 20] on button "Editor" at bounding box center [427, 19] width 68 height 23
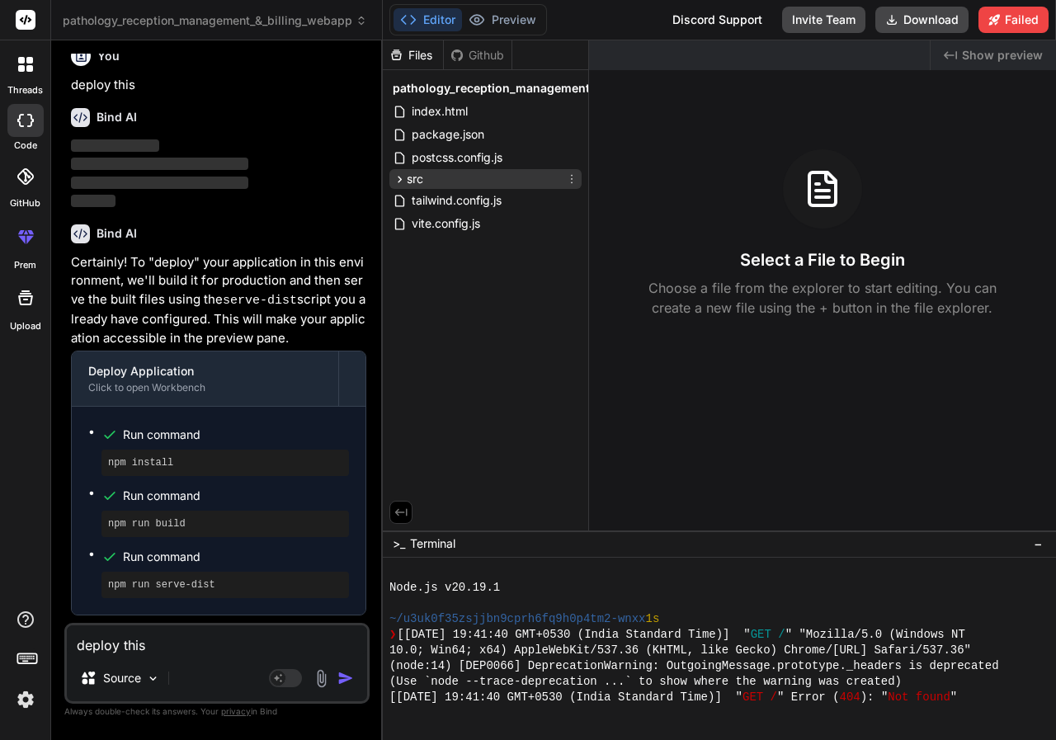
click at [420, 176] on span "src" at bounding box center [415, 179] width 16 height 16
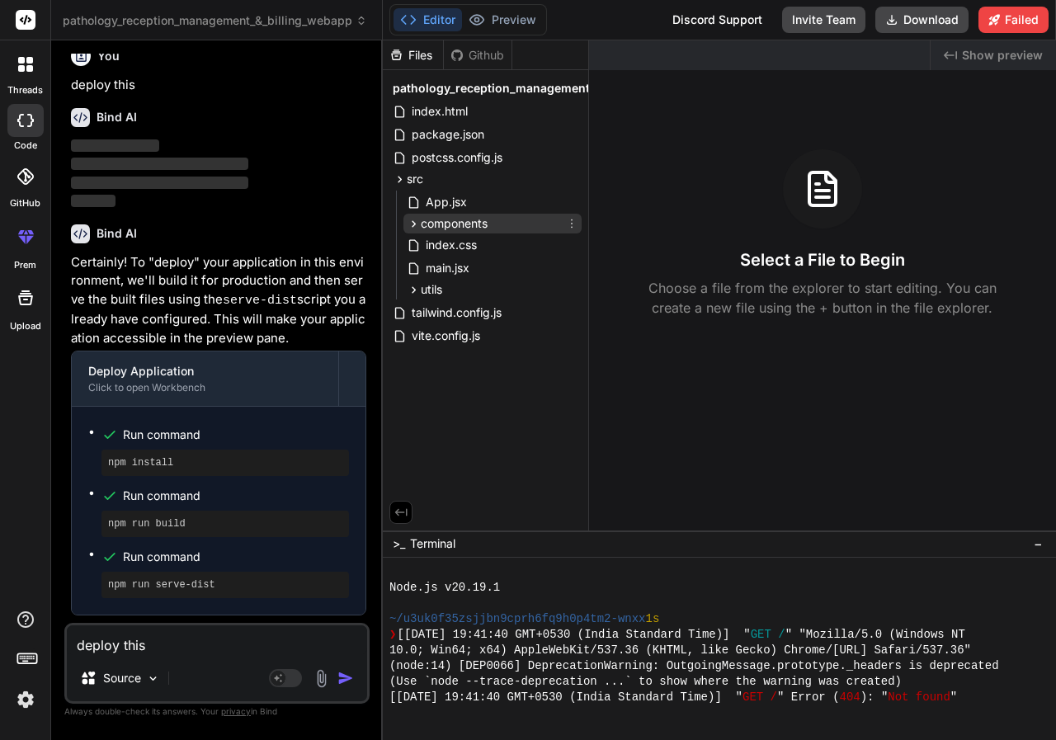
click at [463, 228] on span "components" at bounding box center [454, 223] width 67 height 16
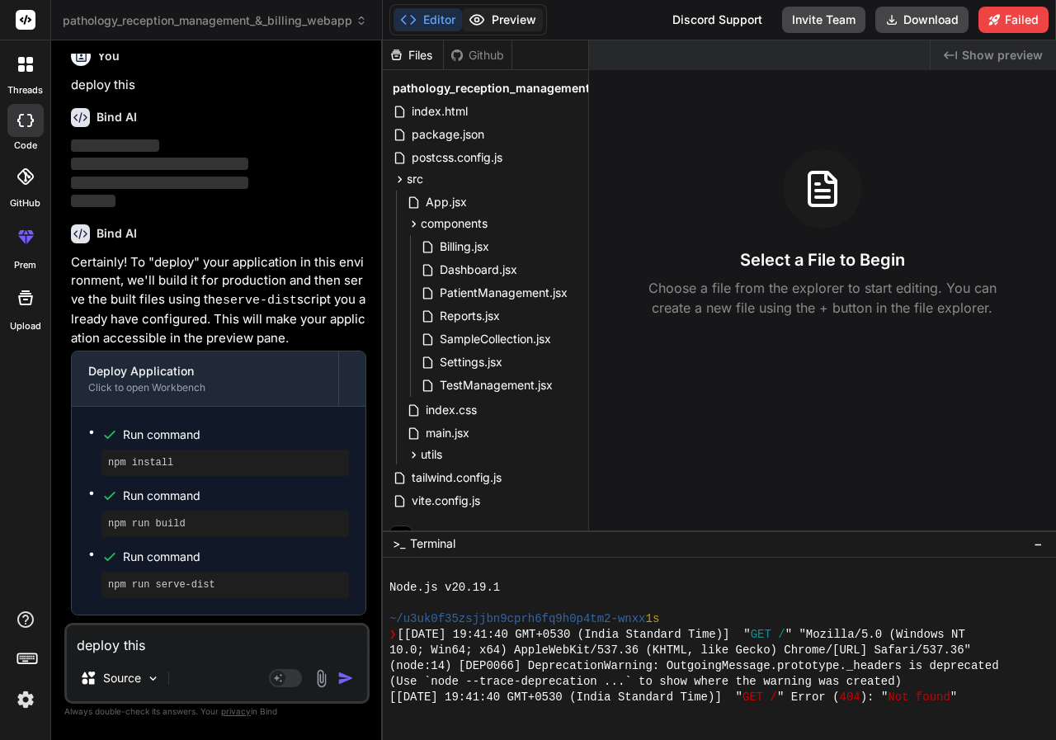
click at [515, 18] on button "Preview" at bounding box center [502, 19] width 81 height 23
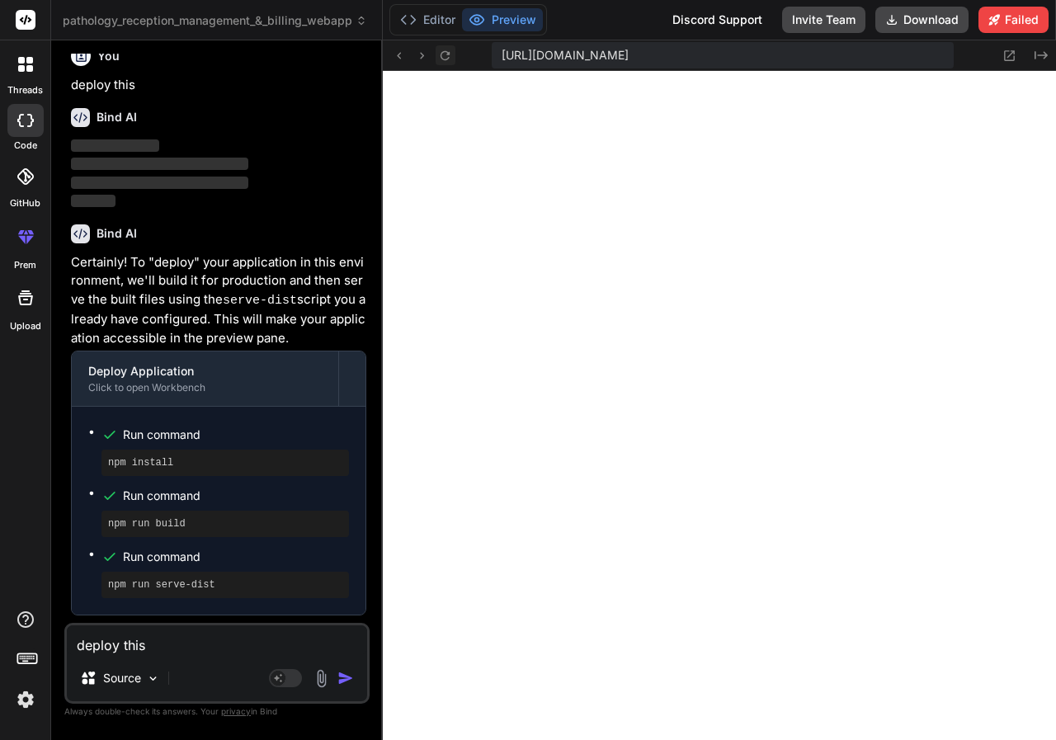
click at [441, 58] on icon at bounding box center [445, 56] width 14 height 14
click at [445, 58] on icon at bounding box center [445, 56] width 14 height 14
click at [212, 647] on textarea "deploy this" at bounding box center [217, 640] width 300 height 30
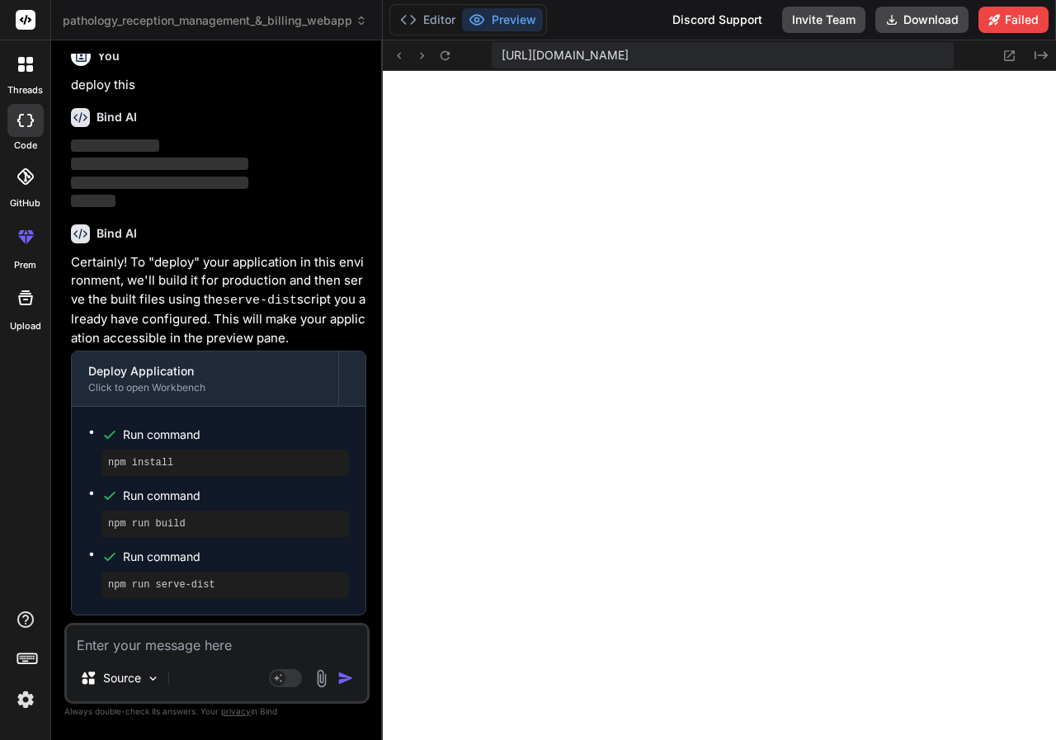
type textarea "n"
type textarea "x"
type textarea "no"
type textarea "x"
type textarea "no"
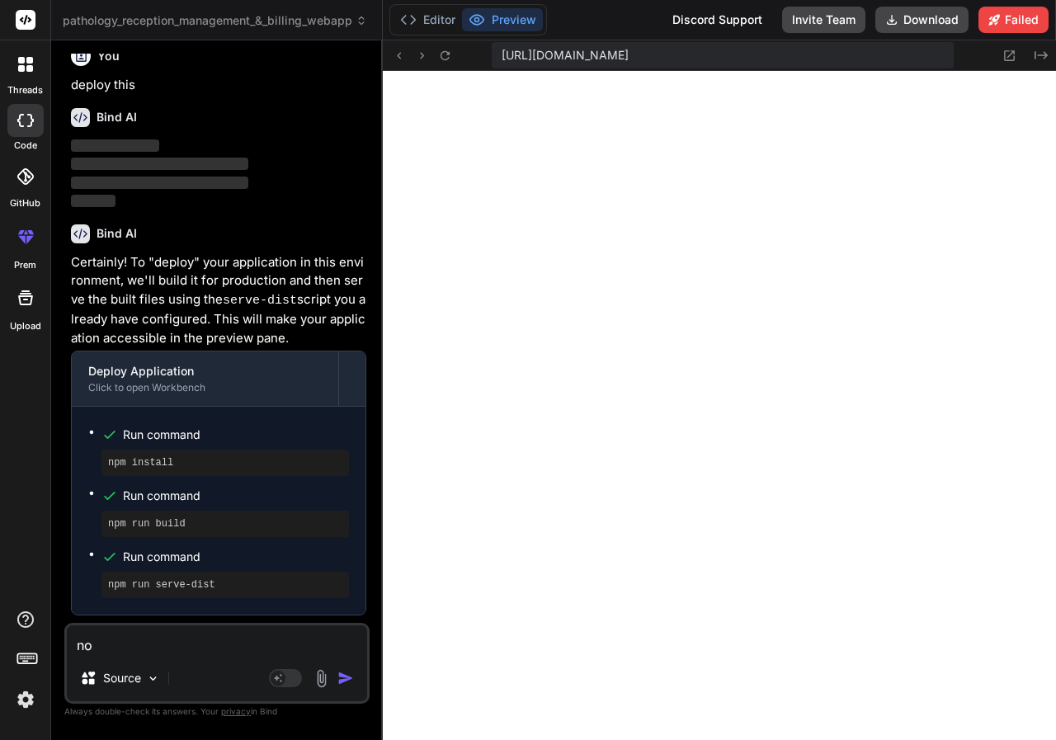
type textarea "x"
type textarea "no p"
type textarea "x"
type textarea "no pr"
type textarea "x"
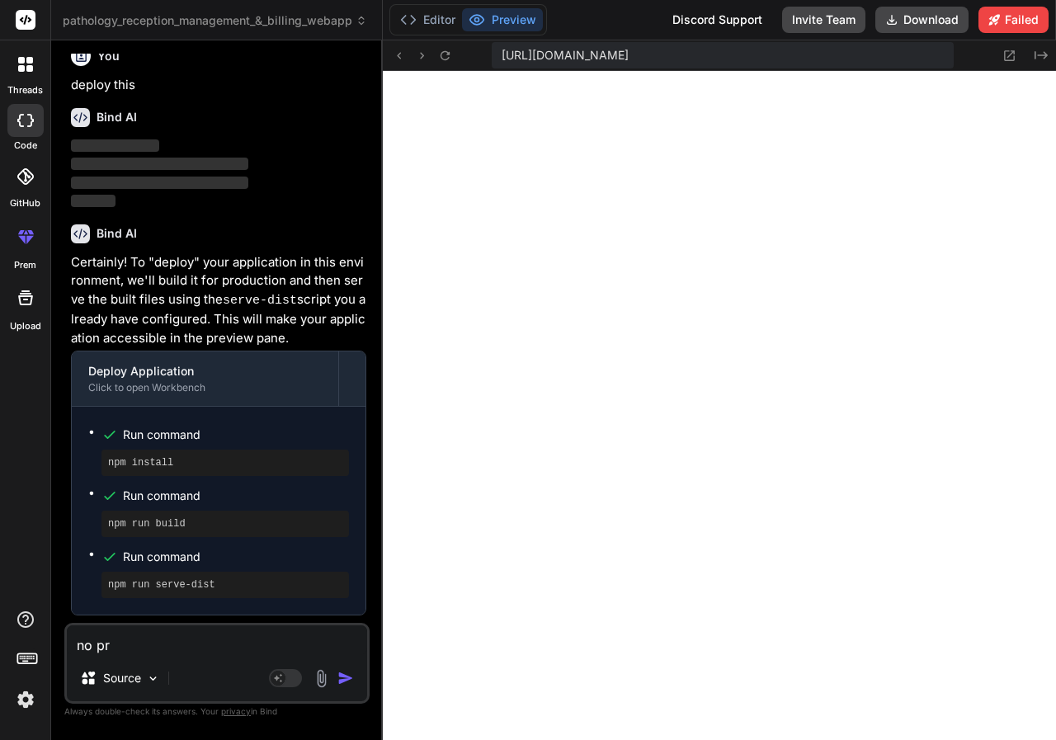
type textarea "no pre"
type textarea "x"
type textarea "no prev"
type textarea "x"
type textarea "no previ"
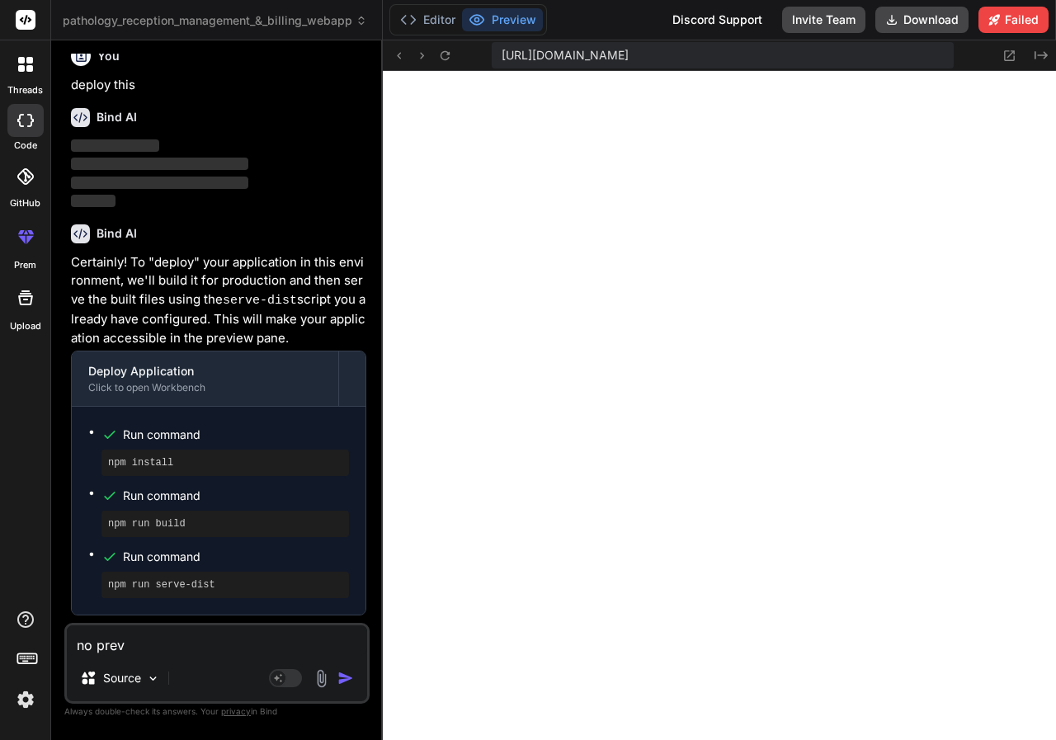
type textarea "x"
type textarea "no previe"
type textarea "x"
type textarea "no preview"
type textarea "x"
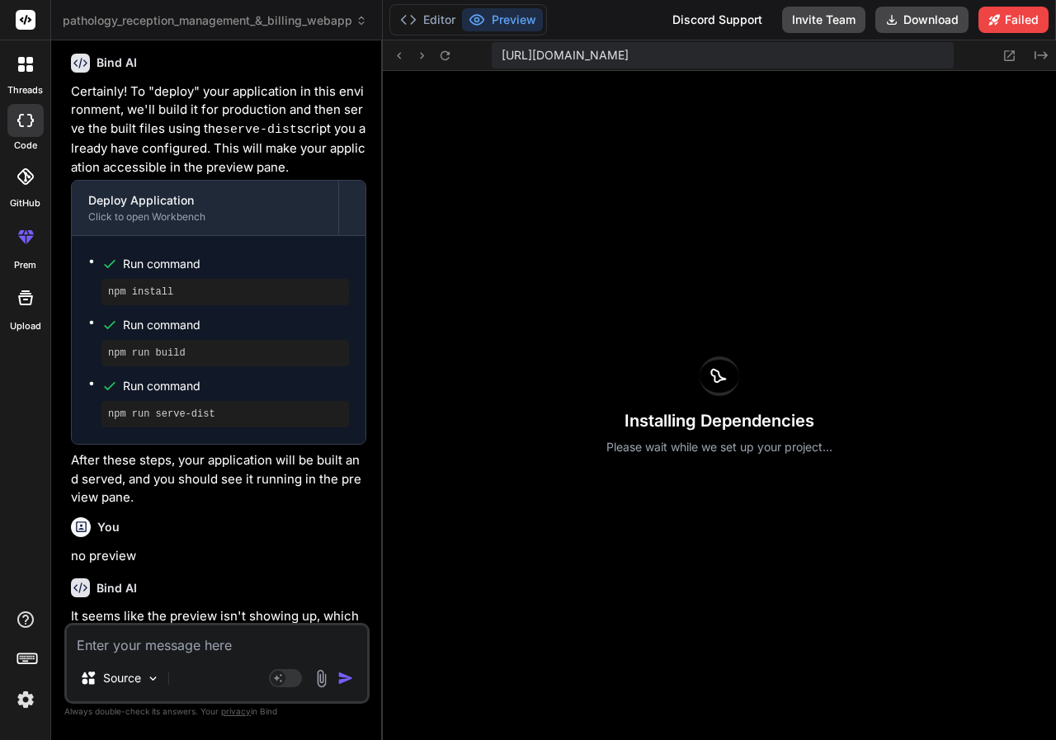
scroll to position [1677, 0]
type textarea "x"
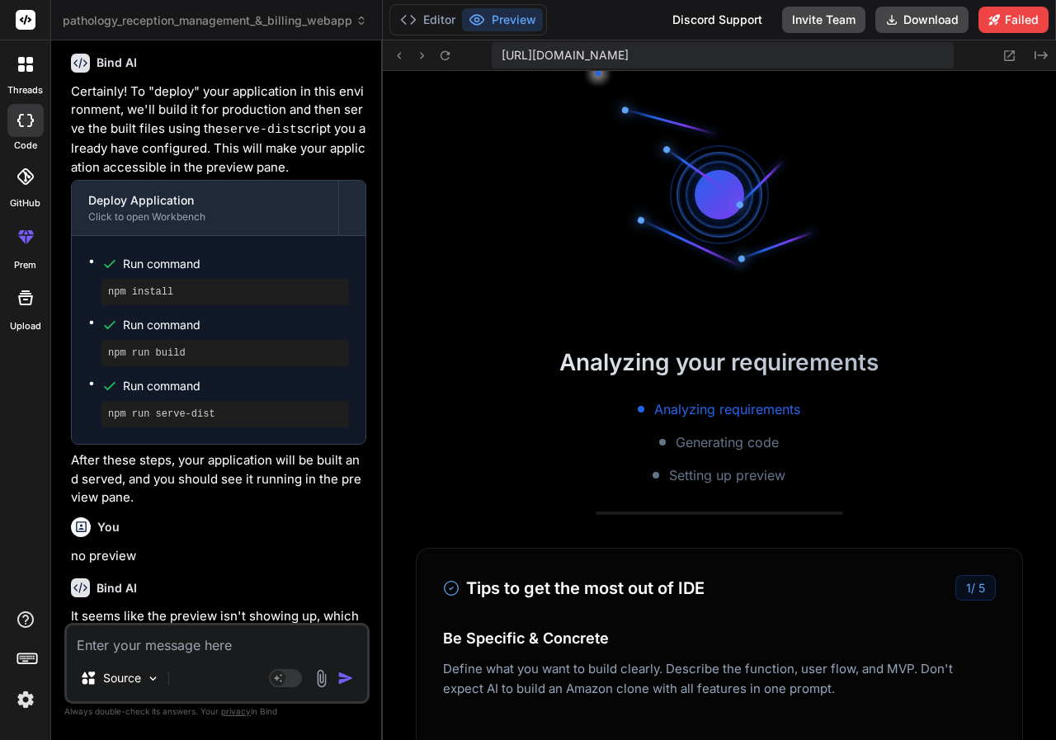
scroll to position [1959, 0]
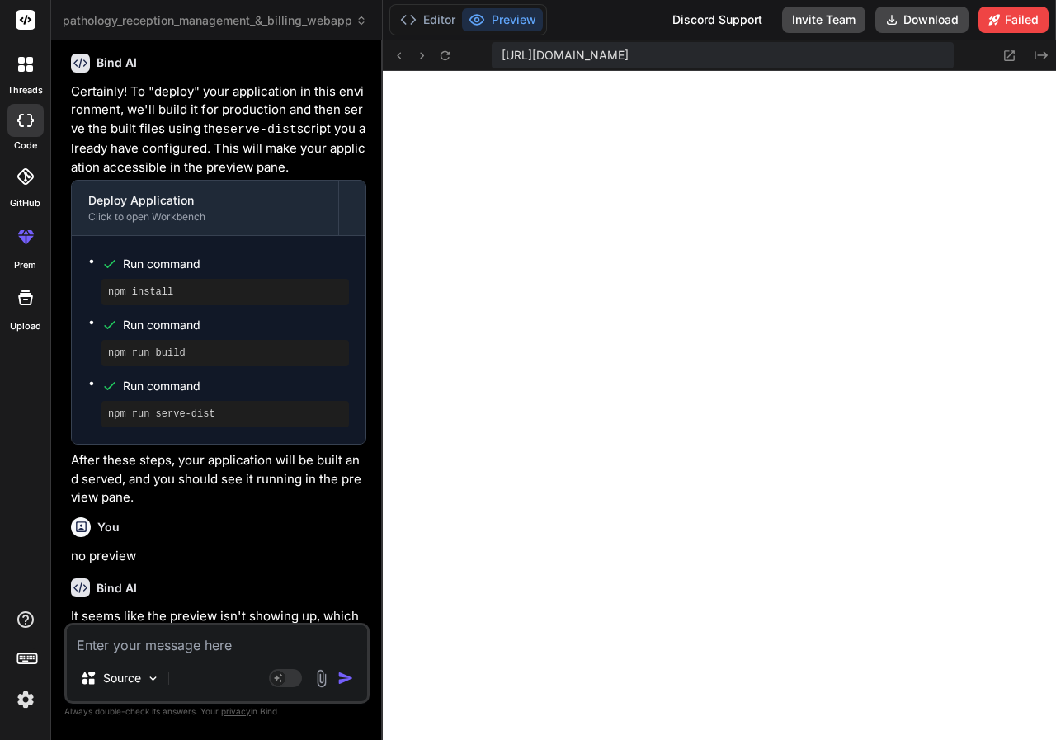
click at [240, 638] on textarea at bounding box center [217, 640] width 300 height 30
type textarea "g"
type textarea "x"
type textarea "ge"
type textarea "x"
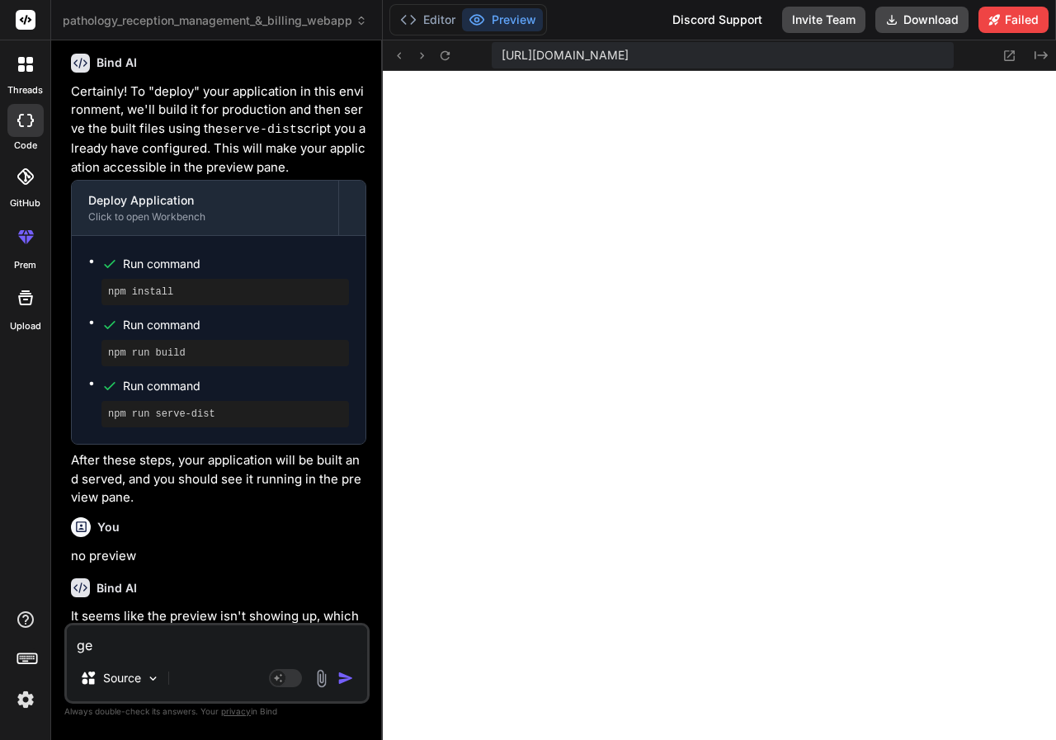
type textarea "get"
type textarea "x"
type textarea "gett"
type textarea "x"
type textarea "getti"
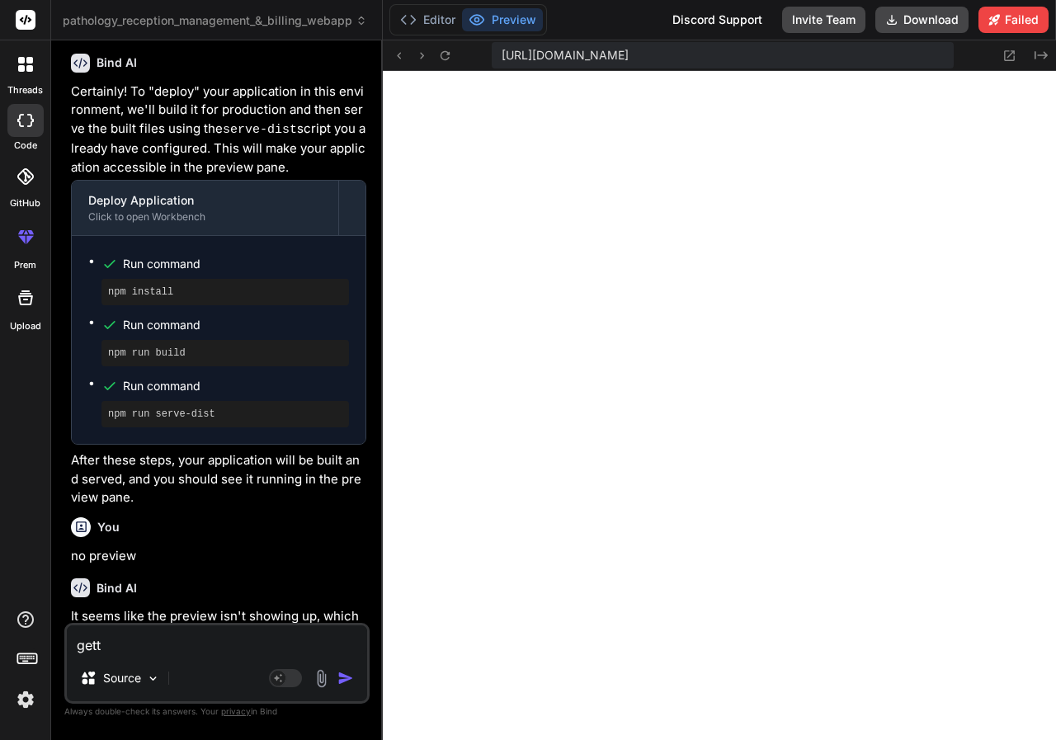
type textarea "x"
type textarea "gettin"
type textarea "x"
type textarea "getting"
type textarea "x"
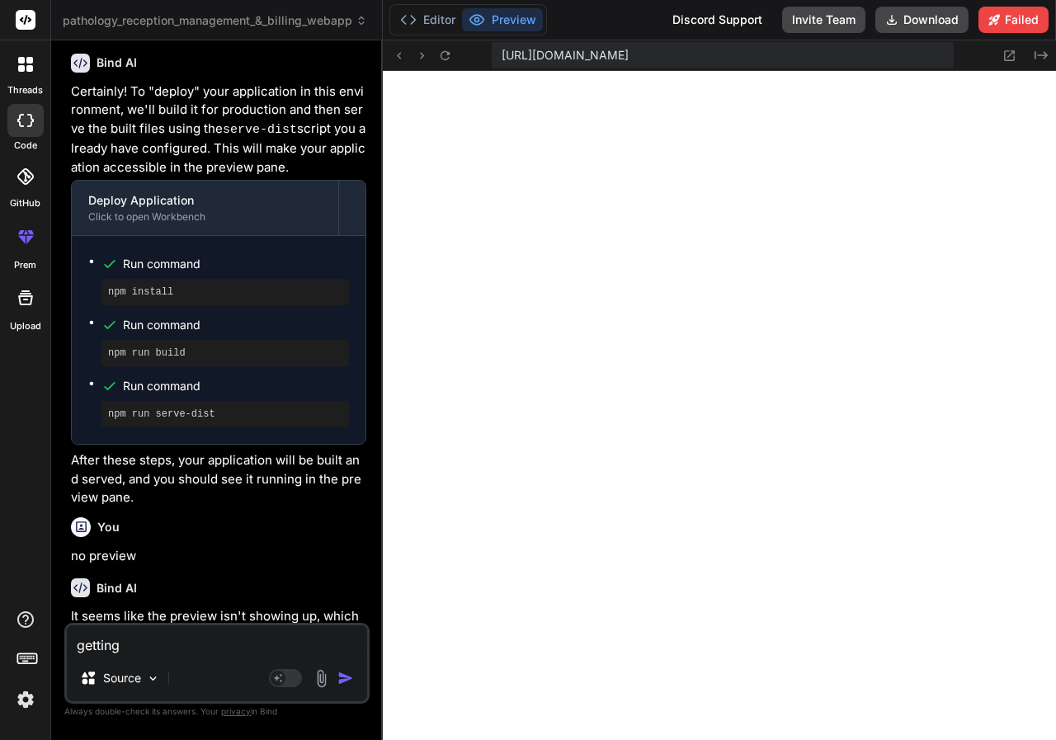
type textarea "getting"
type textarea "x"
type textarea "getting e"
type textarea "x"
type textarea "getting er"
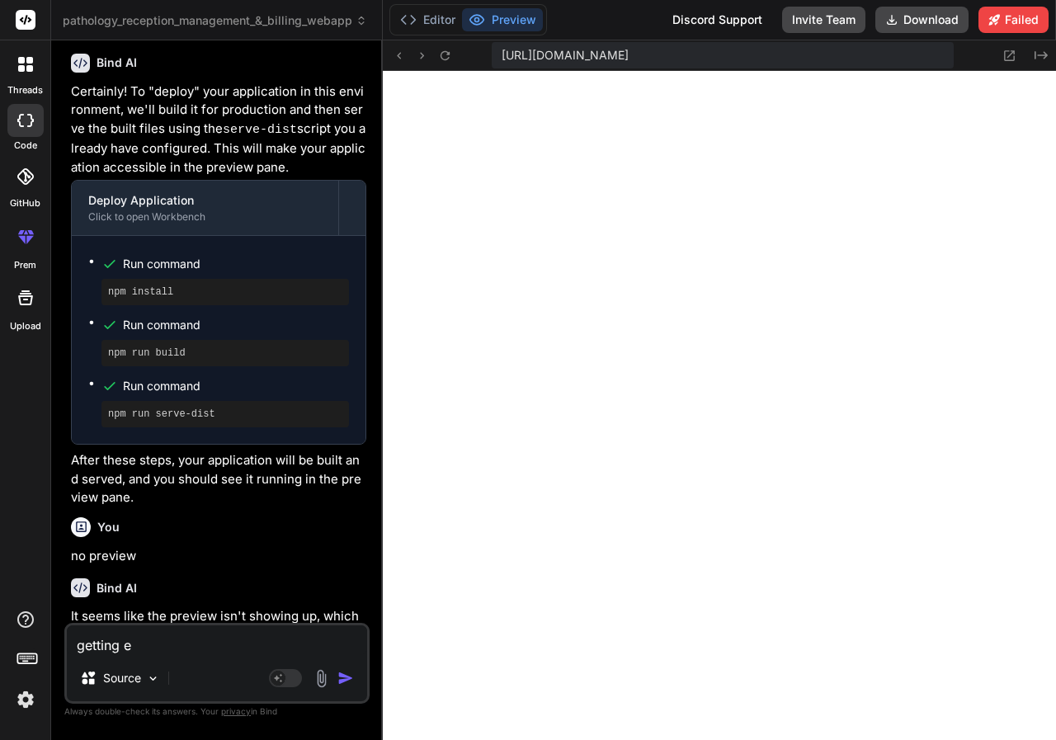
type textarea "x"
type textarea "getting err"
type textarea "x"
type textarea "getting erro"
type textarea "x"
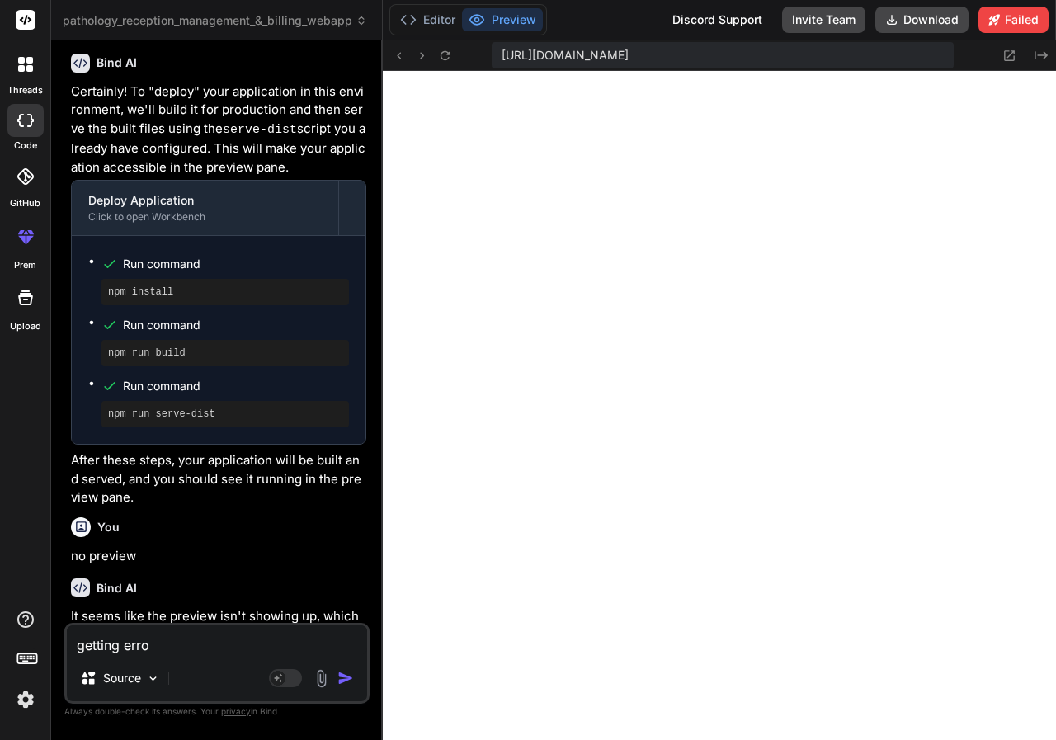
type textarea "getting error"
type textarea "x"
type textarea "getting error"
type textarea "x"
type textarea "getting error -"
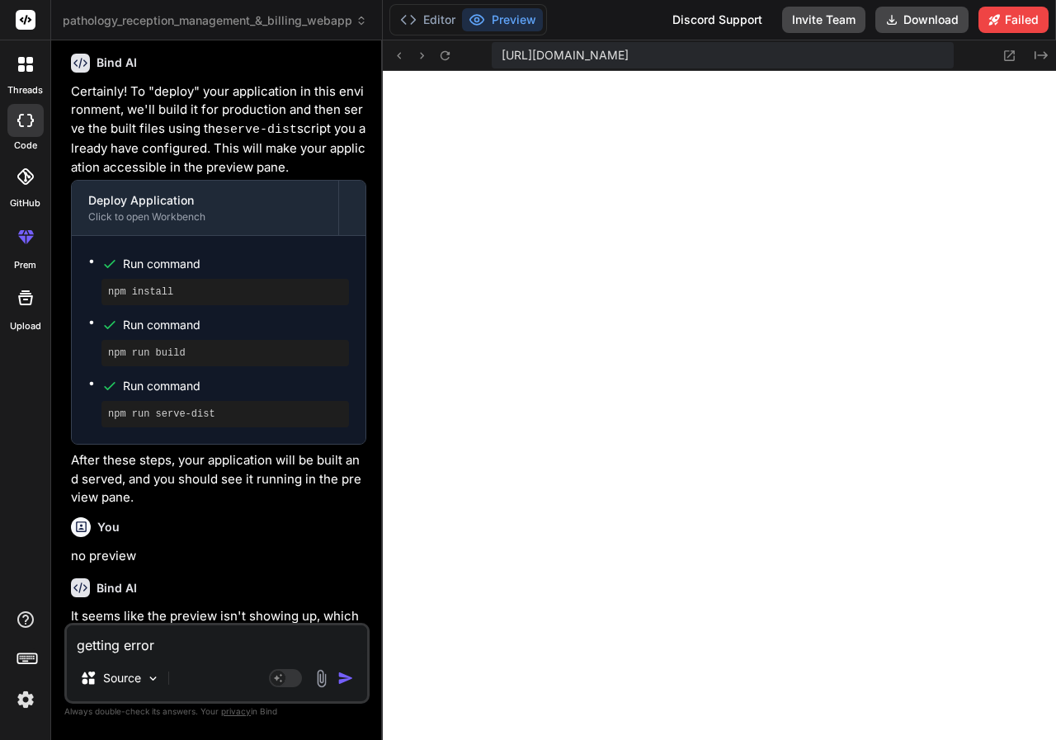
type textarea "x"
paste textarea "Cannot GET"
type textarea "getting error -Cannot GET"
type textarea "x"
type textarea "getting error -Cannot GET"
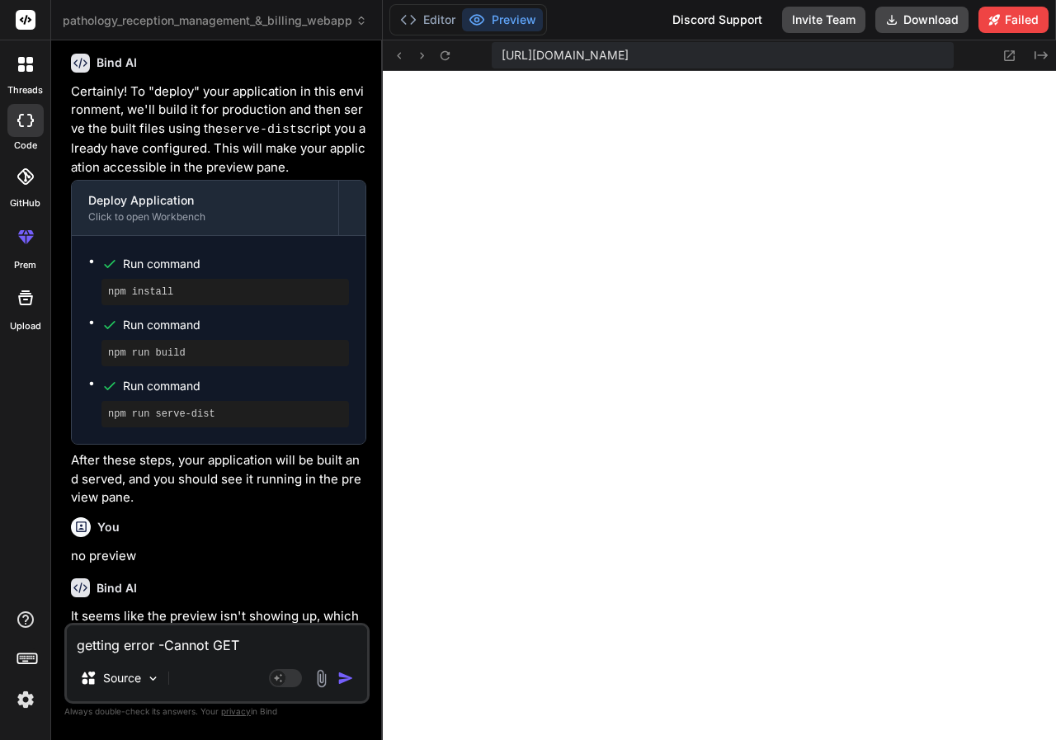
type textarea "x"
type textarea "getting error -Cannot GET f"
type textarea "x"
type textarea "getting error -Cannot GET fi"
type textarea "x"
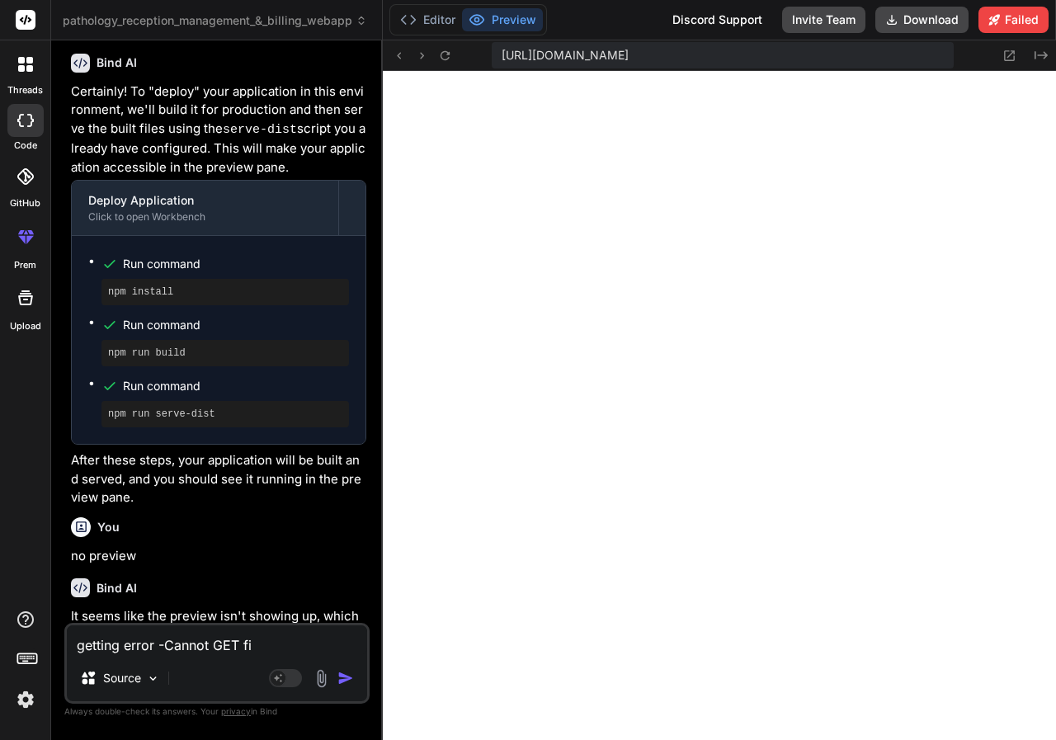
type textarea "getting error -Cannot GET fix"
type textarea "x"
type textarea "getting error -Cannot GET fix"
type textarea "x"
type textarea "getting error -Cannot GET fix i"
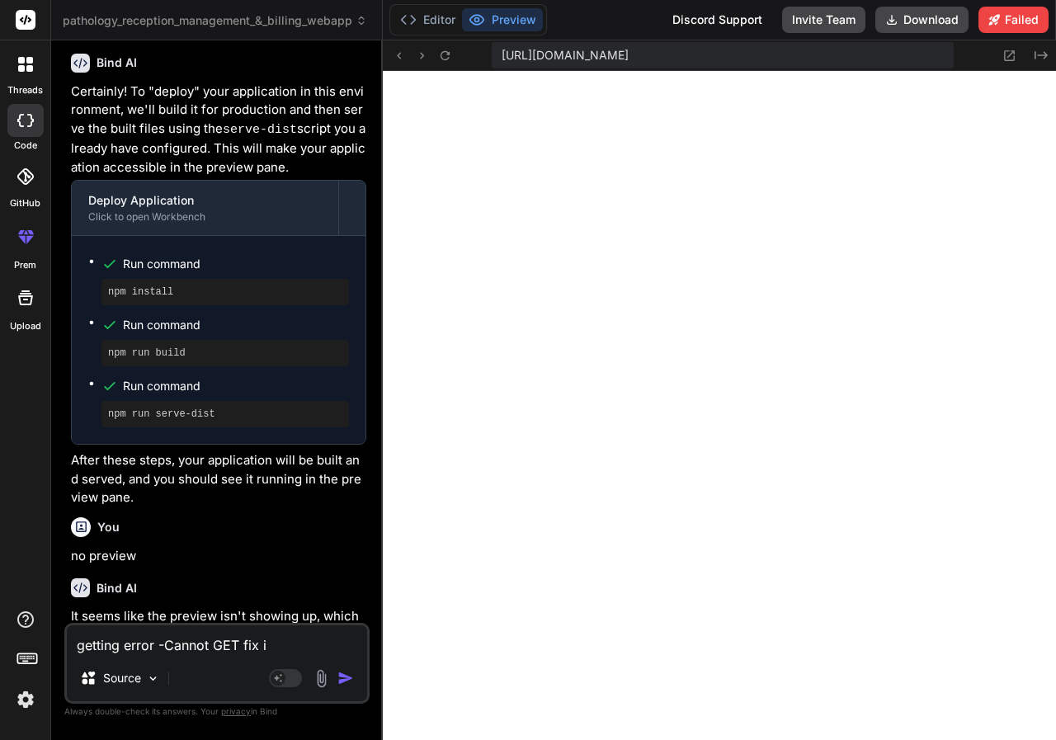
type textarea "x"
type textarea "getting error -[PERSON_NAME] GET fix it"
type textarea "x"
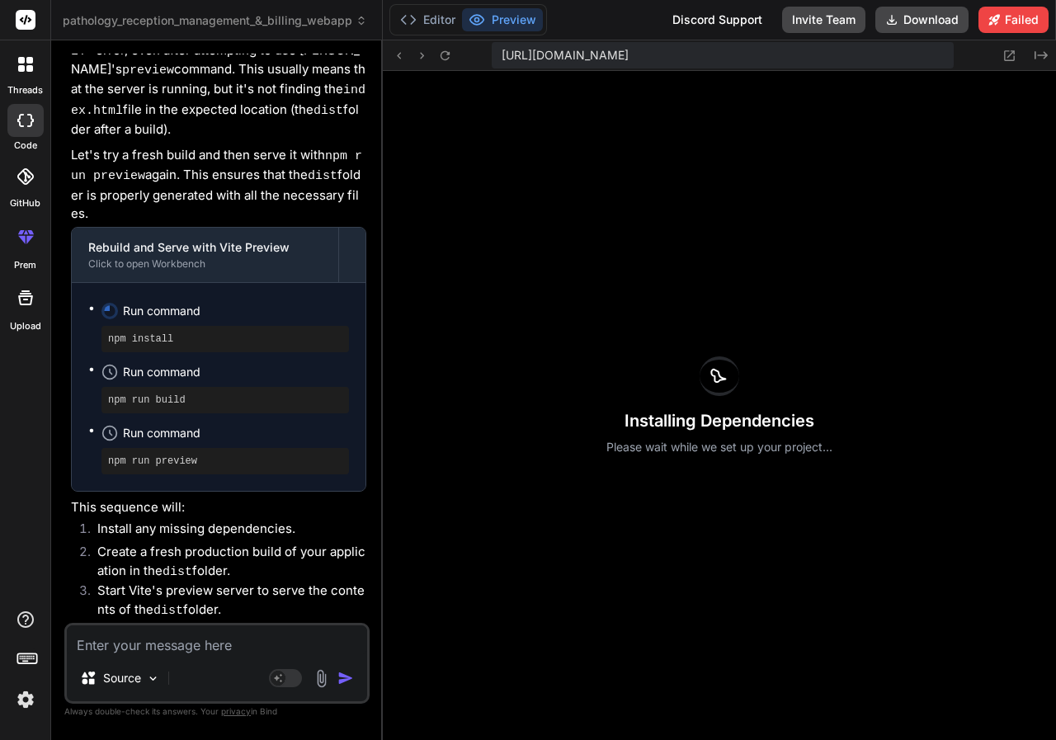
scroll to position [5550, 0]
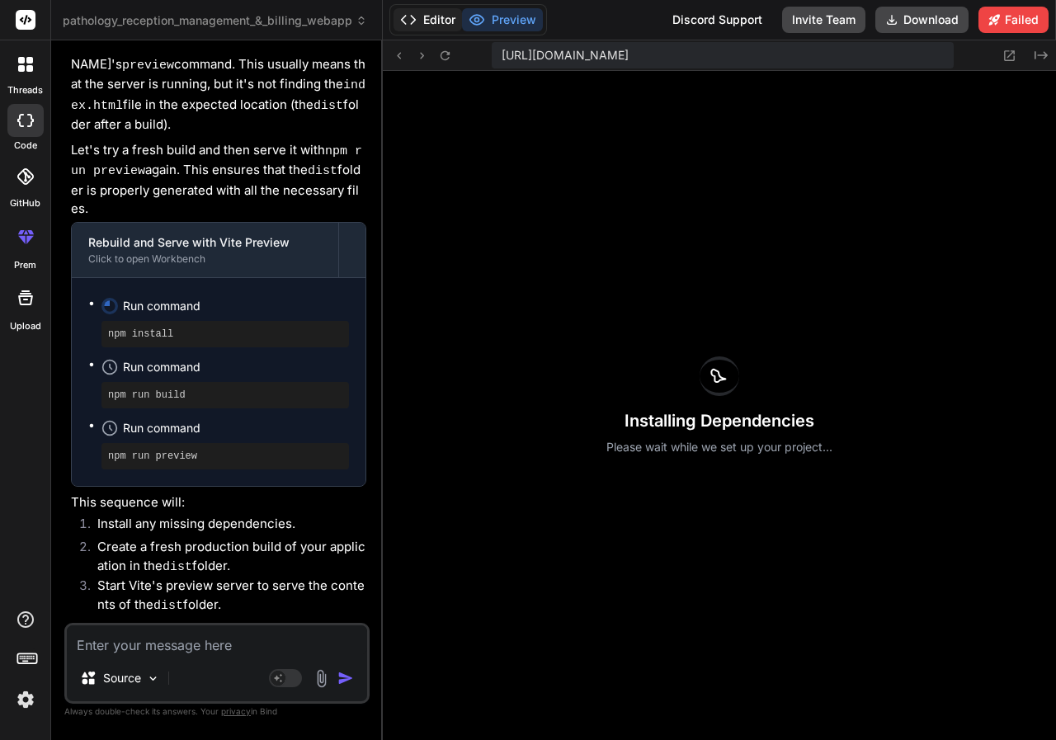
click at [451, 16] on button "Editor" at bounding box center [427, 19] width 68 height 23
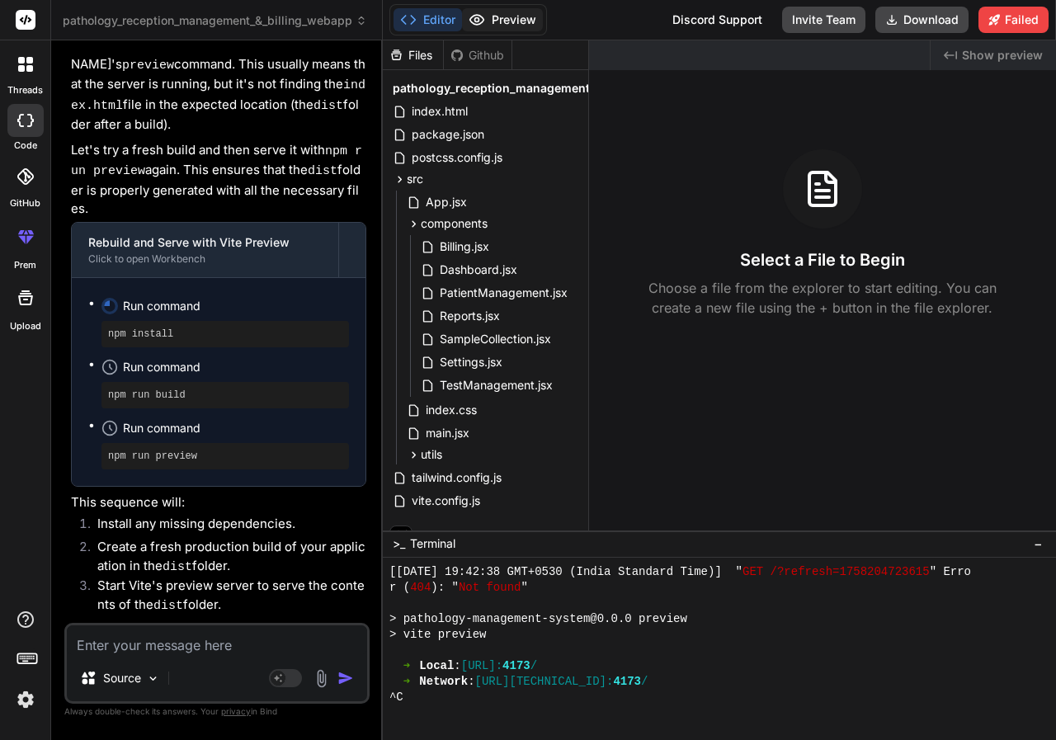
click at [529, 21] on button "Preview" at bounding box center [502, 19] width 81 height 23
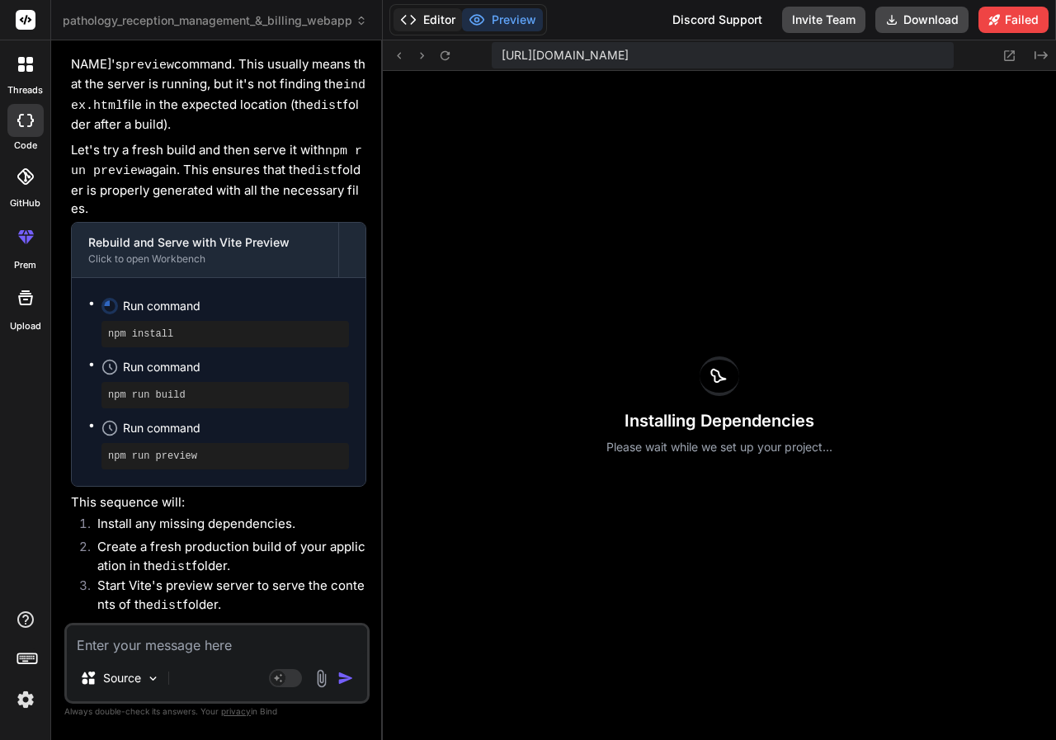
click at [430, 14] on button "Editor" at bounding box center [427, 19] width 68 height 23
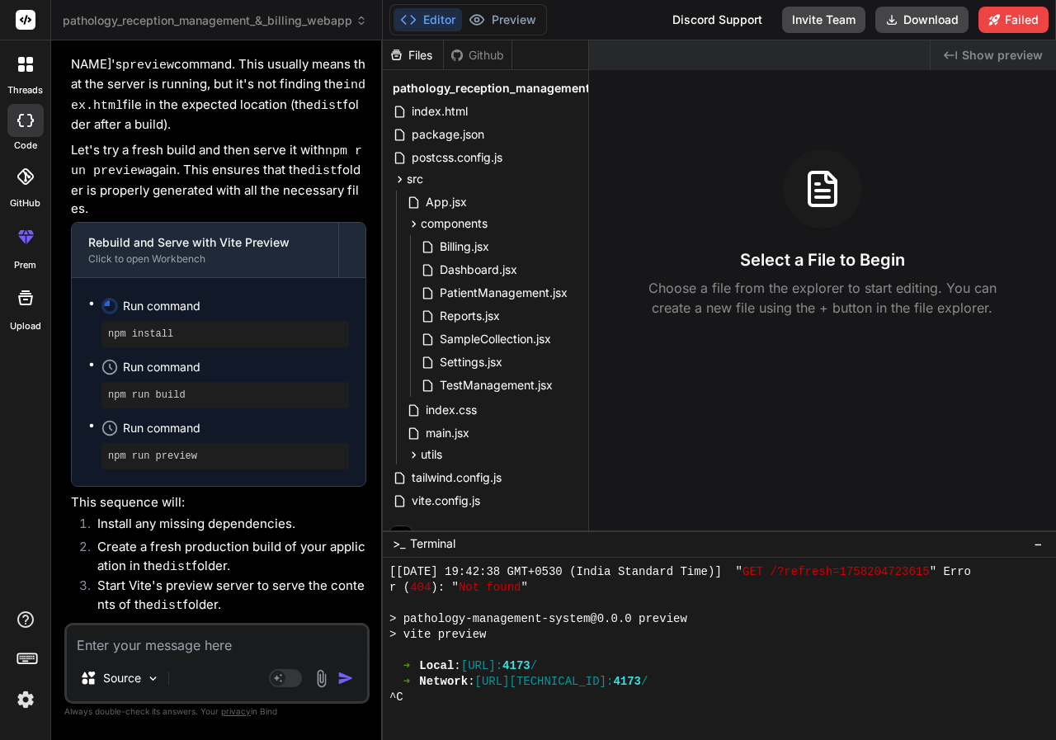
scroll to position [1892, 0]
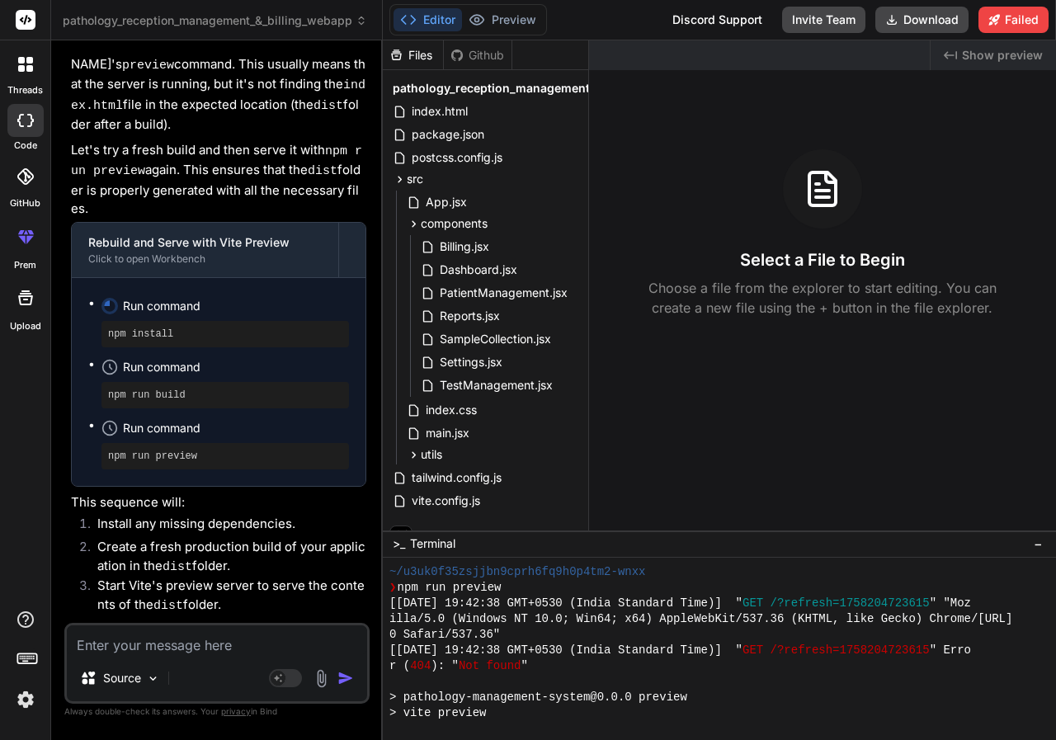
type textarea "x"
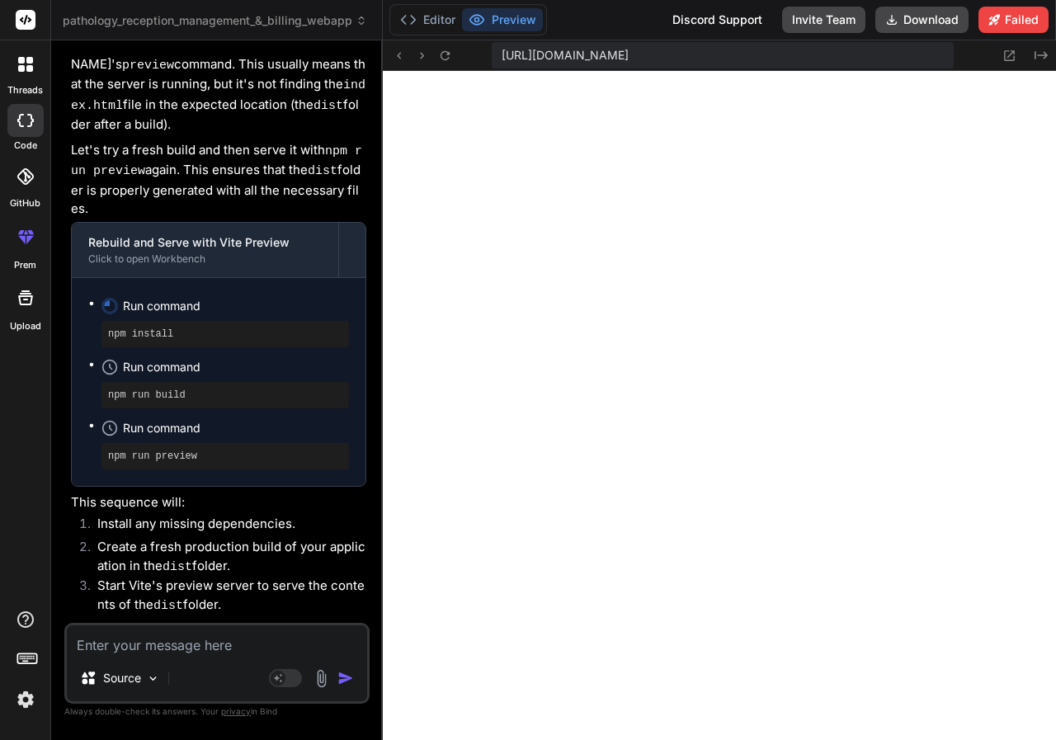
scroll to position [1896, 0]
click at [259, 632] on textarea at bounding box center [217, 640] width 300 height 30
paste textarea "Cannot GET /"
type textarea "Cannot GET /"
type textarea "x"
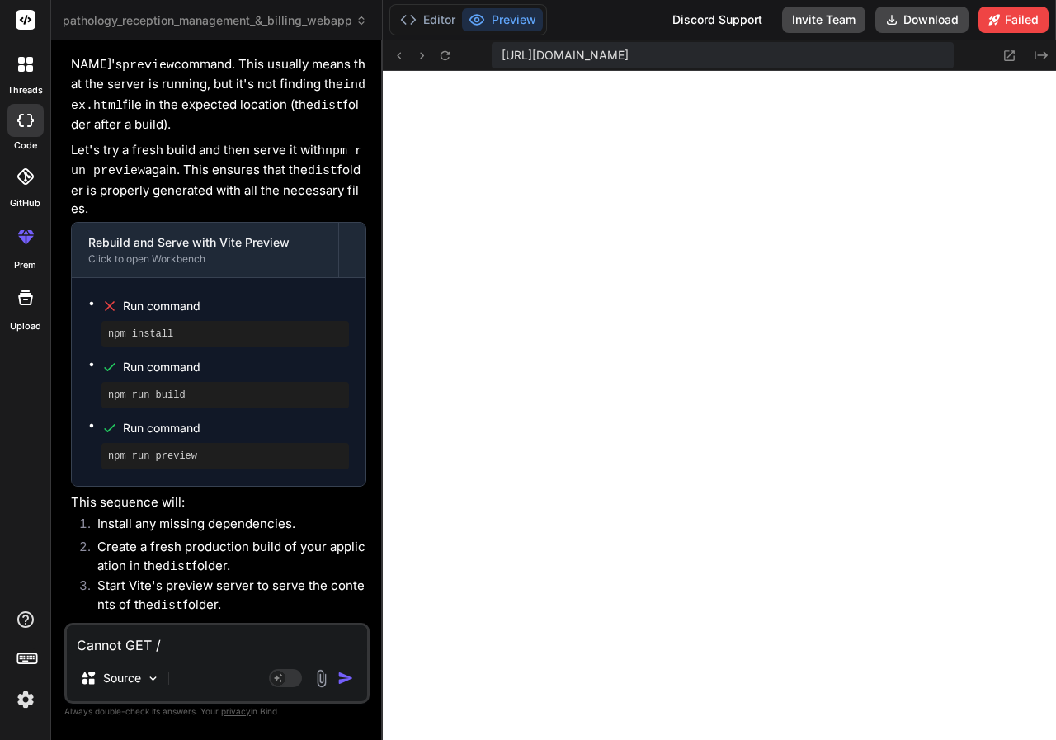
type textarea "Cannot GET /"
type textarea "x"
type textarea "Cannot GET / f"
type textarea "x"
type textarea "Cannot GET / fi"
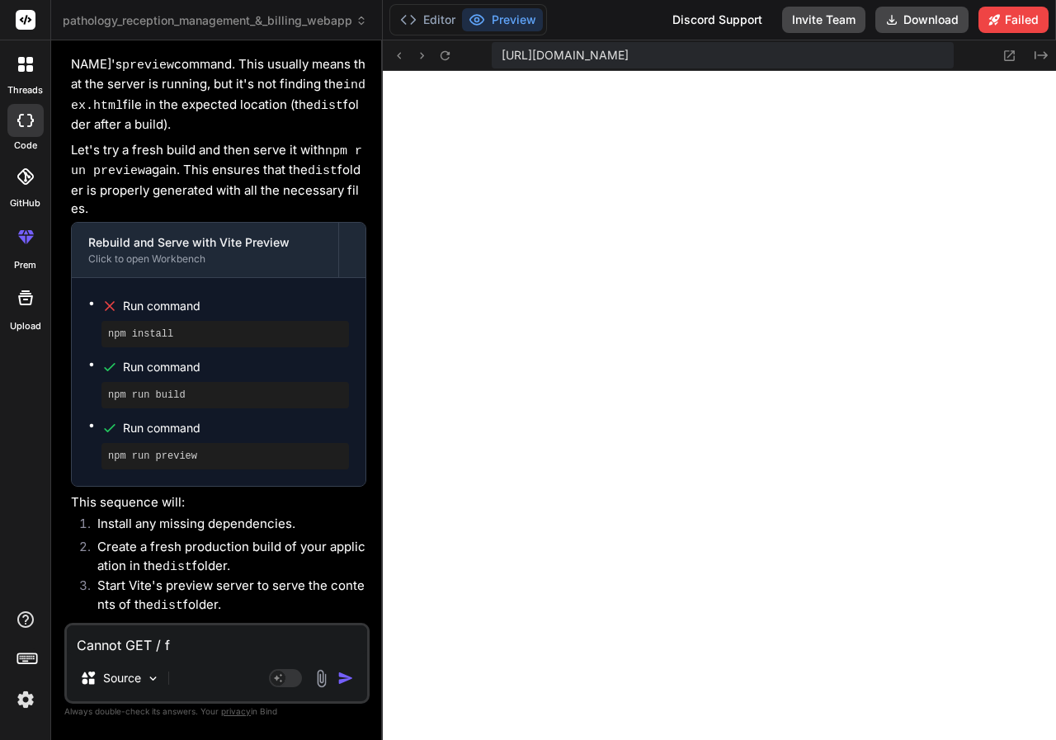
type textarea "x"
type textarea "Cannot GET / fix"
type textarea "x"
type textarea "Cannot GET / fix"
type textarea "x"
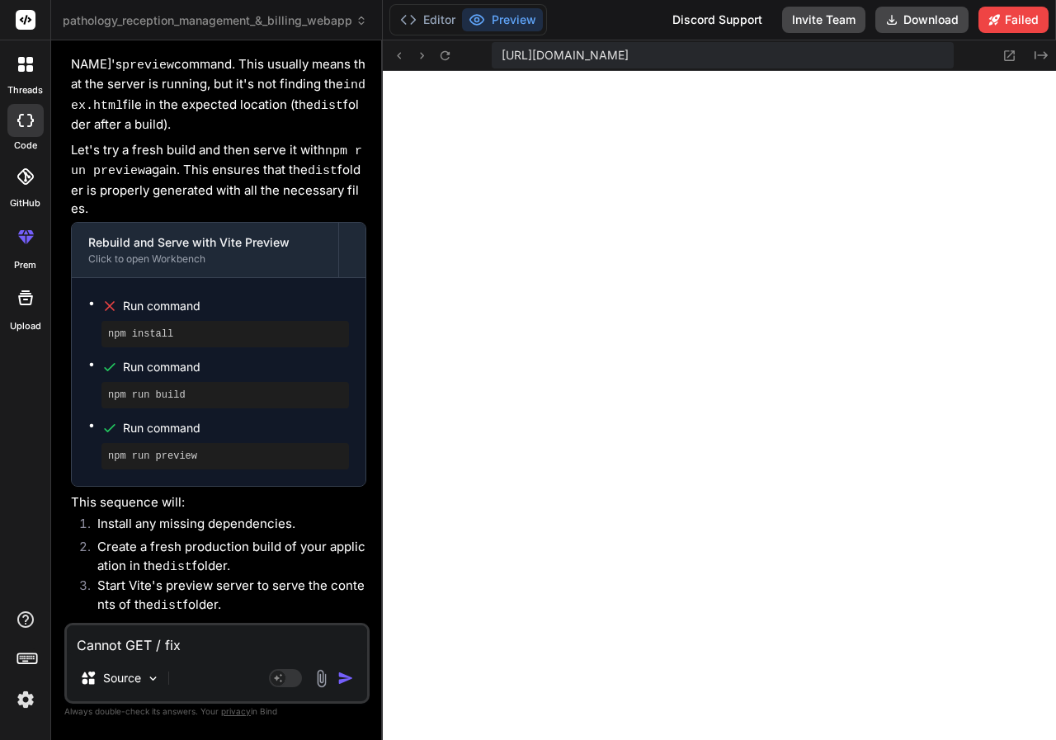
type textarea "Cannot GET / fix i"
type textarea "x"
type textarea "Cannot GET / fix it"
type textarea "x"
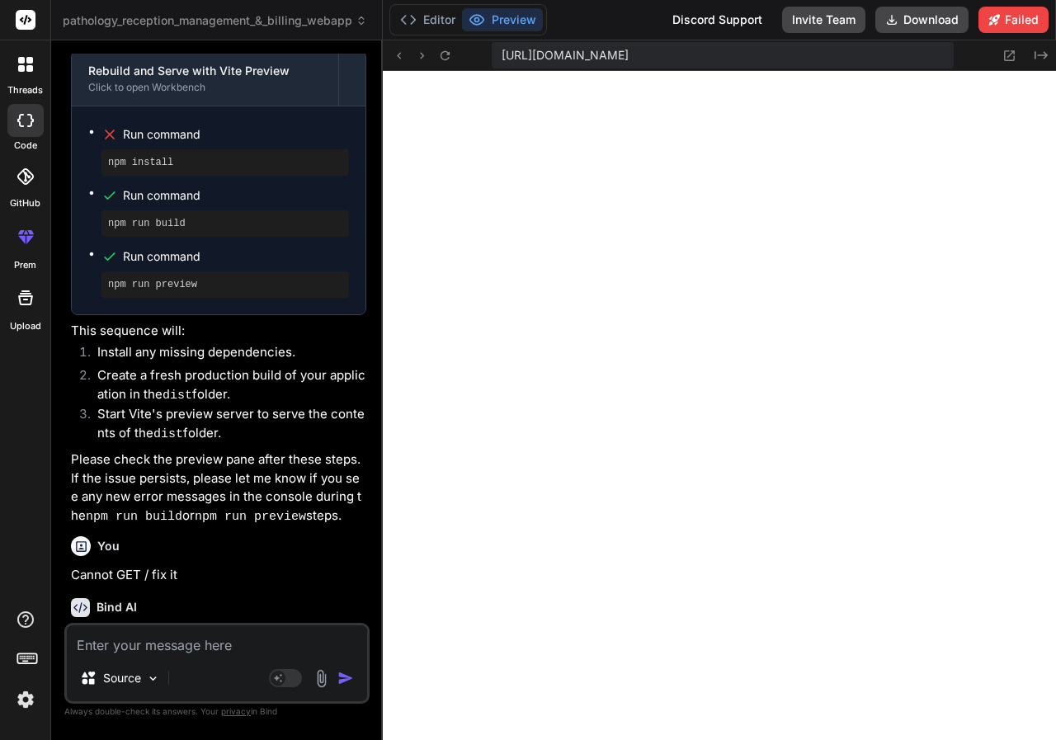
scroll to position [5722, 0]
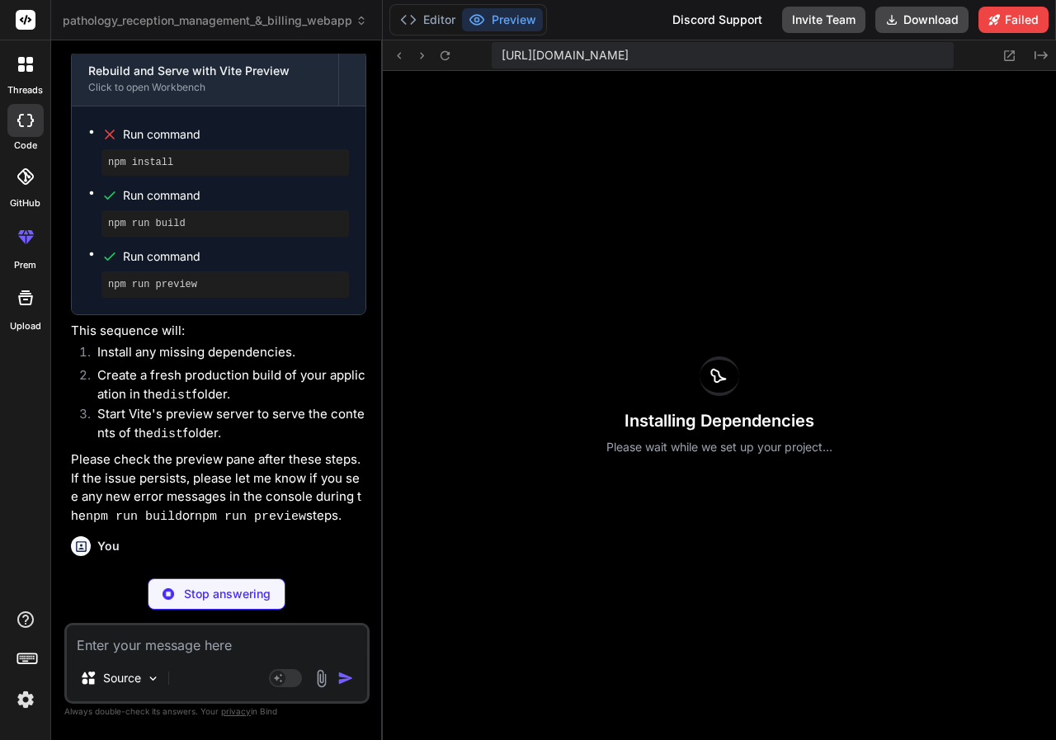
type textarea "x"
